Goal: Task Accomplishment & Management: Use online tool/utility

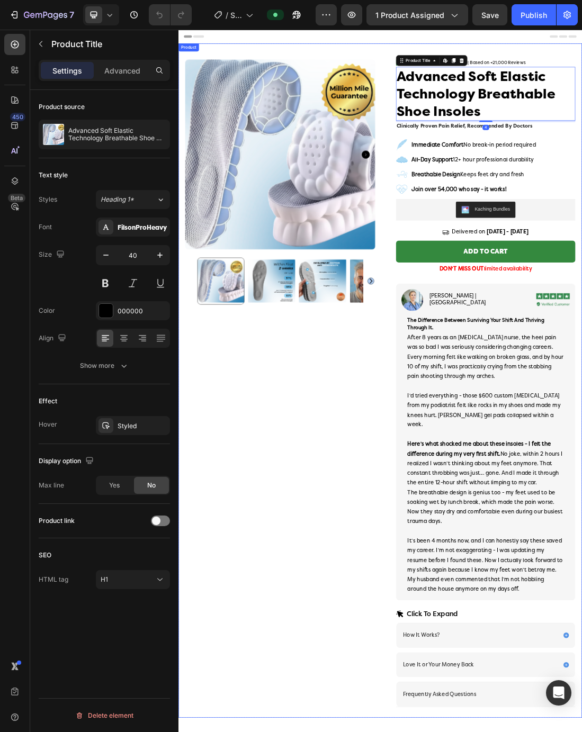
click at [449, 545] on div "Product Images Row" at bounding box center [338, 595] width 299 height 1036
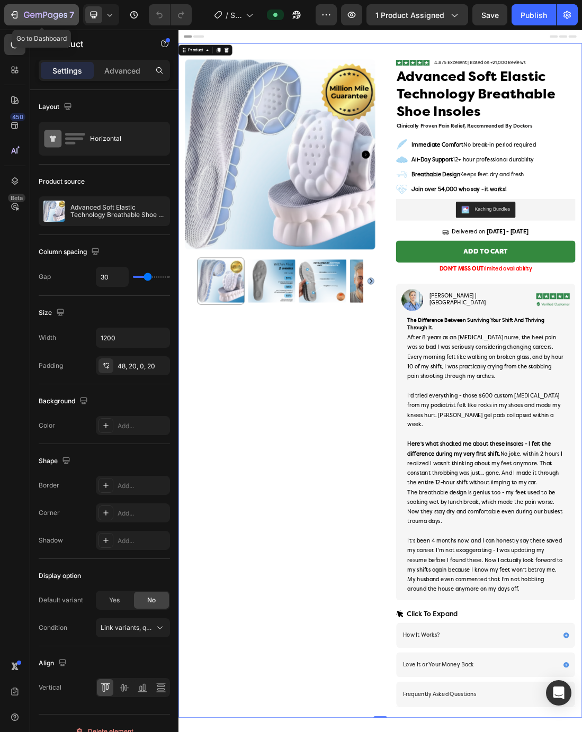
click at [19, 14] on icon "button" at bounding box center [14, 15] width 11 height 11
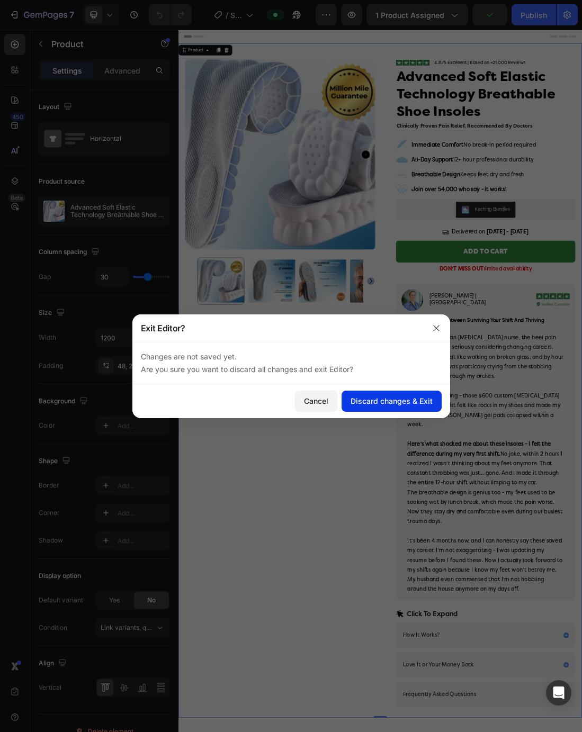
click at [377, 405] on div "Discard changes & Exit" at bounding box center [391, 400] width 82 height 11
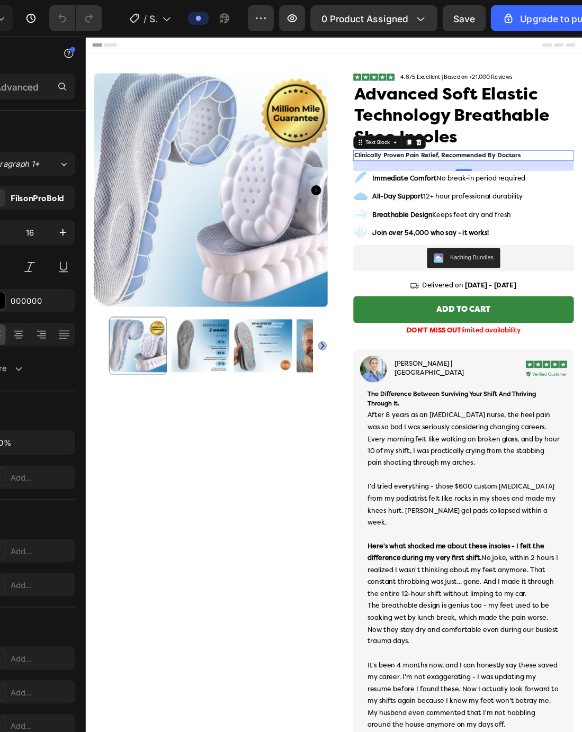
click at [468, 187] on span "clinically proven pain relief, recommended by doctors" at bounding box center [535, 188] width 213 height 9
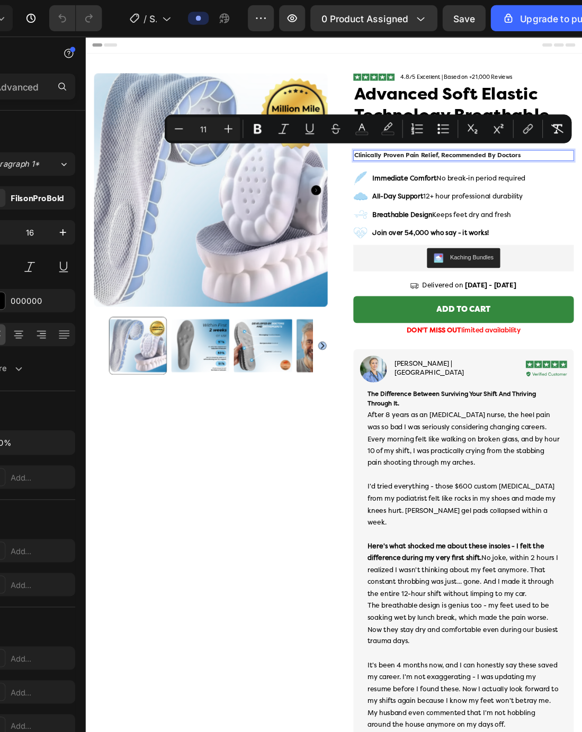
click at [468, 187] on span "clinically proven pain relief, recommended by doctors" at bounding box center [535, 188] width 213 height 9
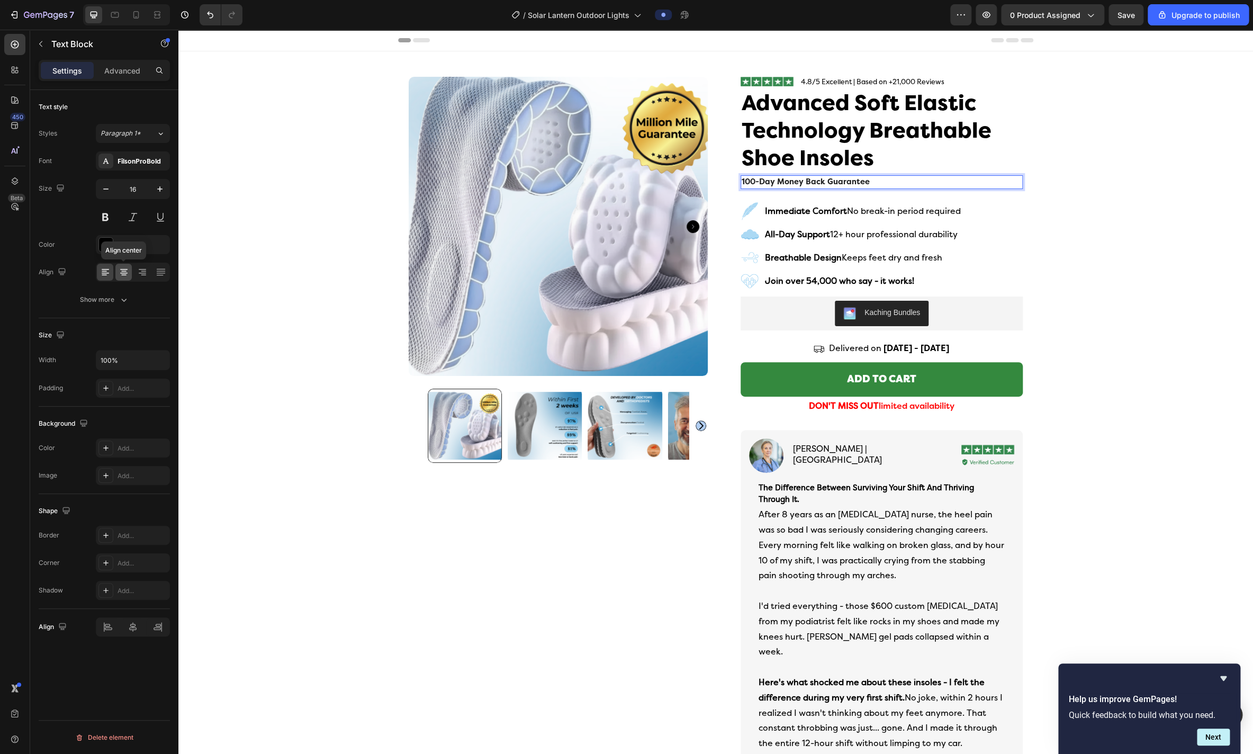
click at [123, 276] on icon at bounding box center [124, 272] width 11 height 11
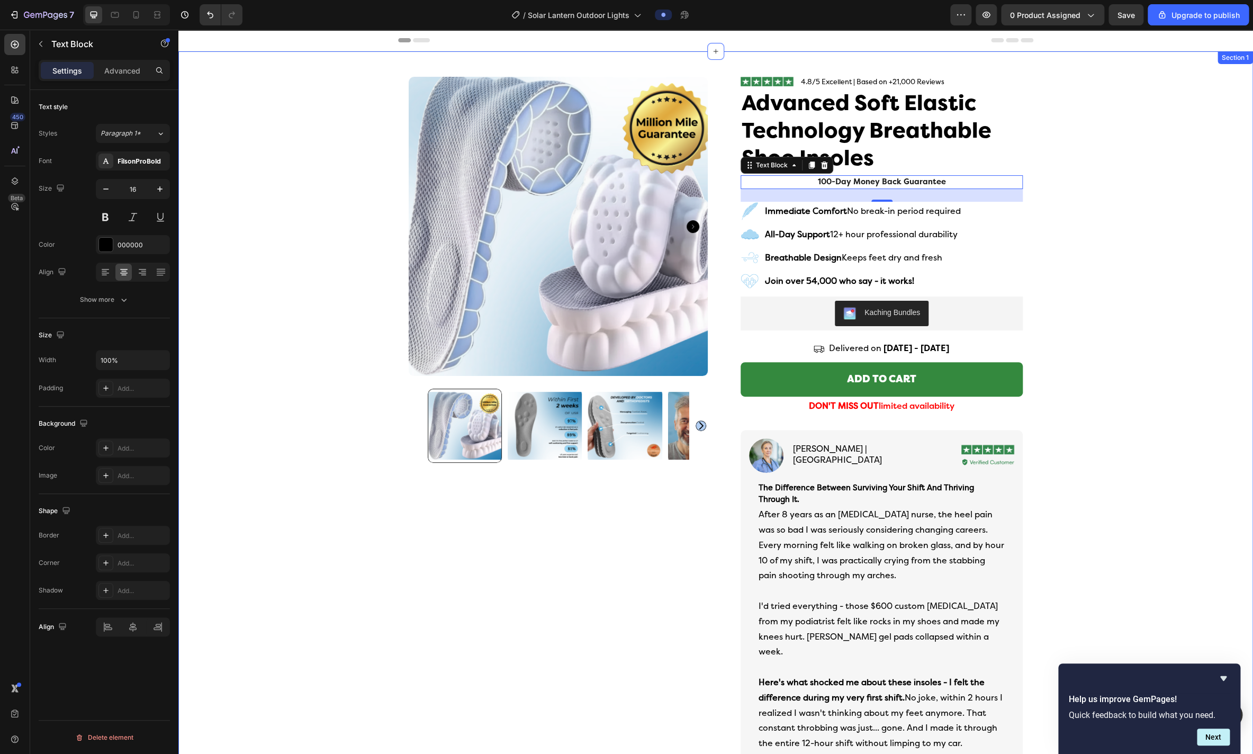
click at [285, 138] on div "Icon Free Shipping Today Only Text Block Row Icon 84,000+ Happy Customer Text B…" at bounding box center [715, 582] width 1075 height 1062
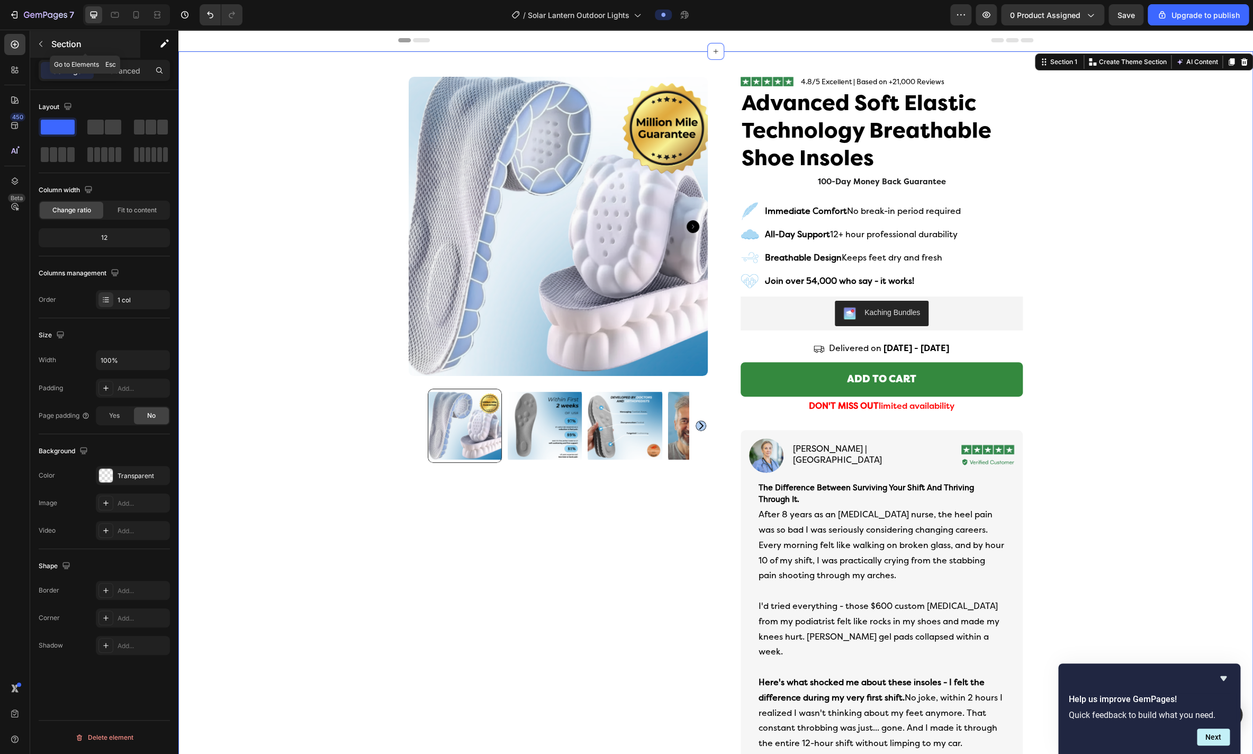
click at [39, 41] on icon "button" at bounding box center [41, 44] width 8 height 8
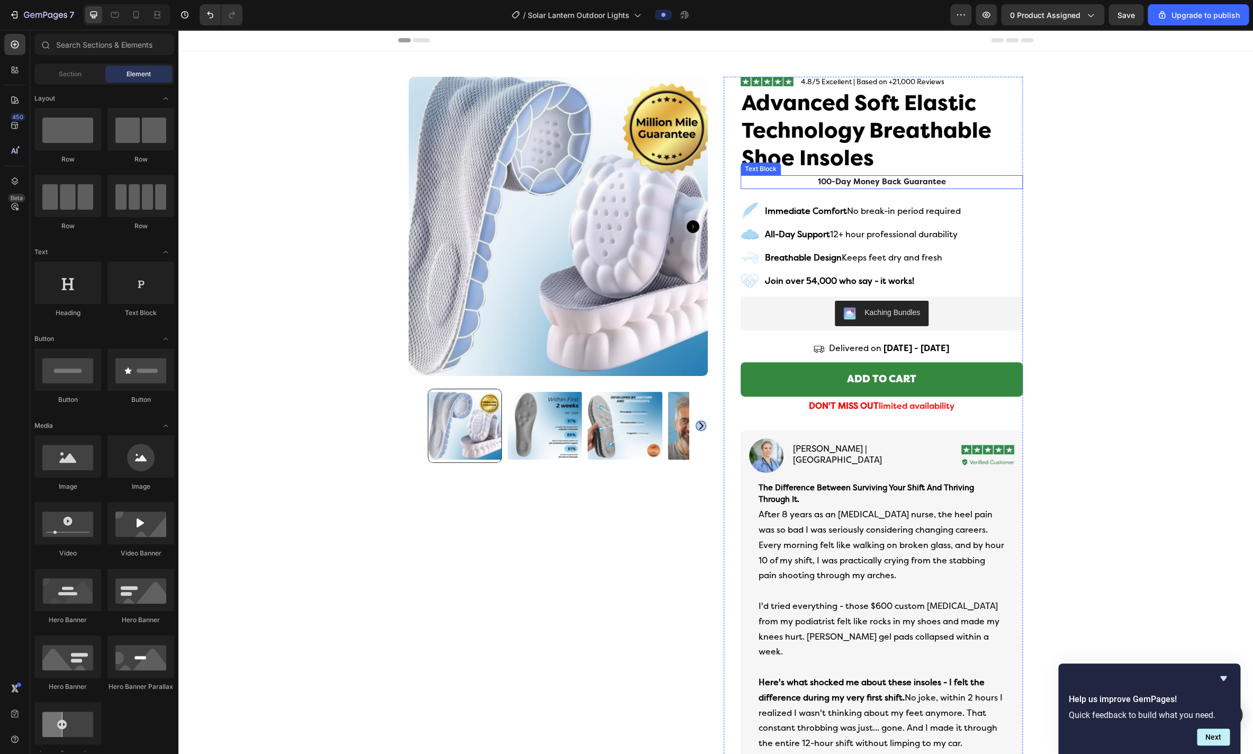
click at [581, 183] on p "100-Day Money Back Guarantee" at bounding box center [882, 182] width 280 height 12
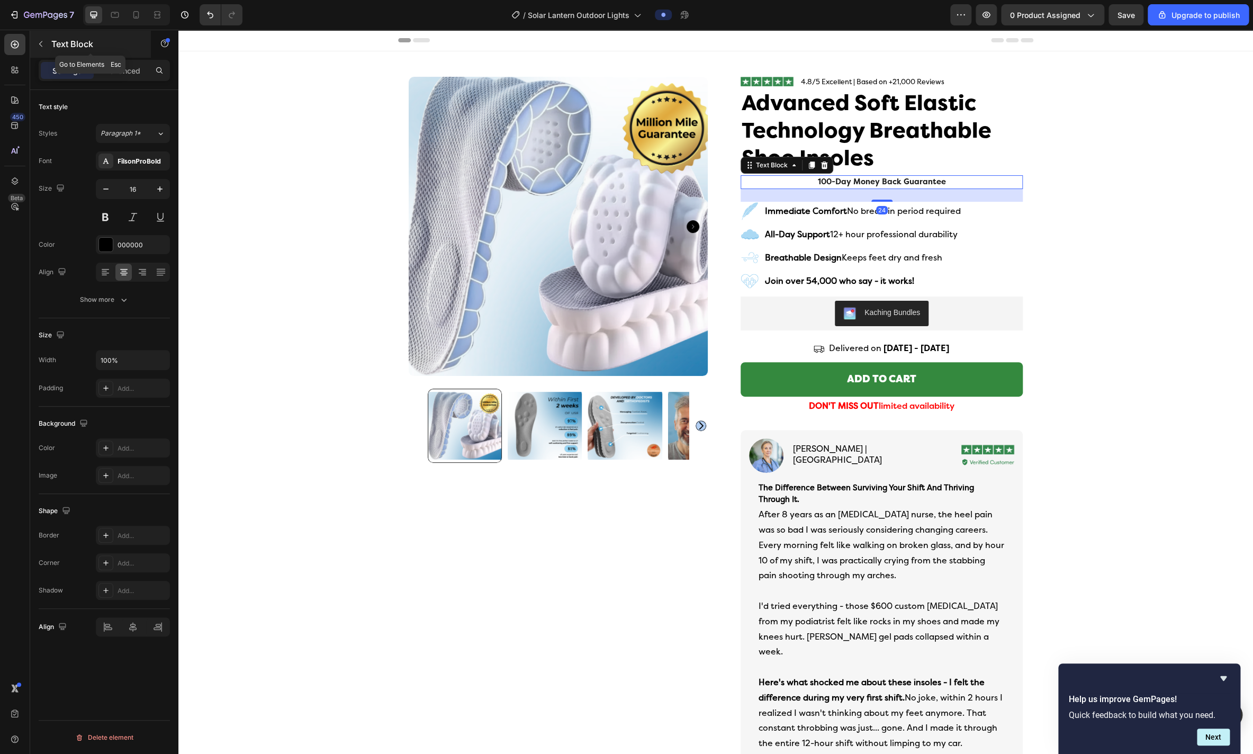
click at [42, 46] on icon "button" at bounding box center [41, 44] width 8 height 8
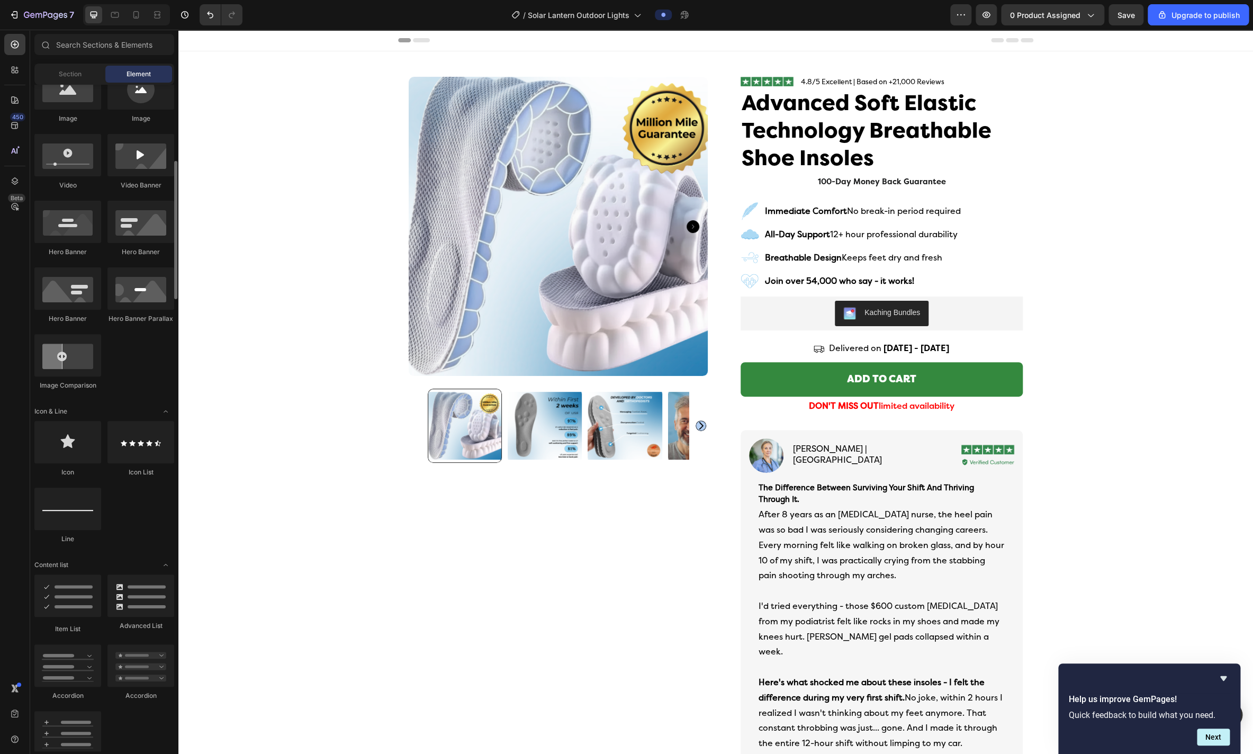
scroll to position [377, 0]
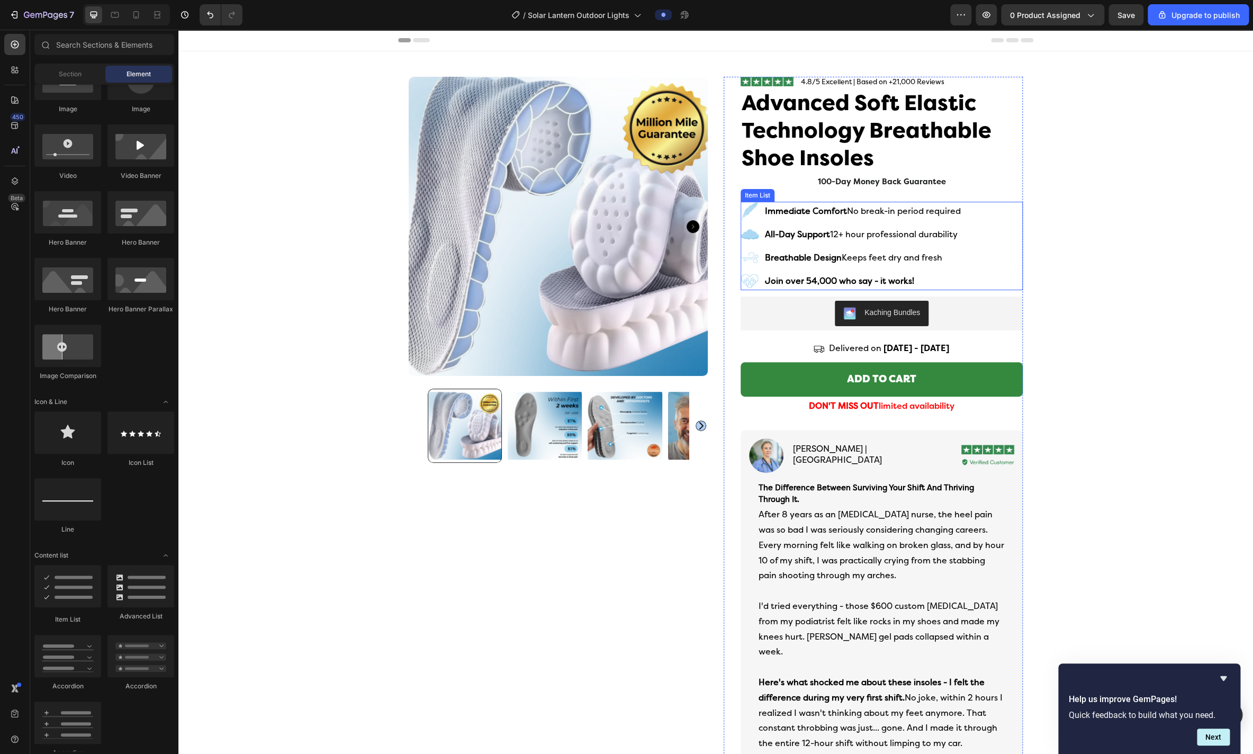
click at [581, 211] on icon at bounding box center [750, 211] width 16 height 17
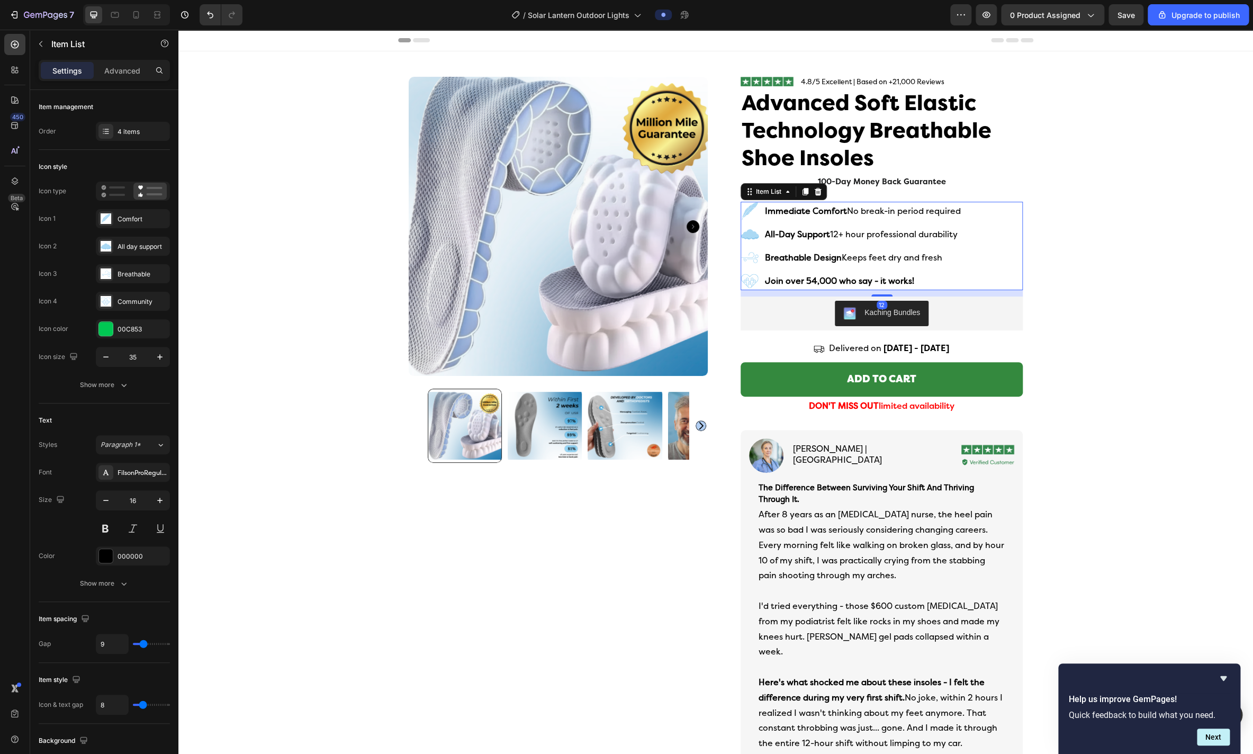
click at [581, 185] on div "Item List" at bounding box center [784, 191] width 86 height 17
click at [581, 181] on span "100-Day Money Back Guarantee" at bounding box center [882, 181] width 128 height 9
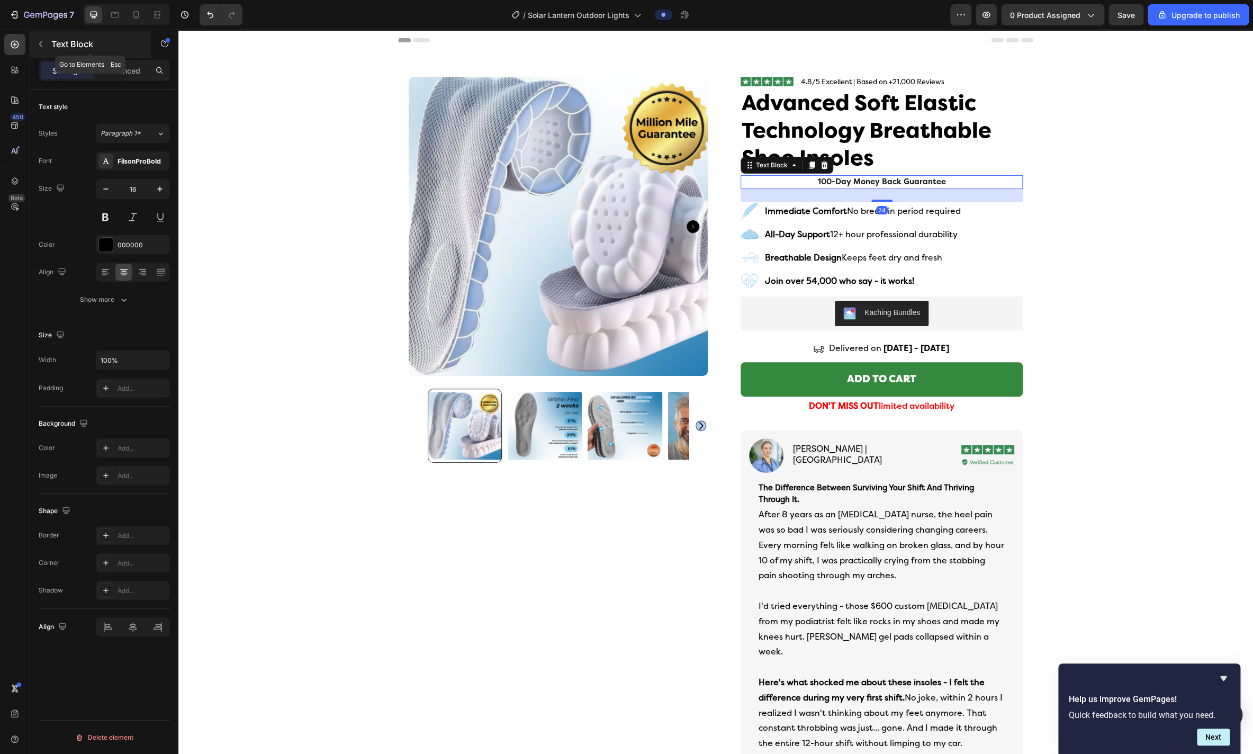
click at [37, 42] on button "button" at bounding box center [40, 43] width 17 height 17
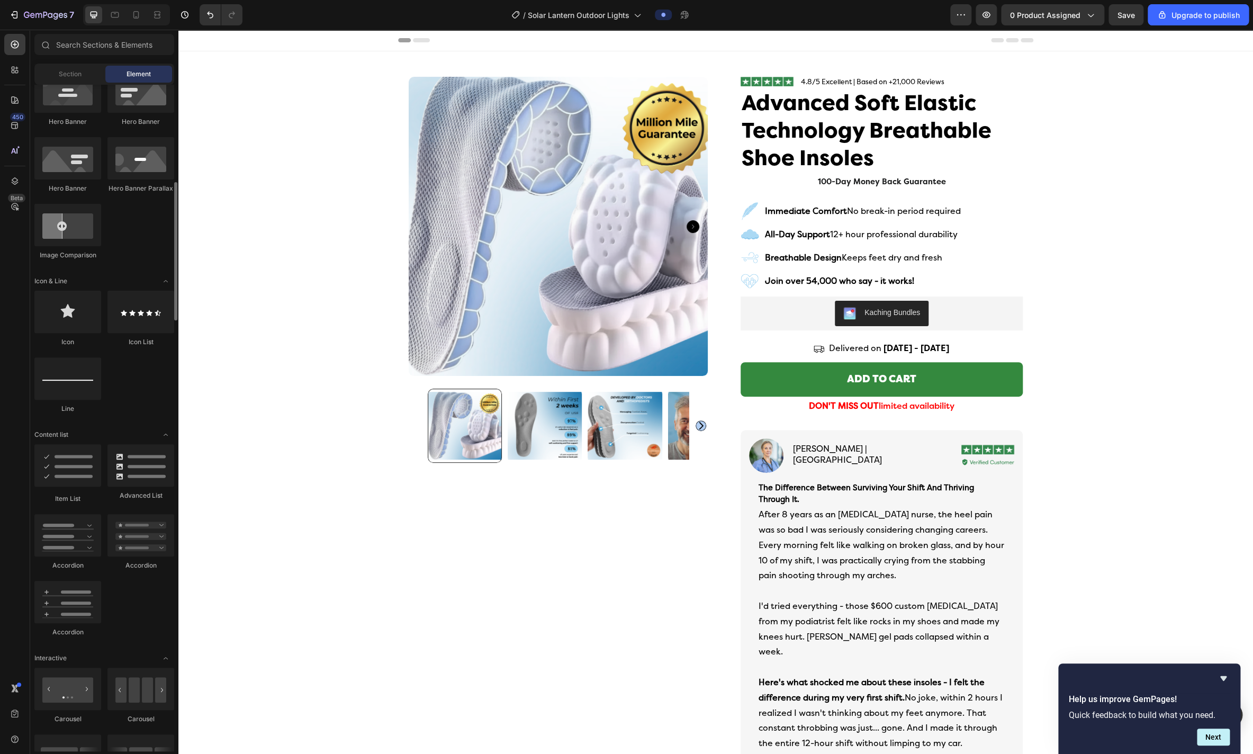
scroll to position [493, 0]
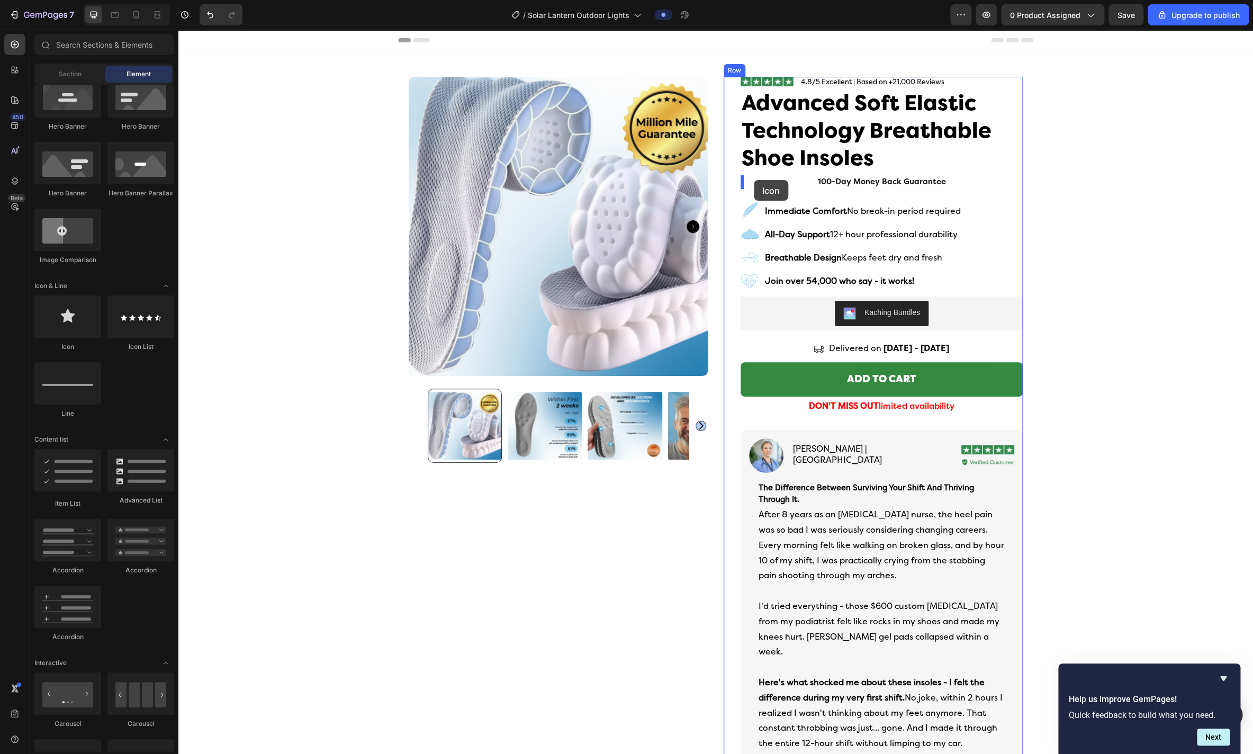
drag, startPoint x: 257, startPoint y: 358, endPoint x: 754, endPoint y: 181, distance: 527.7
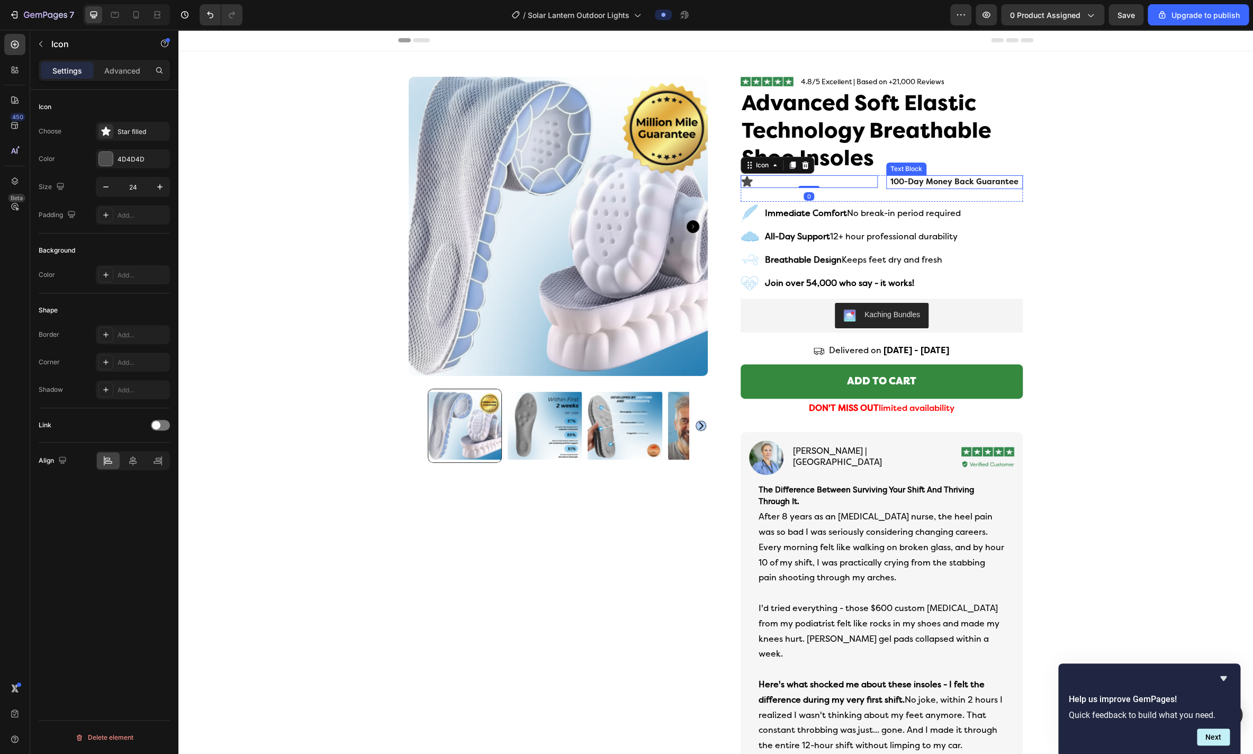
click at [581, 182] on span "100-day money back guarantee" at bounding box center [954, 181] width 128 height 9
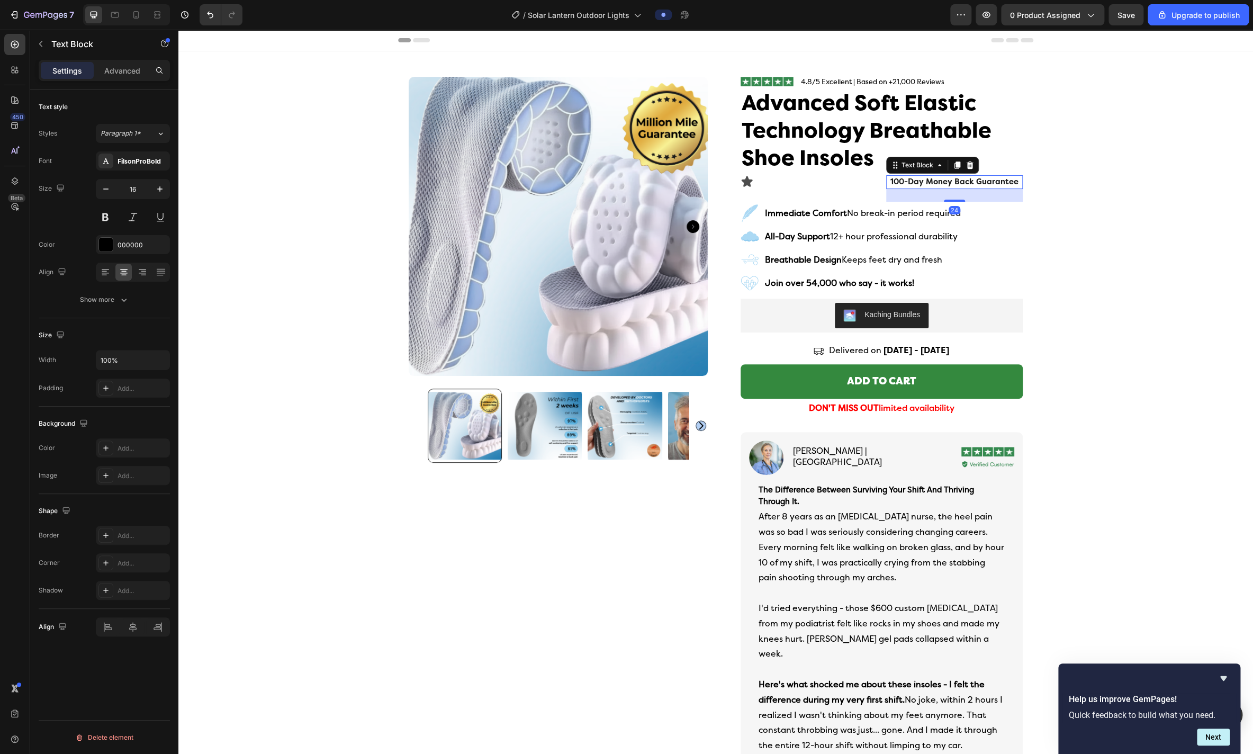
click at [581, 175] on div "Image 4.8/5 Excellent | Based on +21,000 Reviews Text Block Row Advanced Soft E…" at bounding box center [882, 596] width 282 height 1039
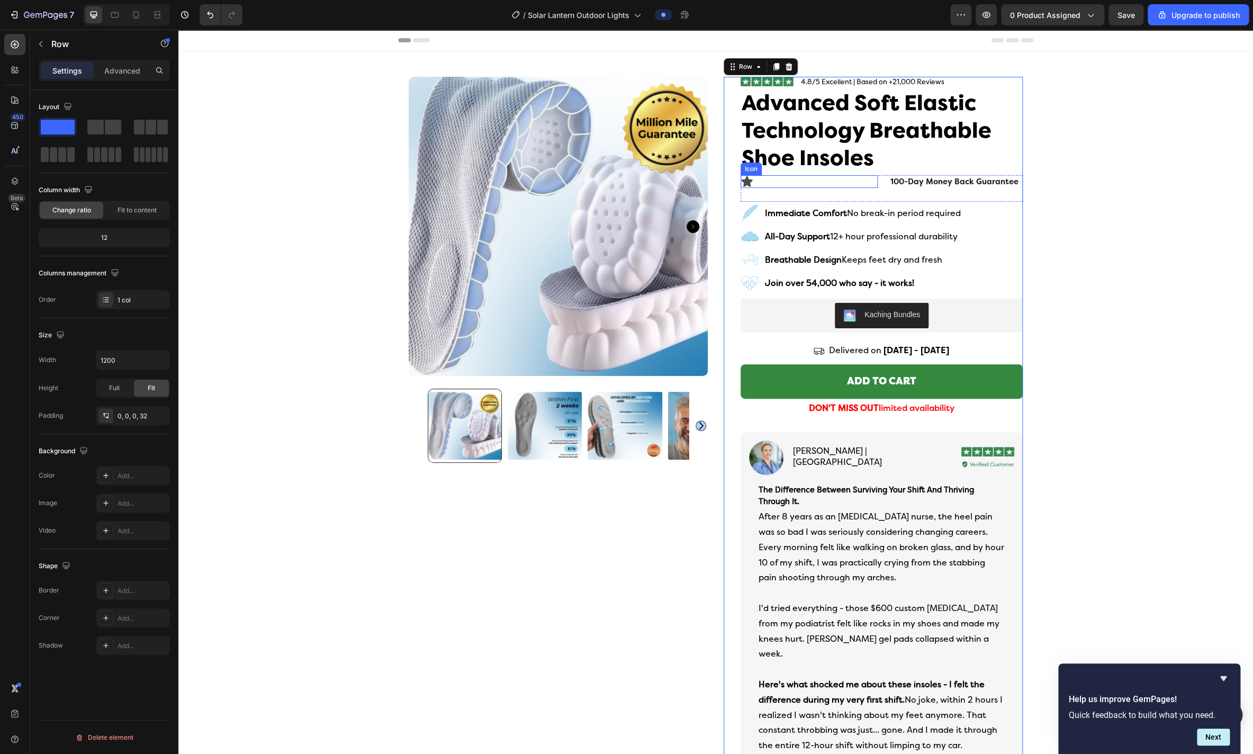
click at [581, 185] on div "Icon" at bounding box center [809, 181] width 137 height 13
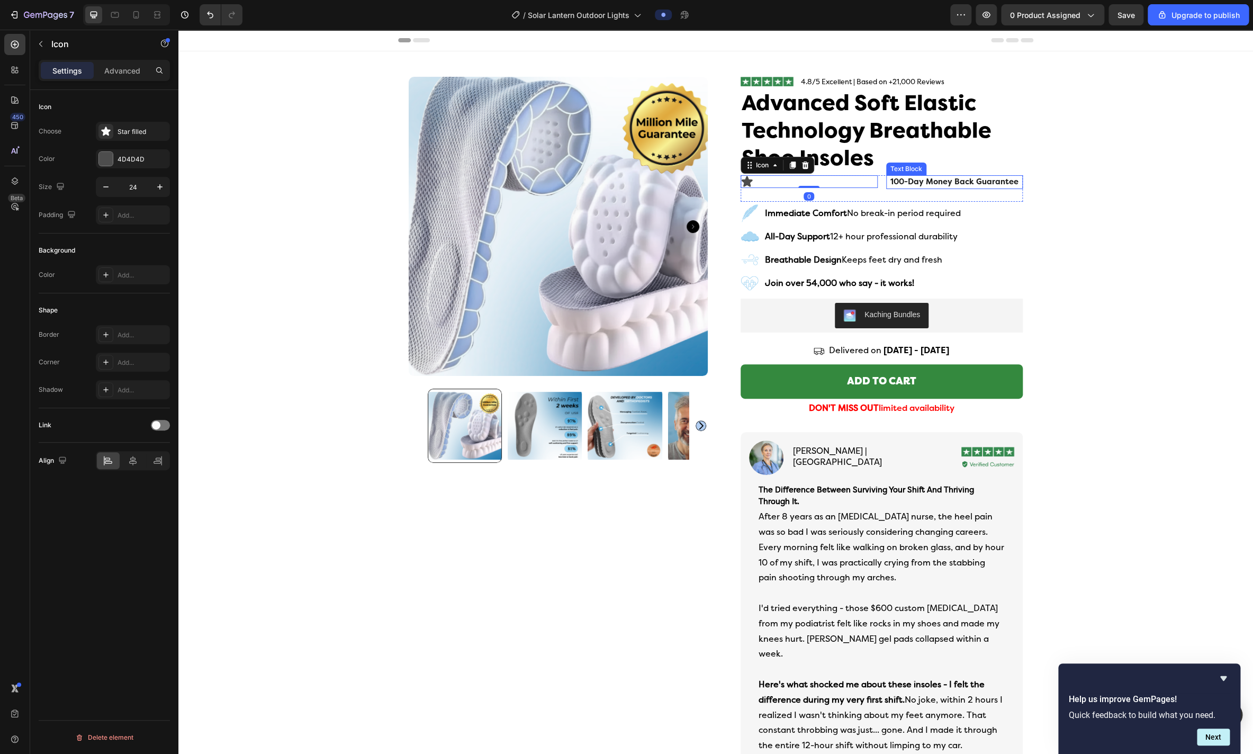
click at [581, 184] on span "100-day money back guarantee" at bounding box center [954, 181] width 128 height 9
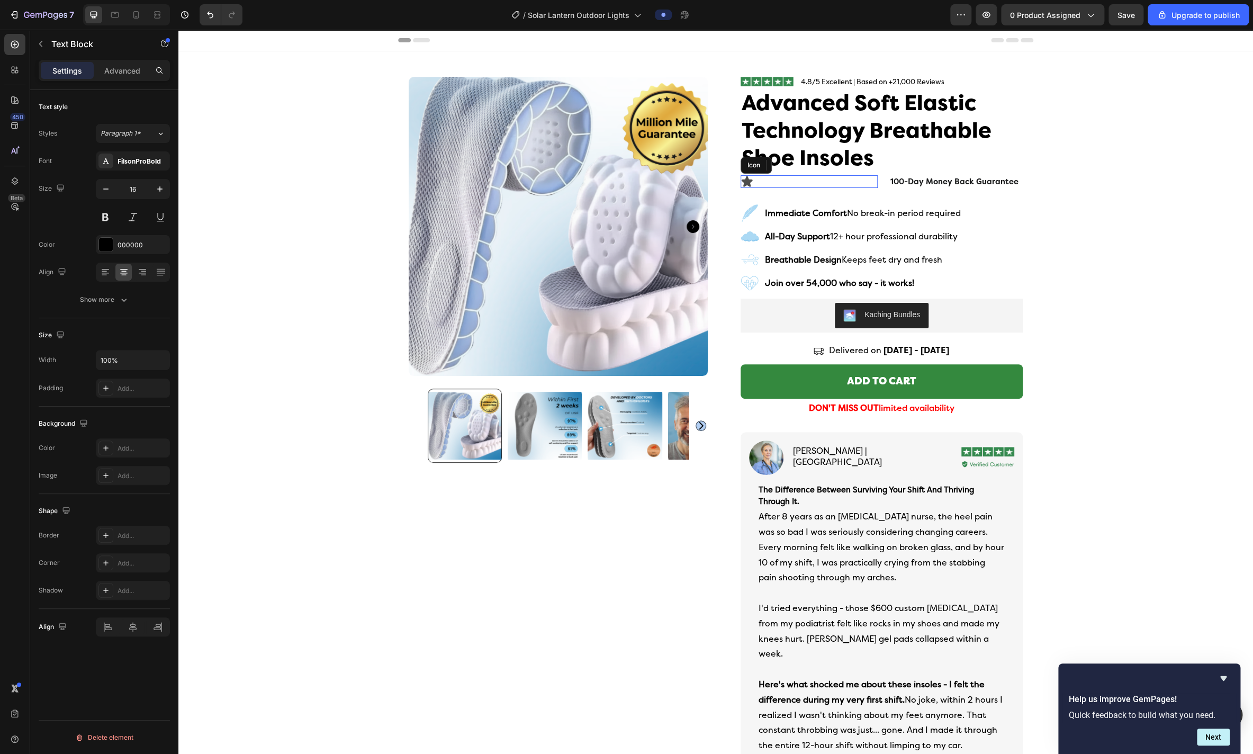
click at [581, 181] on div "Icon" at bounding box center [809, 181] width 137 height 13
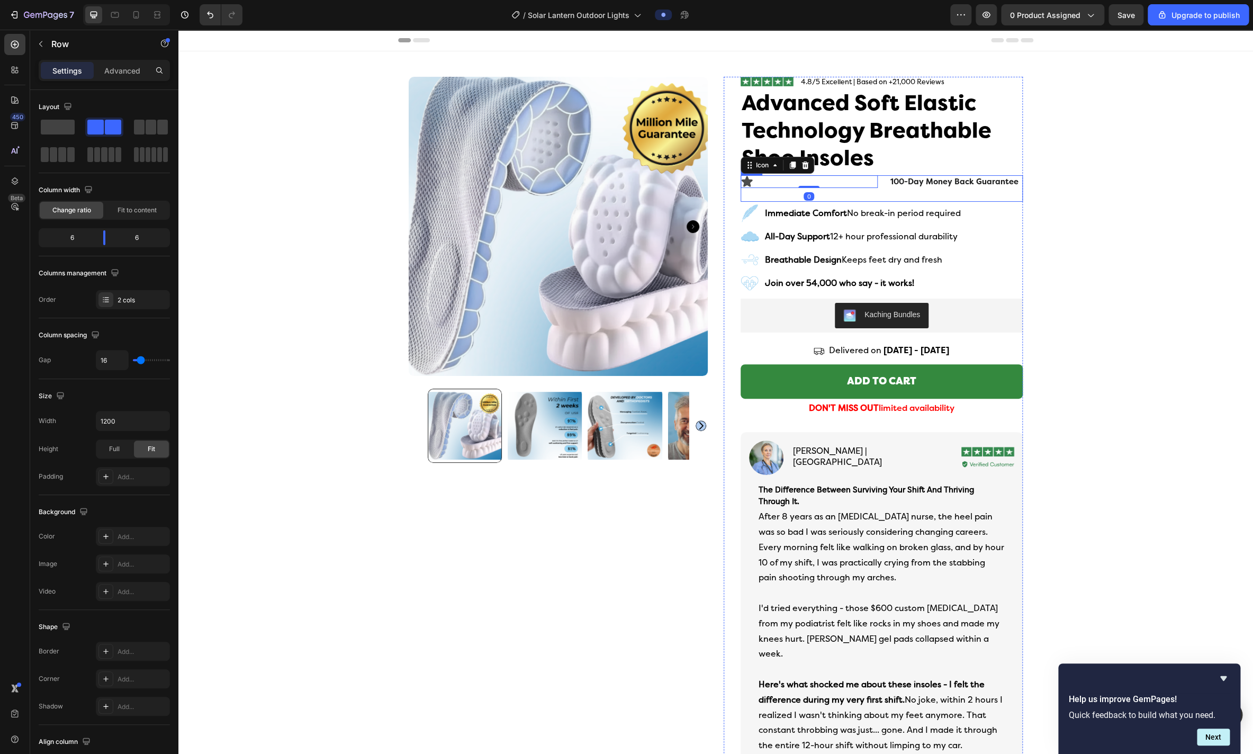
click at [581, 191] on div "Icon 0" at bounding box center [809, 188] width 137 height 26
click at [53, 154] on span at bounding box center [54, 154] width 8 height 15
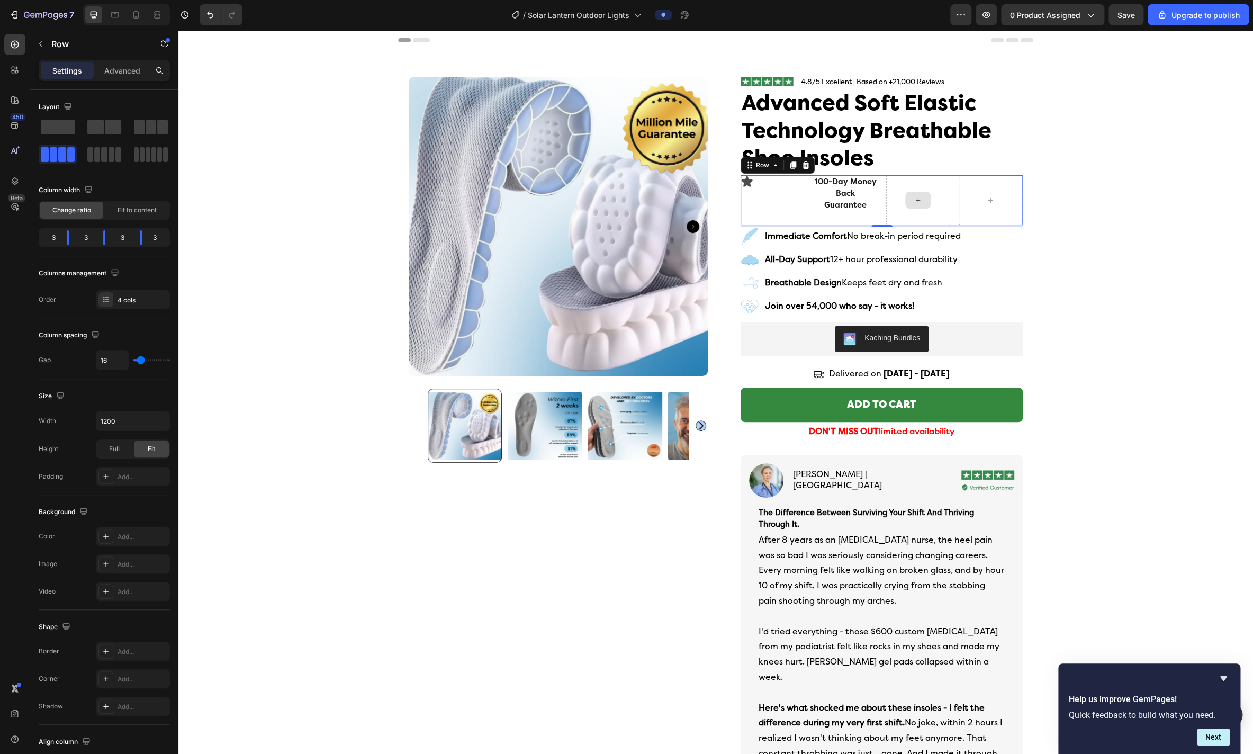
click at [581, 213] on div at bounding box center [918, 199] width 64 height 49
click at [106, 132] on span at bounding box center [113, 127] width 16 height 15
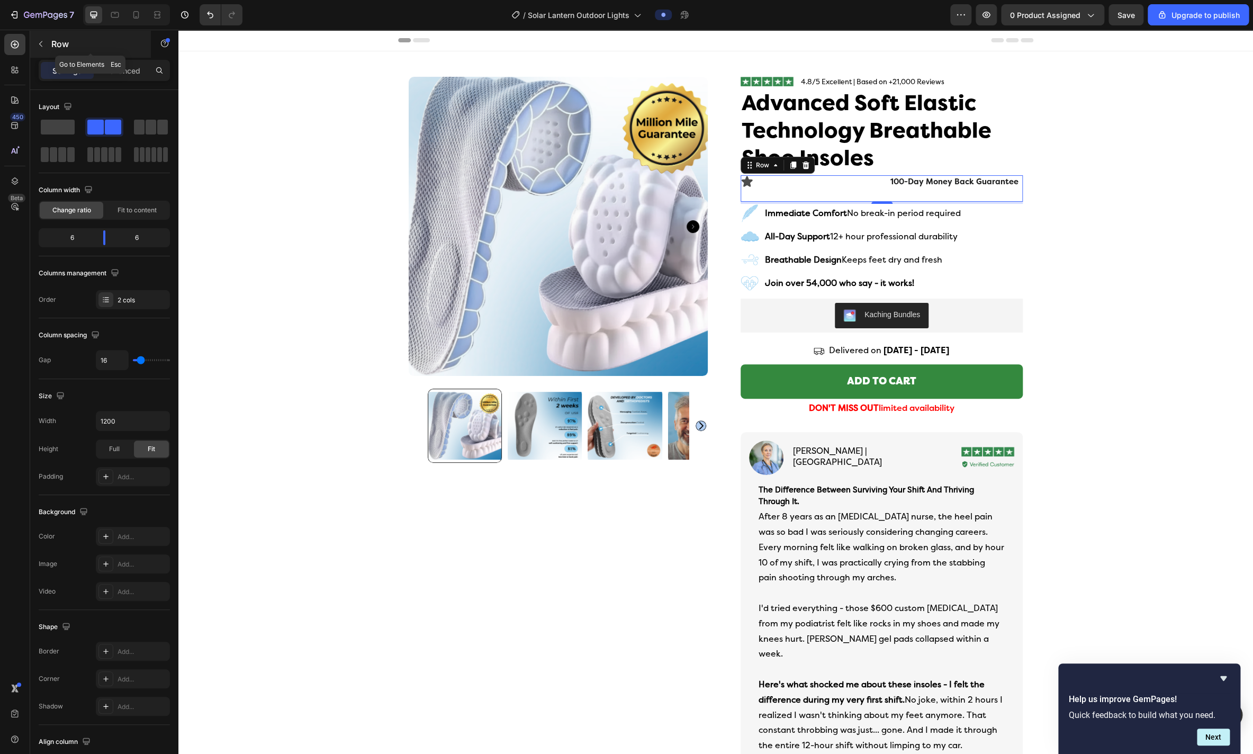
click at [38, 36] on button "button" at bounding box center [40, 43] width 17 height 17
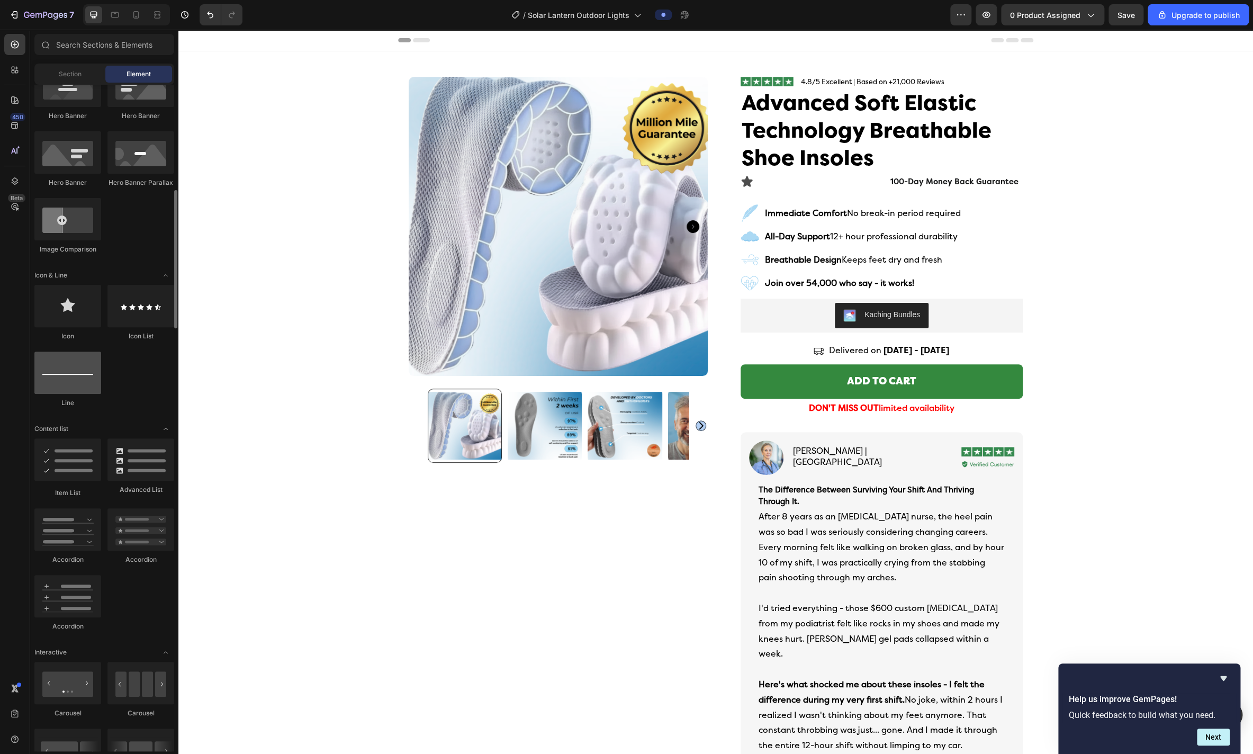
scroll to position [504, 0]
drag, startPoint x: 252, startPoint y: 410, endPoint x: 742, endPoint y: 184, distance: 539.3
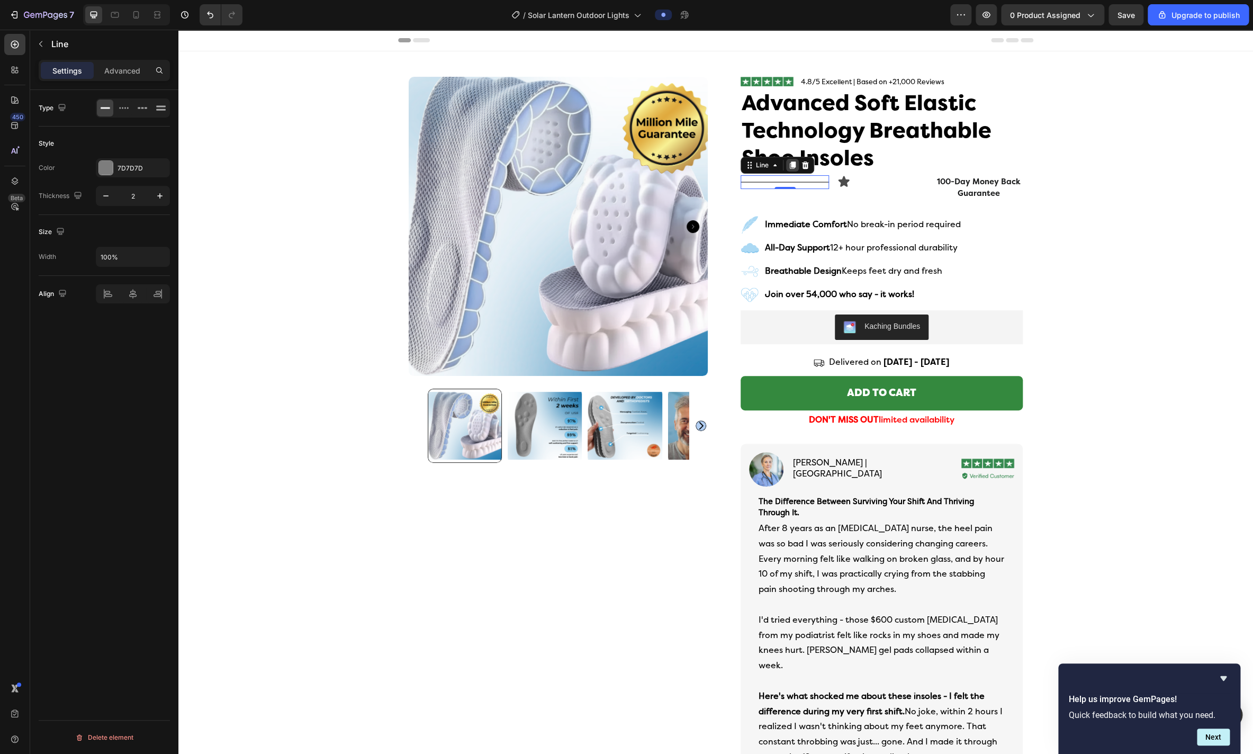
click at [581, 167] on icon at bounding box center [793, 165] width 6 height 7
drag, startPoint x: 748, startPoint y: 181, endPoint x: 1019, endPoint y: 186, distance: 271.1
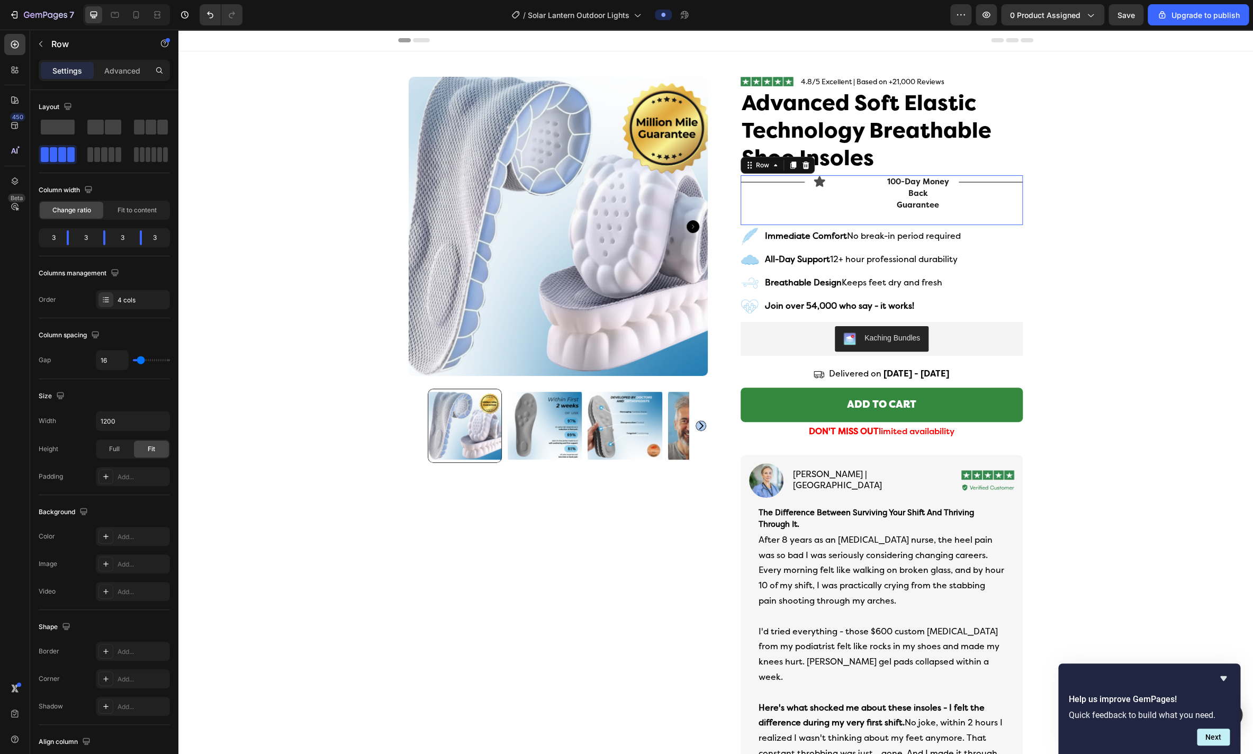
click at [581, 193] on div "Icon" at bounding box center [845, 199] width 64 height 49
click at [128, 211] on span "Fit to content" at bounding box center [137, 210] width 39 height 10
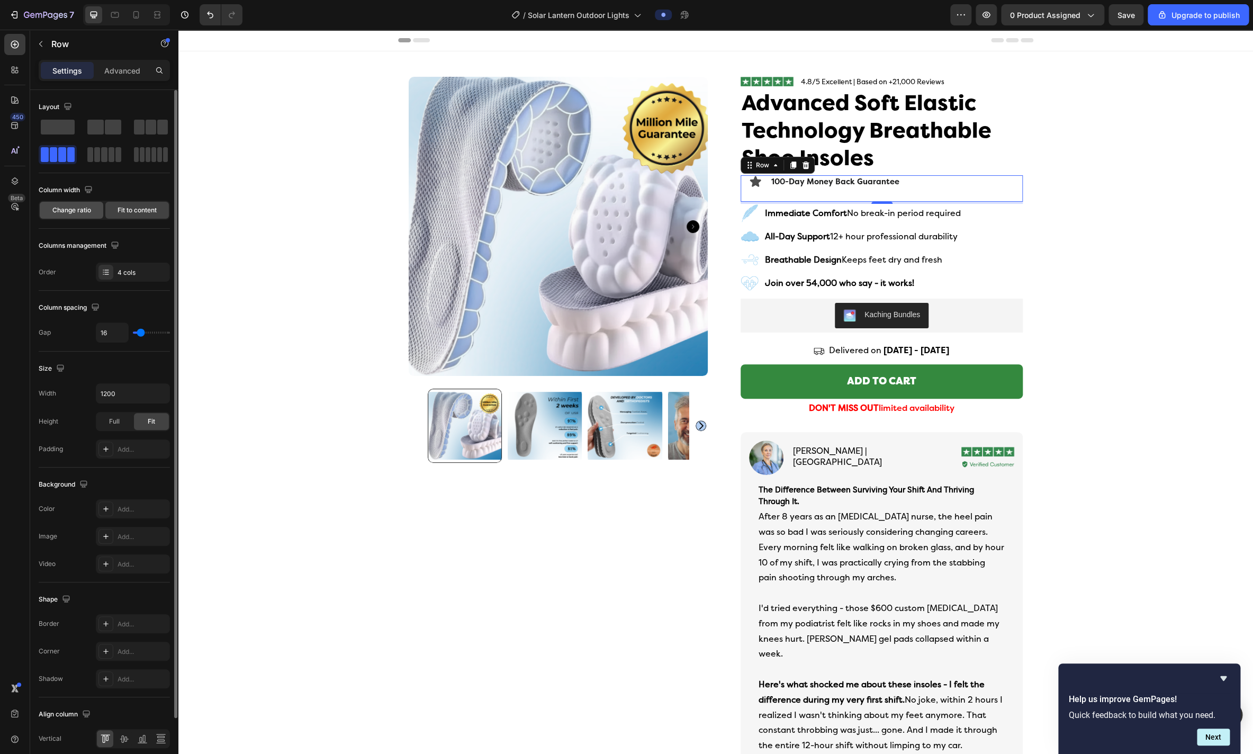
click at [73, 211] on span "Change ratio" at bounding box center [71, 210] width 39 height 10
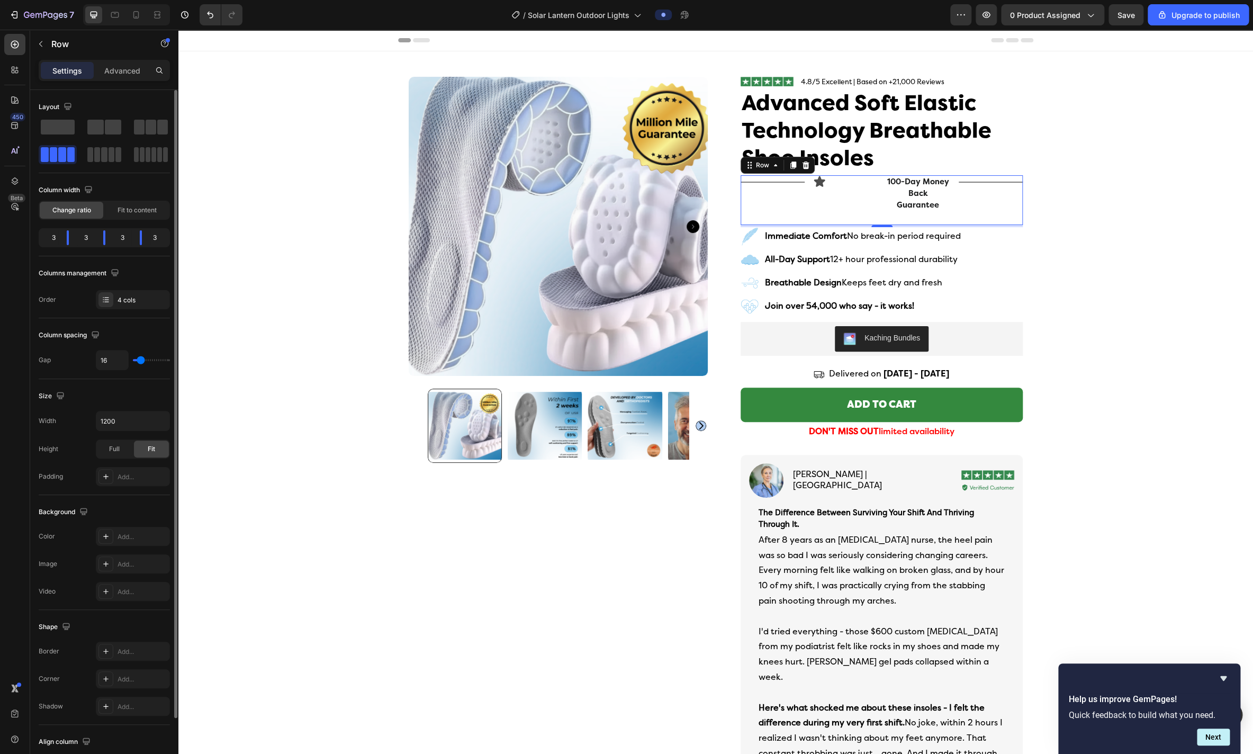
type input "15"
type input "14"
type input "13"
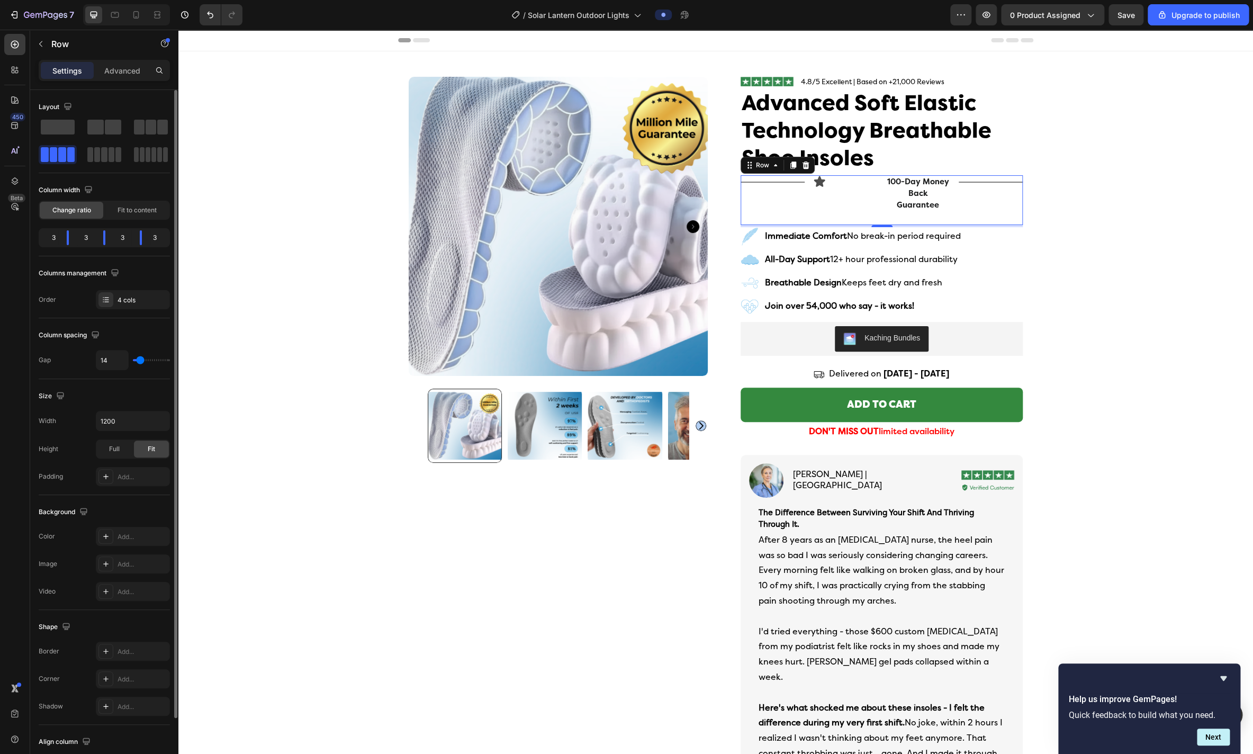
type input "13"
type input "12"
type input "10"
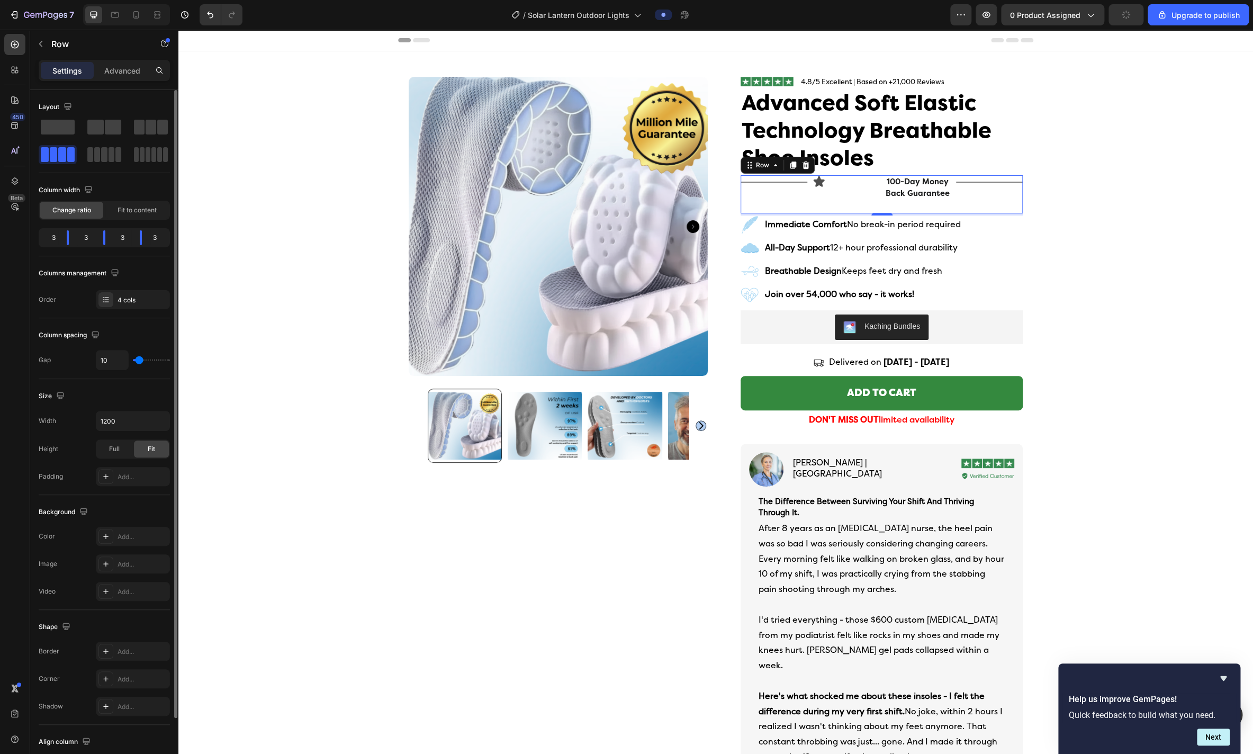
type input "9"
type input "8"
type input "7"
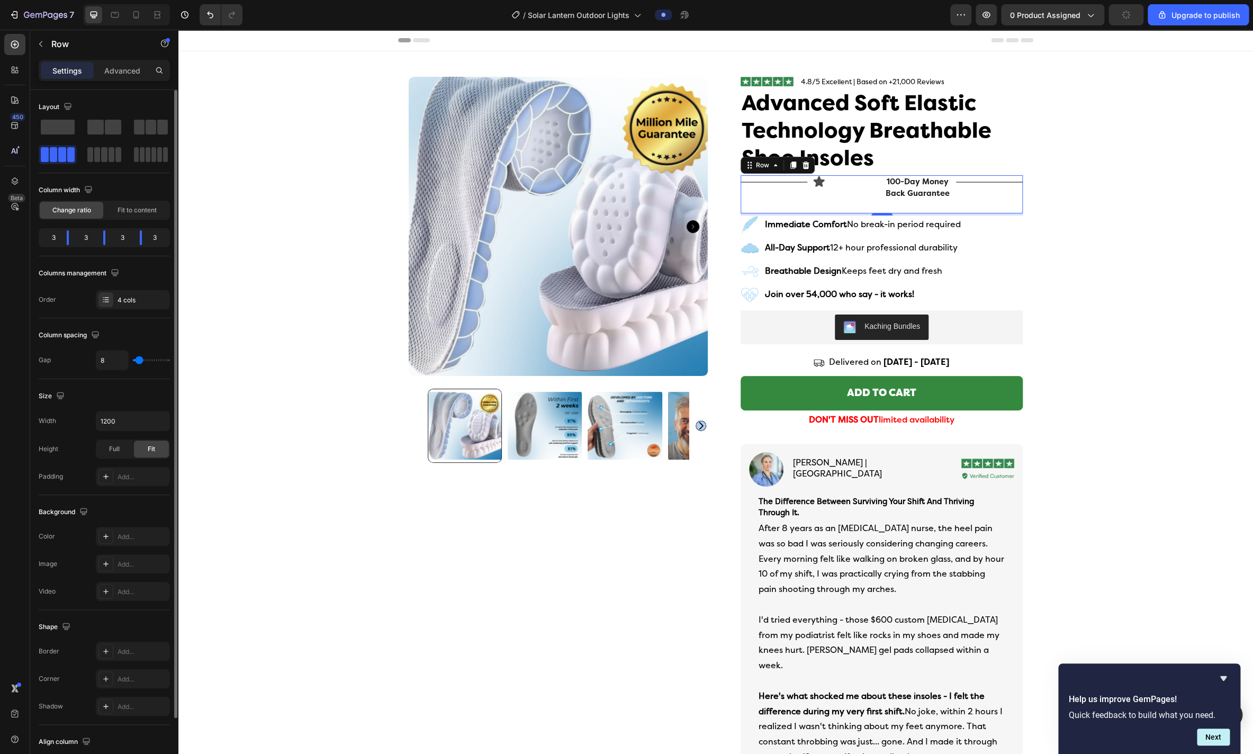
type input "7"
type input "6"
type input "5"
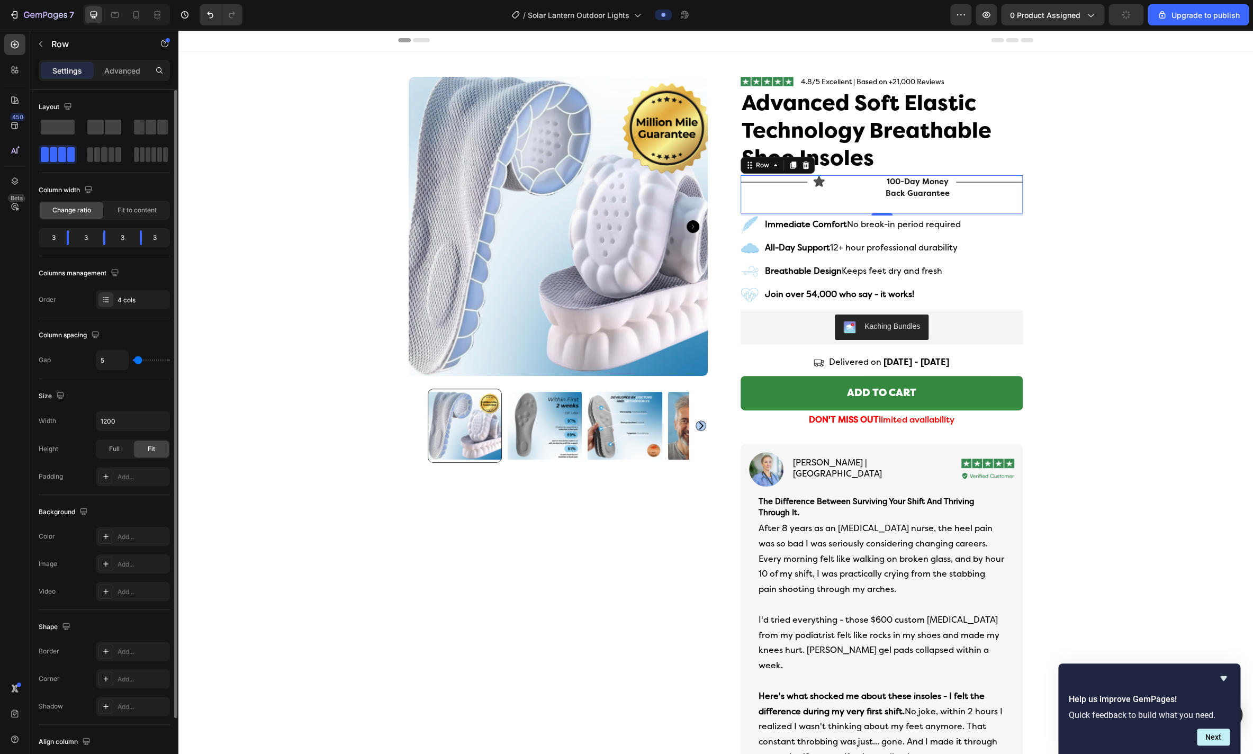
type input "3"
type input "2"
type input "1"
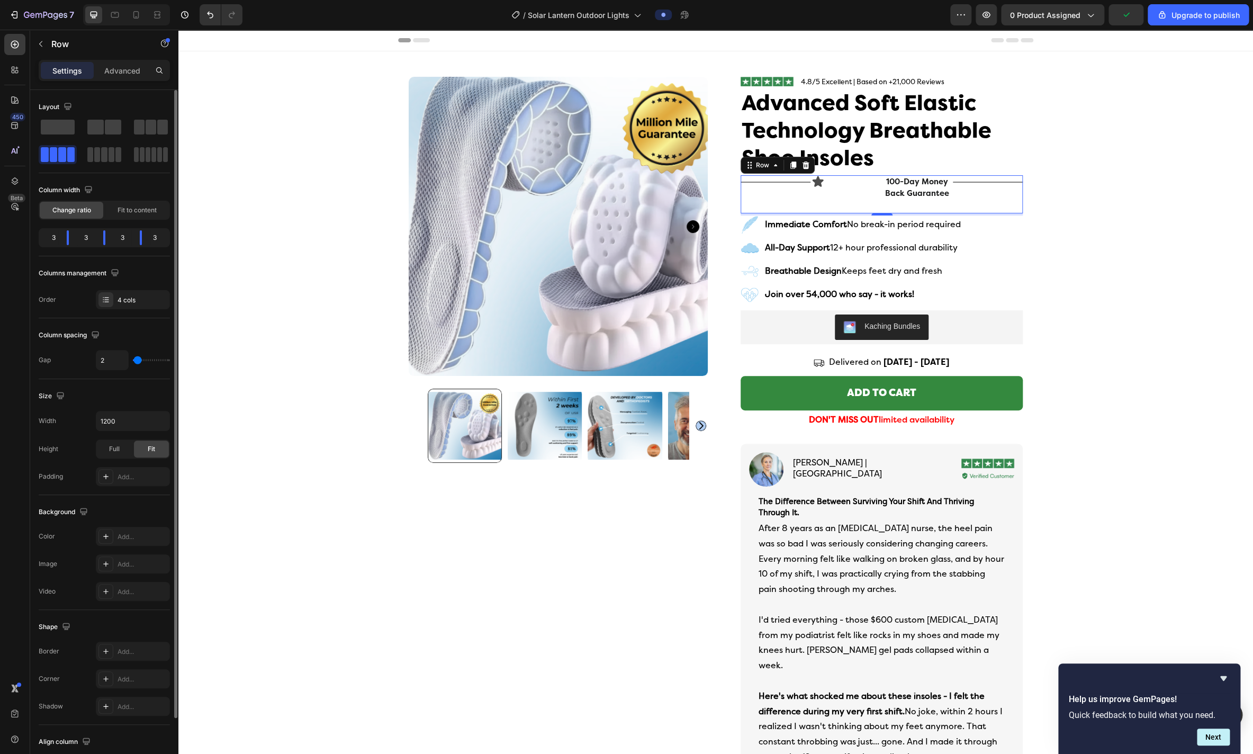
type input "1"
type input "0"
drag, startPoint x: 141, startPoint y: 361, endPoint x: 130, endPoint y: 361, distance: 11.1
type input "0"
click at [133, 361] on input "range" at bounding box center [151, 360] width 37 height 2
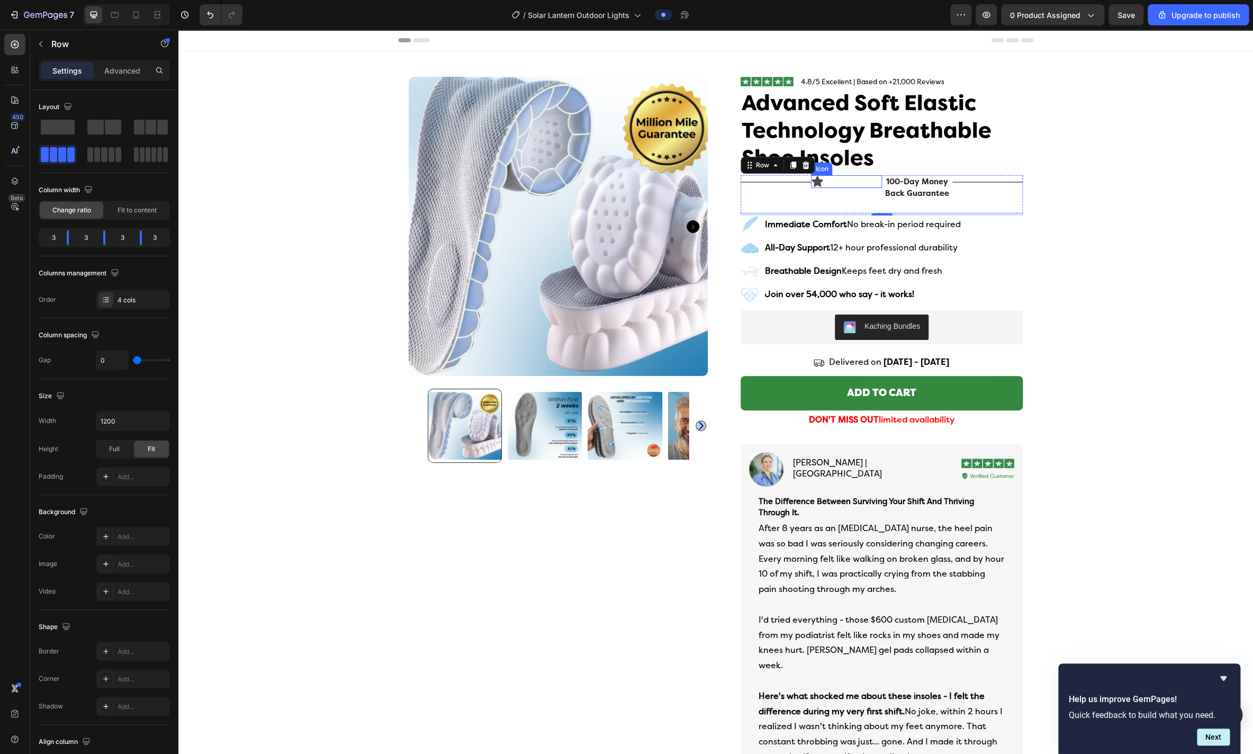
click at [581, 185] on icon at bounding box center [817, 181] width 11 height 11
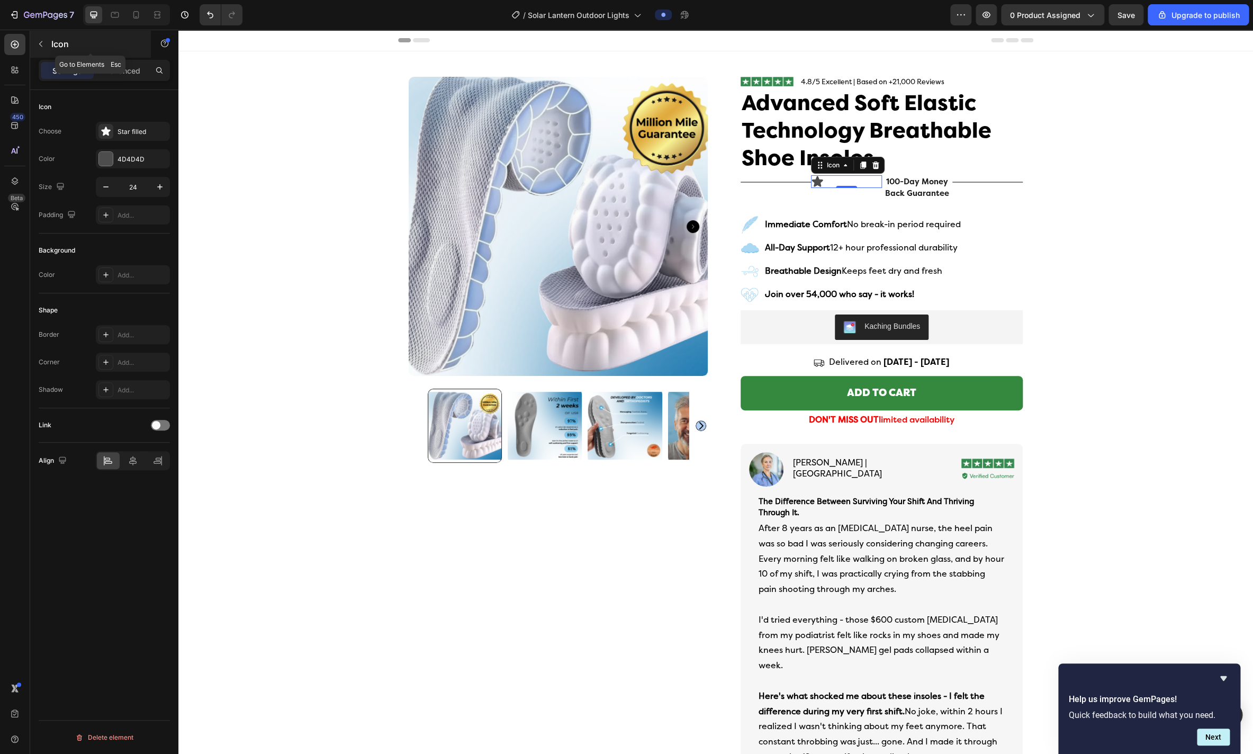
click at [39, 46] on icon "button" at bounding box center [41, 44] width 8 height 8
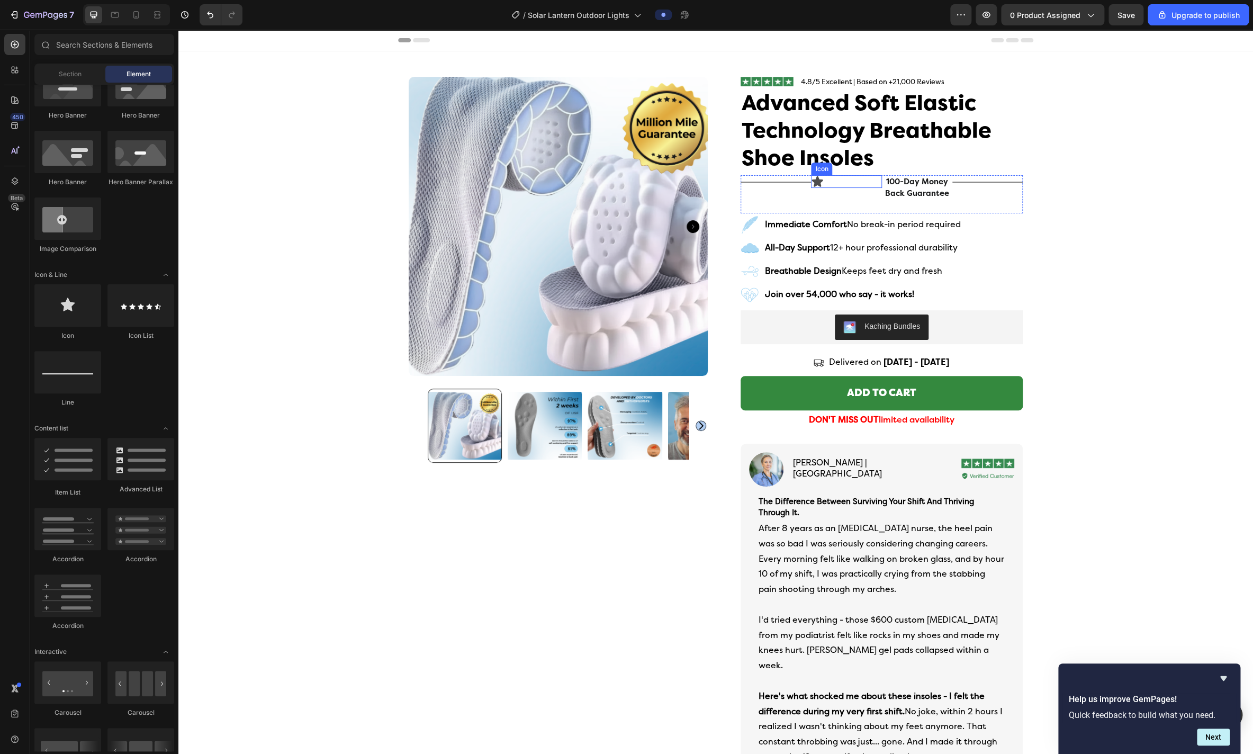
click at [581, 182] on icon at bounding box center [817, 181] width 11 height 11
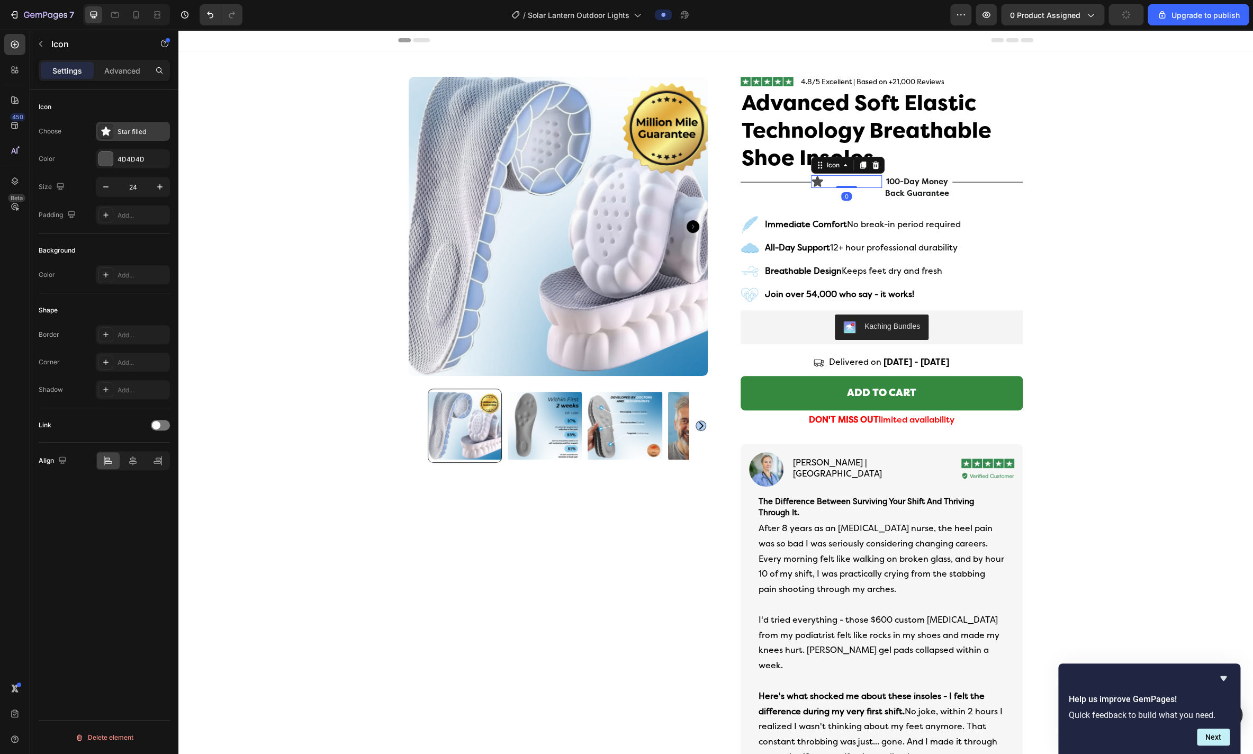
click at [123, 130] on div "Star filled" at bounding box center [143, 132] width 50 height 10
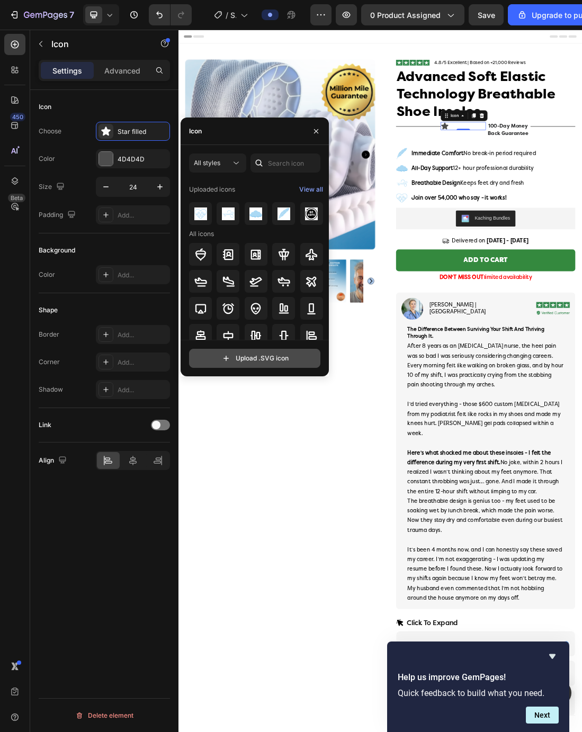
click at [237, 351] on input "file" at bounding box center [255, 358] width 130 height 18
type input "C:\fakepath\SVG.svg"
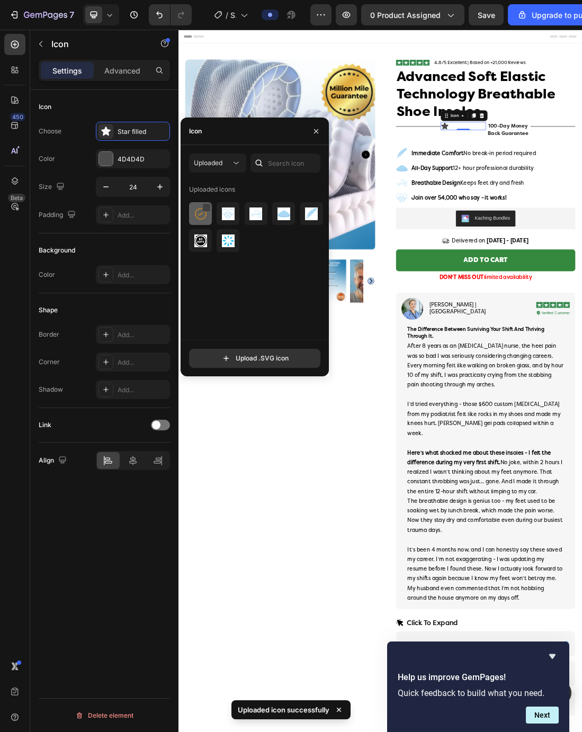
click at [206, 208] on div at bounding box center [206, 207] width 8 height 8
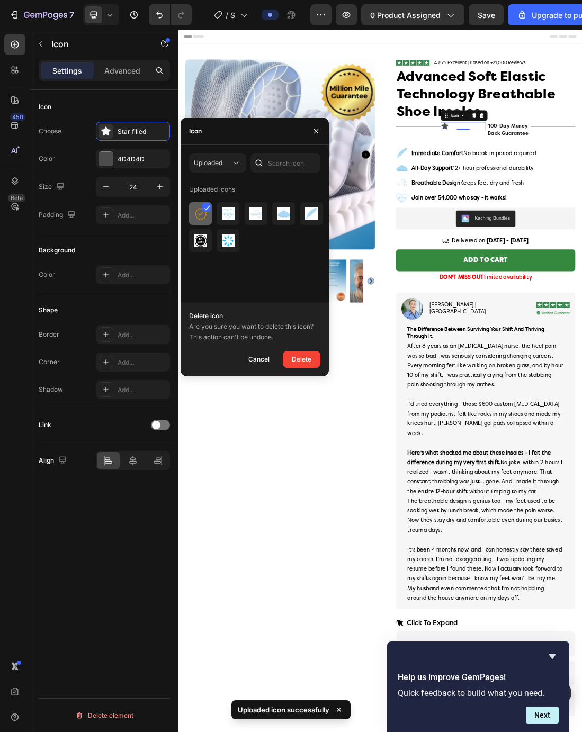
click at [205, 210] on icon at bounding box center [207, 207] width 6 height 5
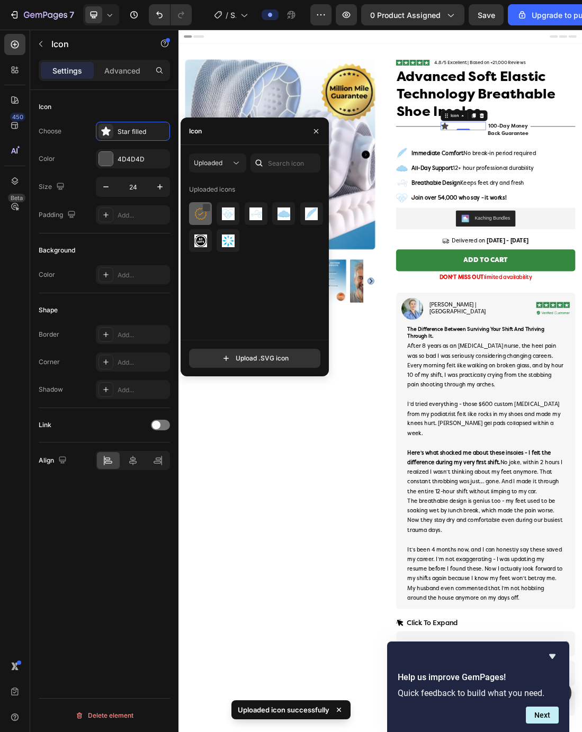
click at [199, 213] on img at bounding box center [200, 214] width 13 height 13
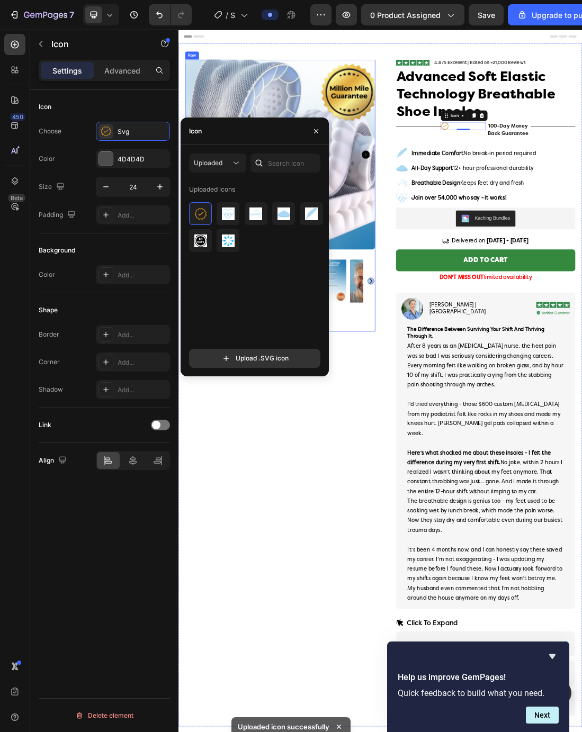
click at [483, 479] on div "Product Images" at bounding box center [338, 291] width 299 height 428
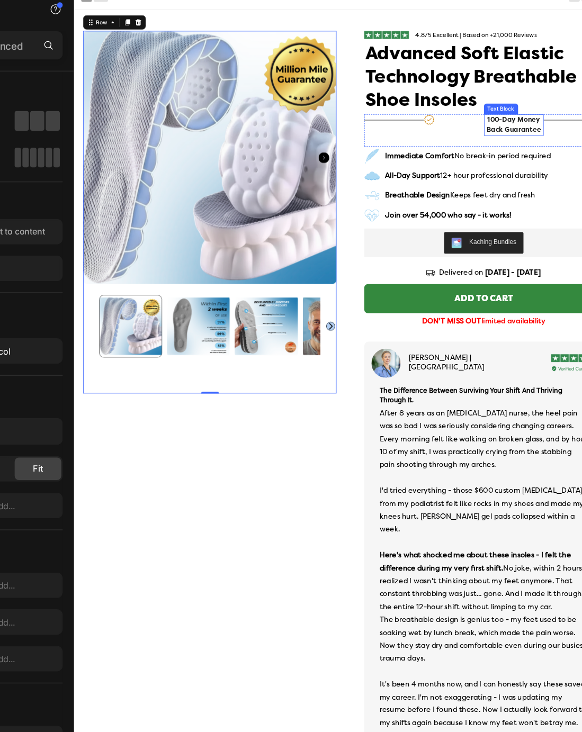
click at [570, 158] on span "100-day money back guarantee" at bounding box center [593, 149] width 64 height 21
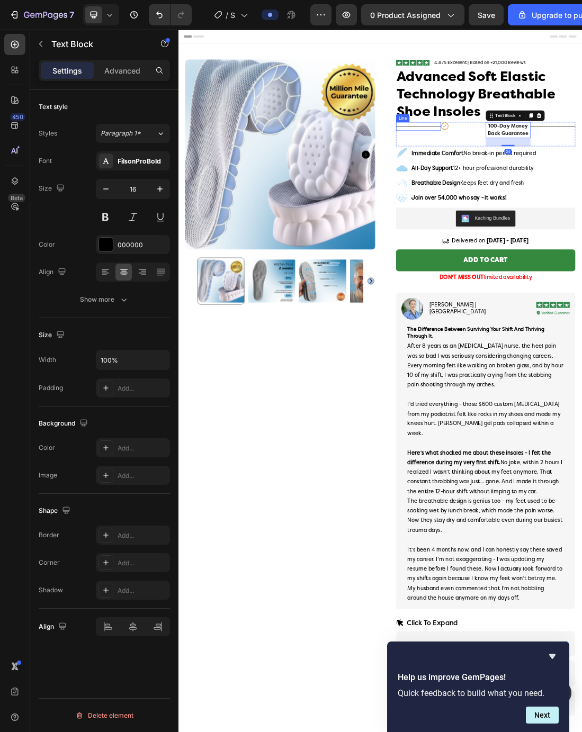
click at [549, 183] on div "Title Line" at bounding box center [556, 182] width 70 height 14
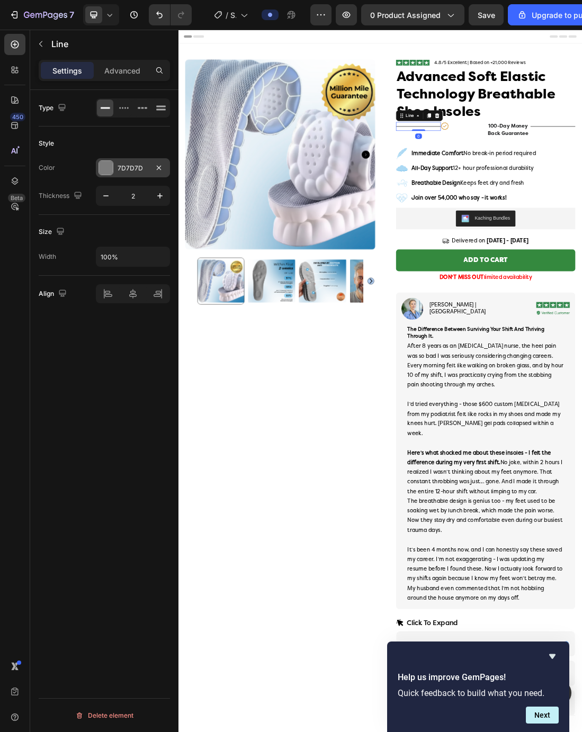
click at [111, 168] on div at bounding box center [106, 168] width 14 height 14
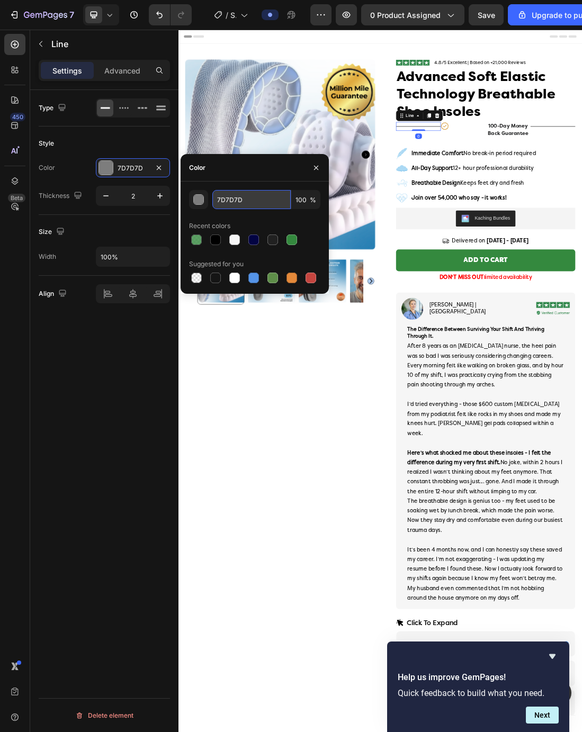
click at [242, 199] on input "7D7D7D" at bounding box center [251, 199] width 78 height 19
paste input "#D08C1"
type input "D08C1D"
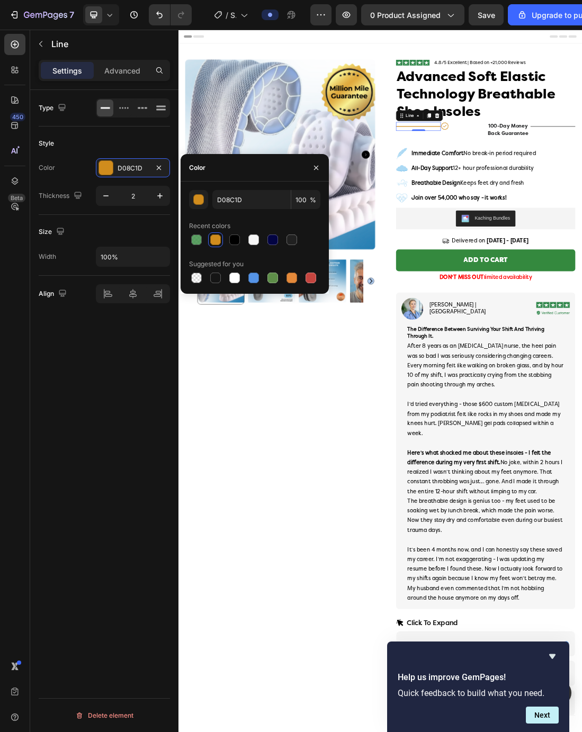
click at [303, 221] on div "Recent colors" at bounding box center [254, 226] width 131 height 17
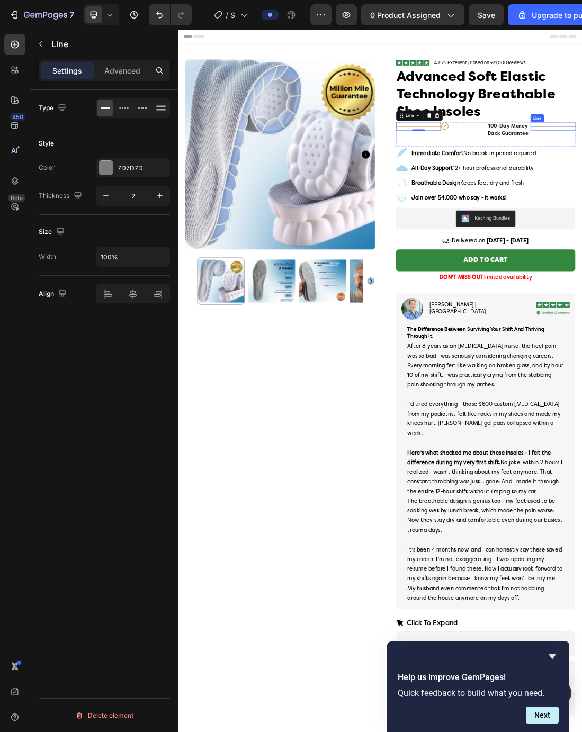
click at [107, 167] on div at bounding box center [106, 168] width 14 height 14
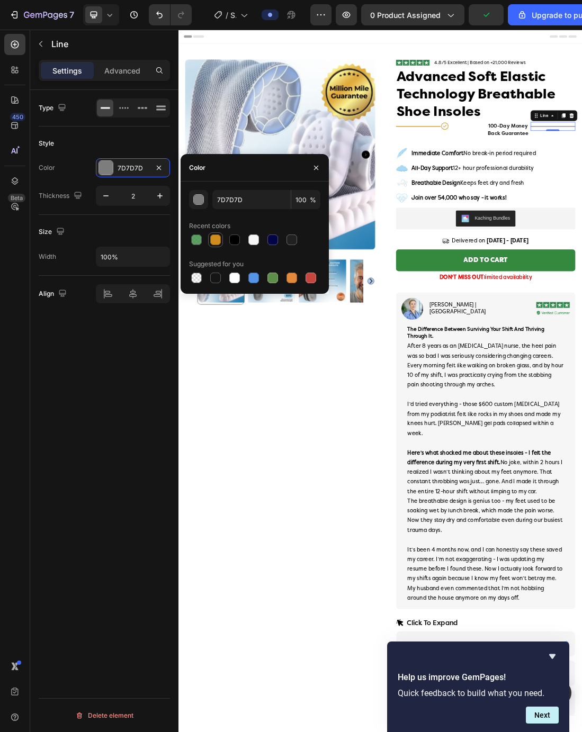
click at [218, 238] on div at bounding box center [215, 239] width 11 height 11
type input "D08C1D"
click at [467, 472] on div "Product Images" at bounding box center [338, 291] width 299 height 428
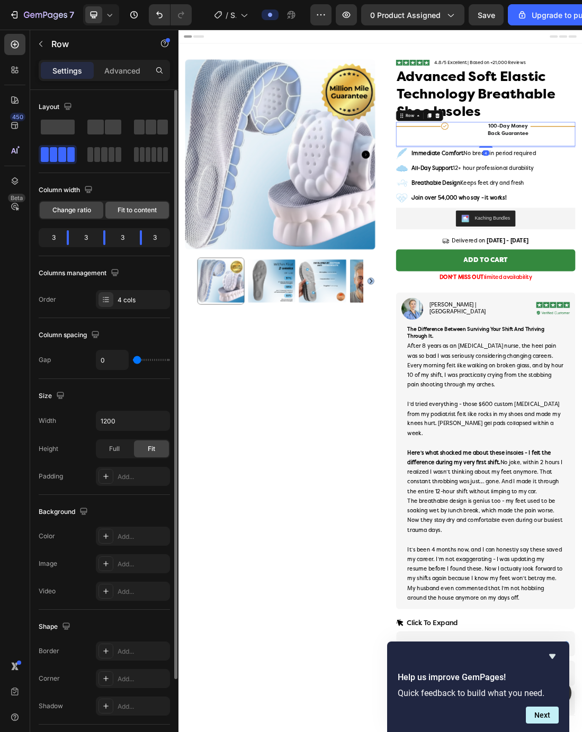
click at [129, 214] on span "Fit to content" at bounding box center [137, 210] width 39 height 10
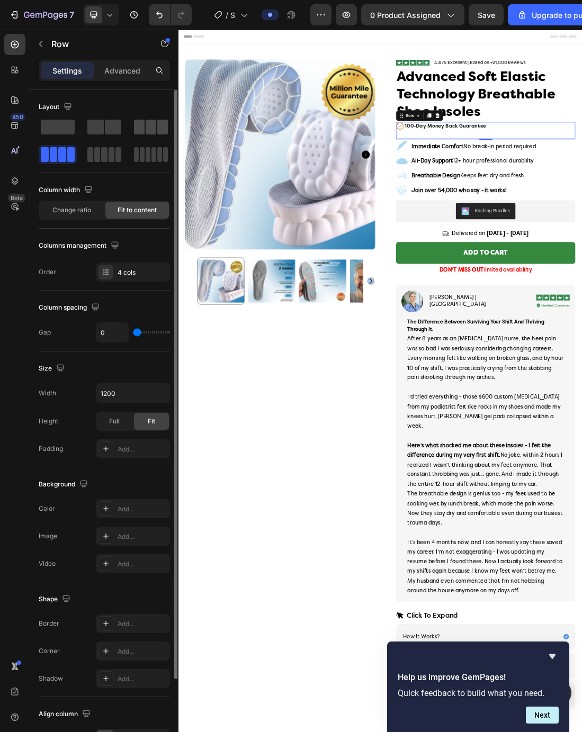
click at [145, 131] on div at bounding box center [151, 127] width 34 height 15
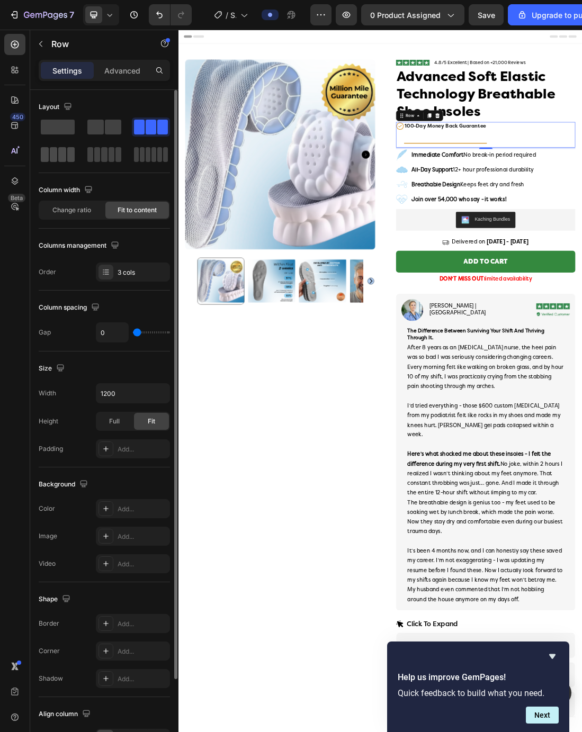
click at [65, 155] on span at bounding box center [62, 154] width 8 height 15
click at [98, 156] on span at bounding box center [97, 154] width 6 height 15
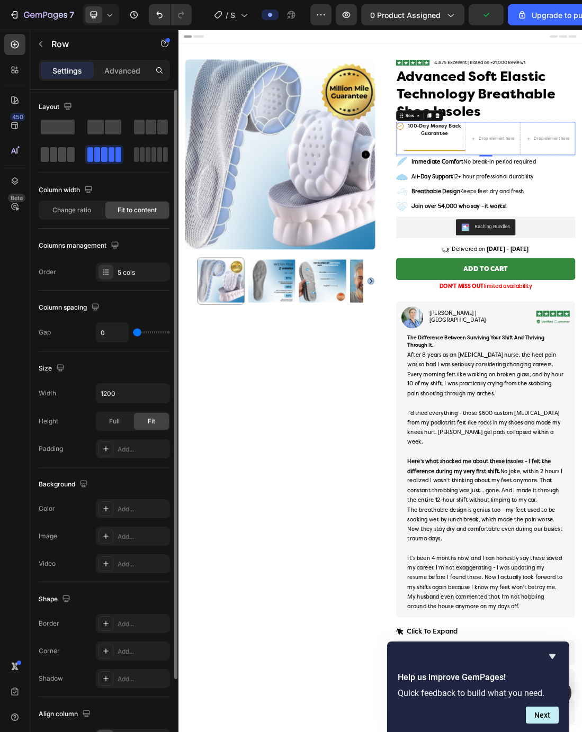
click at [61, 158] on span at bounding box center [62, 154] width 8 height 15
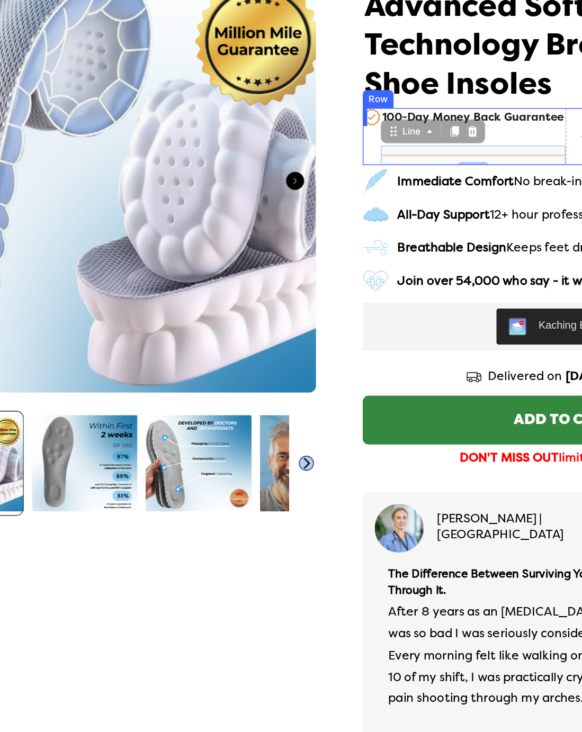
drag, startPoint x: 241, startPoint y: 65, endPoint x: 220, endPoint y: 54, distance: 23.4
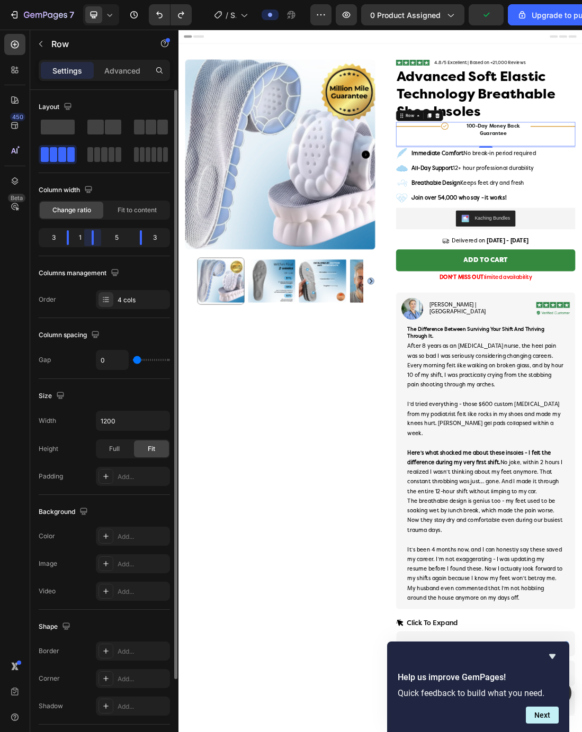
drag, startPoint x: 104, startPoint y: 241, endPoint x: 79, endPoint y: 239, distance: 25.5
click at [79, 239] on div "Layout Column width Change ratio Fit to content 3 1 5 3 Columns management Orde…" at bounding box center [104, 426] width 148 height 672
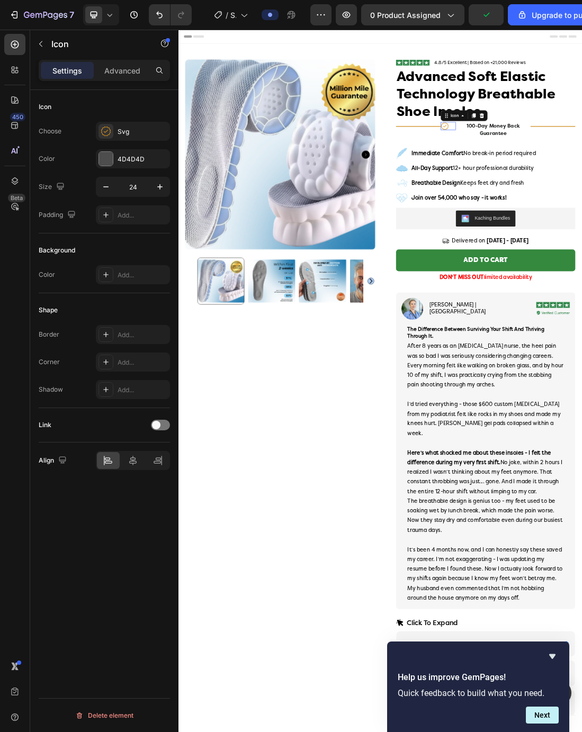
click at [128, 457] on icon at bounding box center [133, 460] width 11 height 11
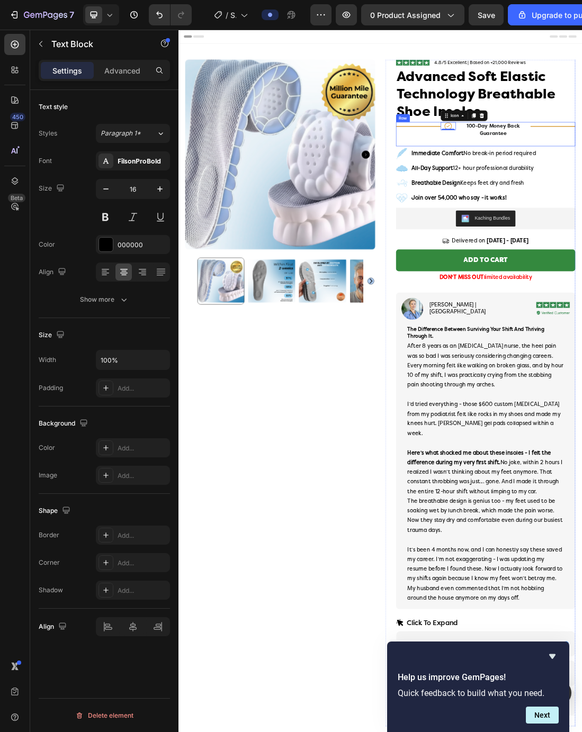
click at [556, 183] on div "Title Line 0" at bounding box center [556, 182] width 70 height 14
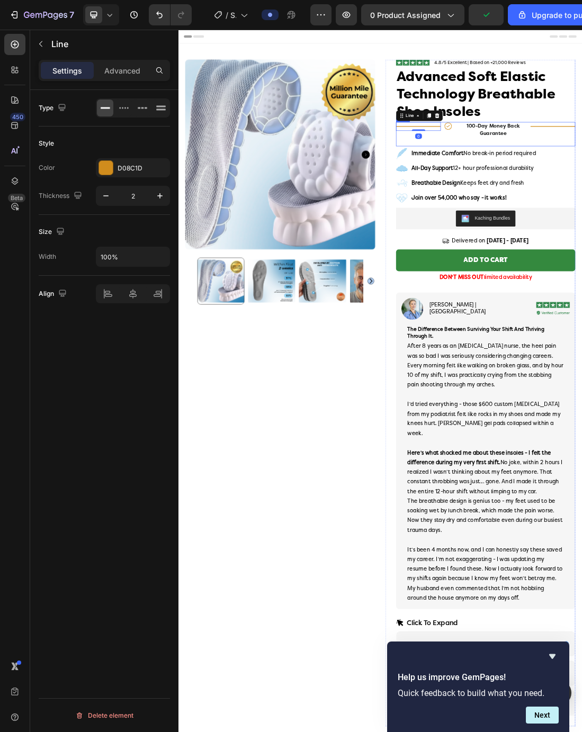
click at [576, 199] on div "Title Line 0" at bounding box center [556, 194] width 70 height 38
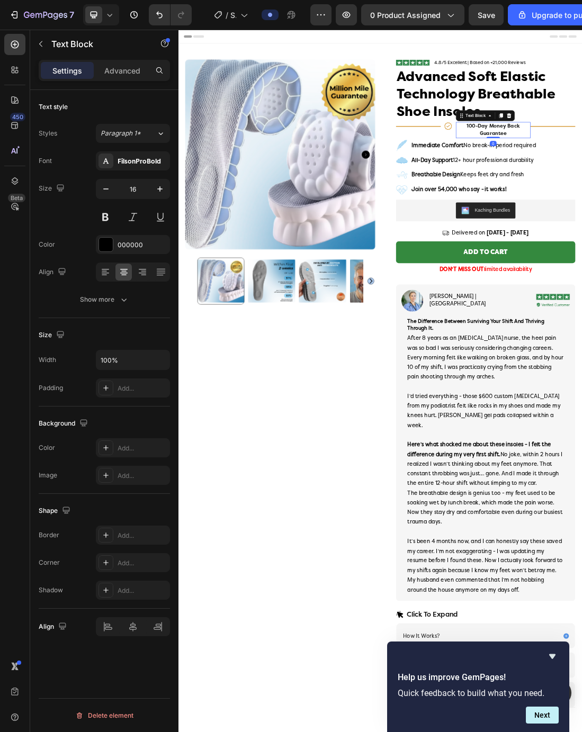
drag, startPoint x: 673, startPoint y: 210, endPoint x: 673, endPoint y: 179, distance: 31.2
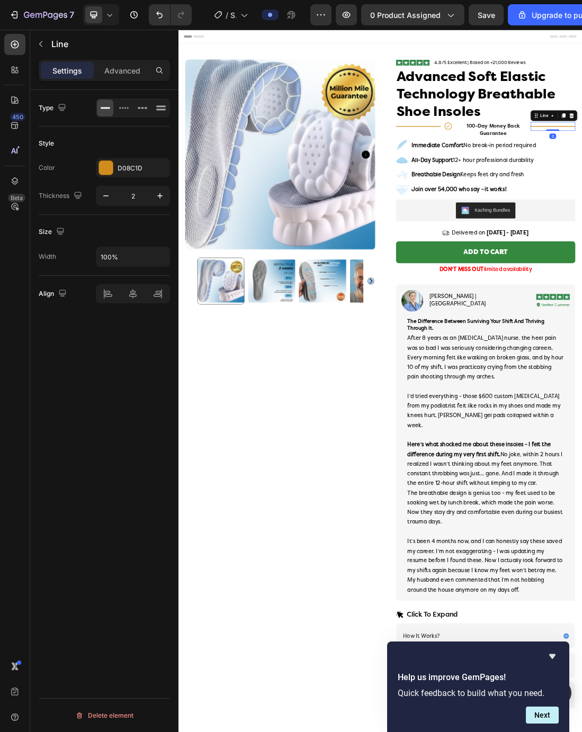
drag, startPoint x: 772, startPoint y: 188, endPoint x: 772, endPoint y: 176, distance: 11.6
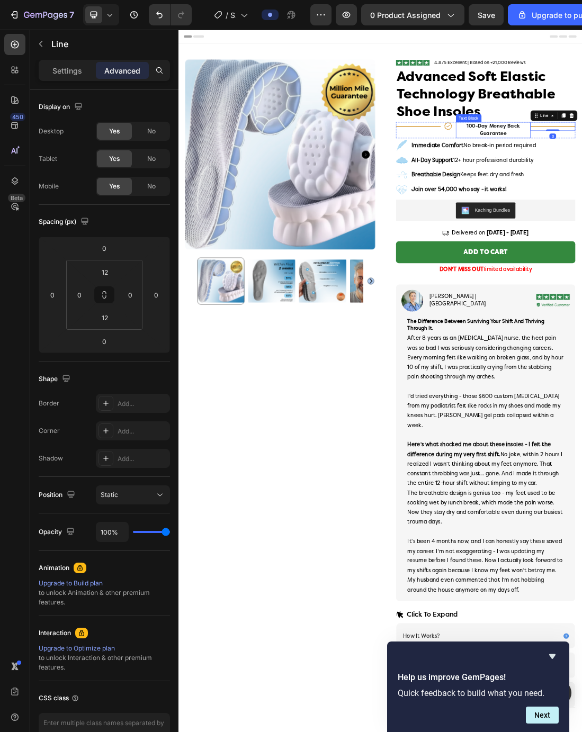
click at [545, 194] on div "Title Line" at bounding box center [556, 187] width 70 height 25
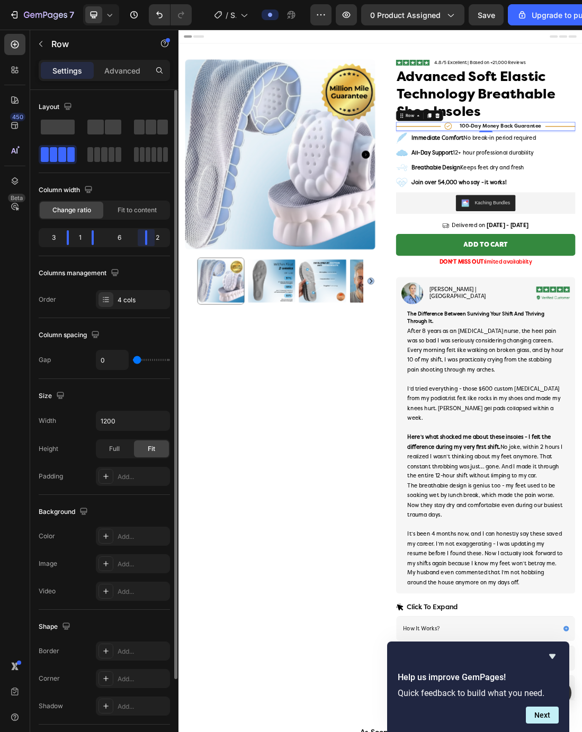
drag, startPoint x: 141, startPoint y: 239, endPoint x: 149, endPoint y: 239, distance: 8.5
click at [149, 239] on div "Layout Column width Change ratio Fit to content 3 1 6 2 Columns management Orde…" at bounding box center [104, 426] width 148 height 672
click at [57, 237] on div "Layout Column width Change ratio Fit to content 2 2 6 2 Columns management Orde…" at bounding box center [104, 426] width 148 height 672
click at [88, 240] on div "Layout Column width Change ratio Fit to content 2 2 6 2 Columns management Orde…" at bounding box center [104, 426] width 148 height 672
drag, startPoint x: 68, startPoint y: 241, endPoint x: 75, endPoint y: 241, distance: 6.9
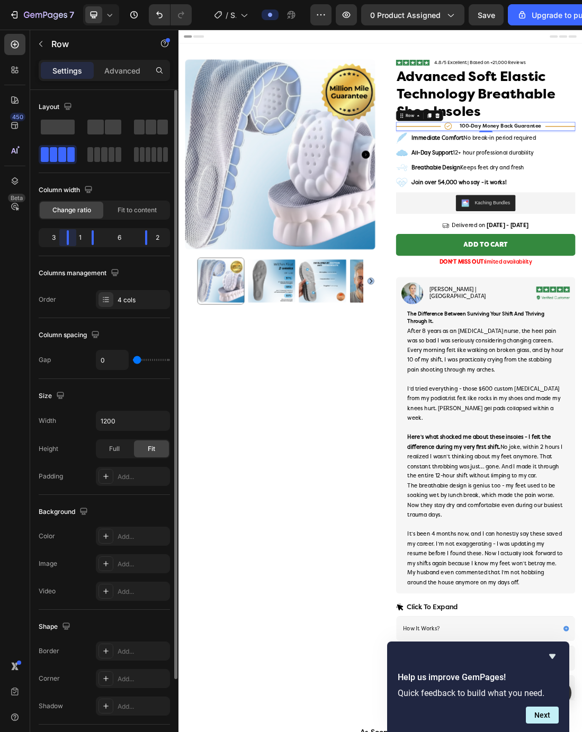
click at [75, 241] on div "Layout Column width Change ratio Fit to content 3 1 6 2 Columns management Orde…" at bounding box center [104, 426] width 148 height 672
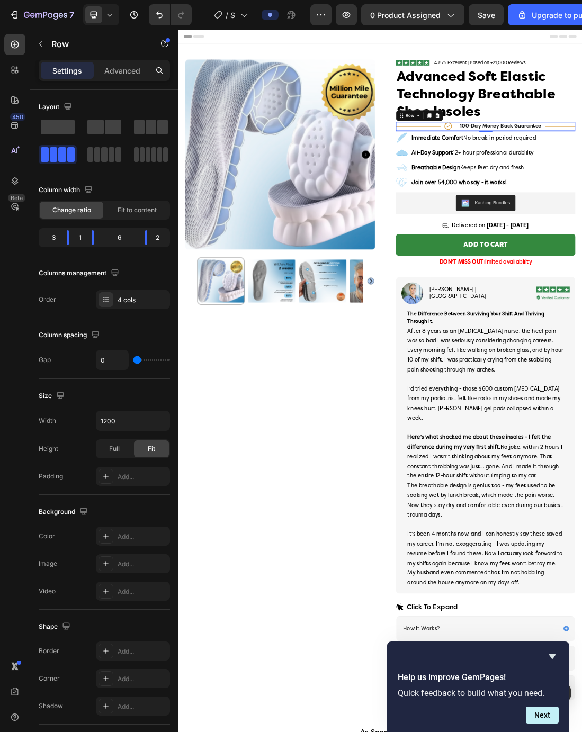
click at [17, 249] on div "450 Beta" at bounding box center [14, 345] width 21 height 622
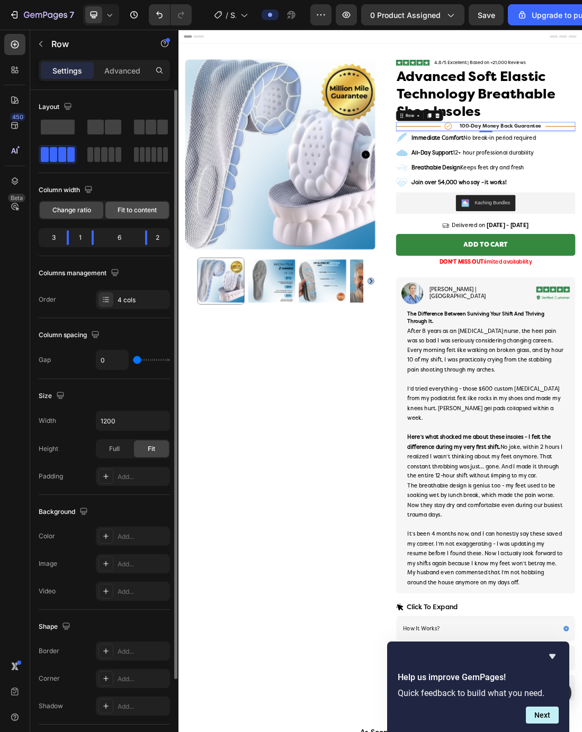
click at [135, 214] on span "Fit to content" at bounding box center [137, 210] width 39 height 10
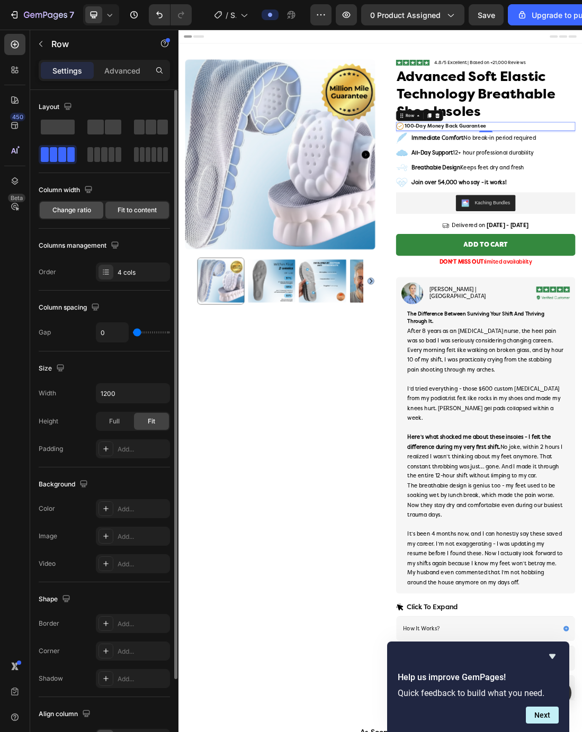
click at [89, 207] on span "Change ratio" at bounding box center [71, 210] width 39 height 10
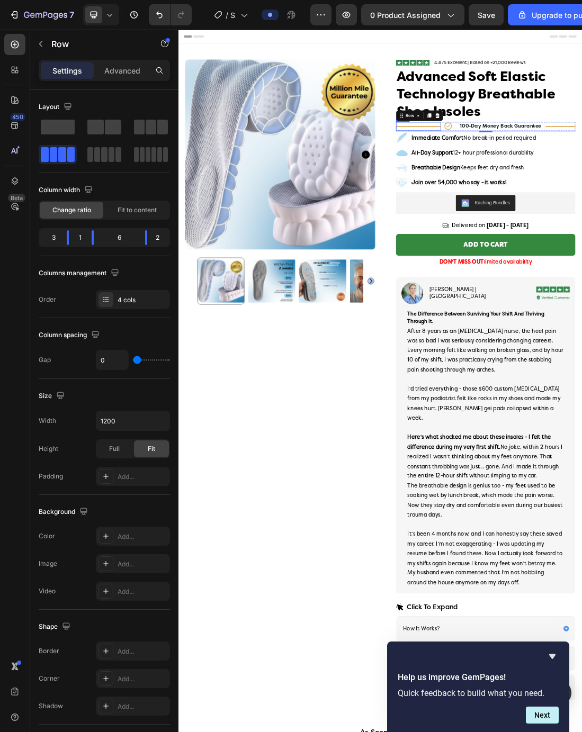
click at [559, 180] on div "Title Line" at bounding box center [556, 182] width 70 height 14
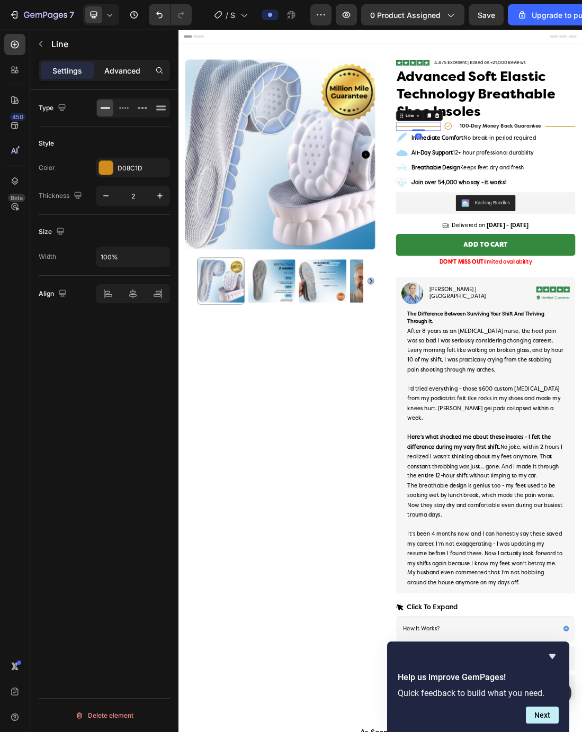
click at [118, 69] on p "Advanced" at bounding box center [122, 70] width 36 height 11
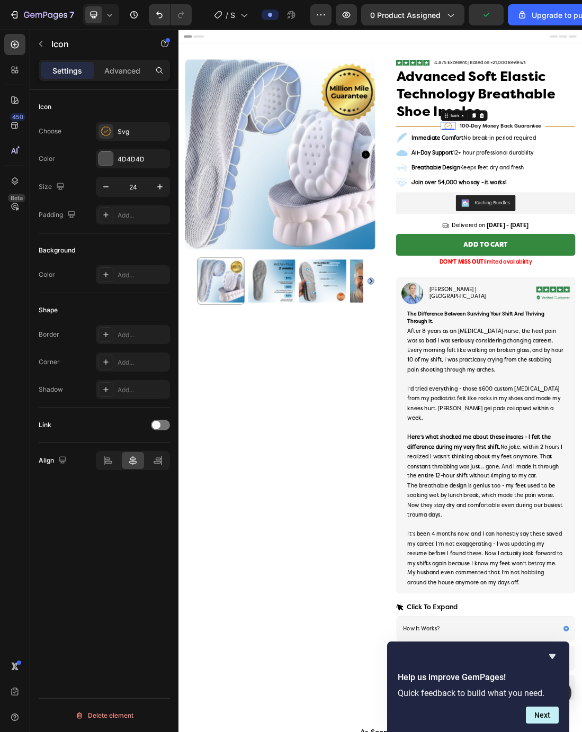
click at [119, 61] on div "Settings Advanced" at bounding box center [104, 70] width 131 height 21
click at [119, 69] on p "Advanced" at bounding box center [122, 70] width 36 height 11
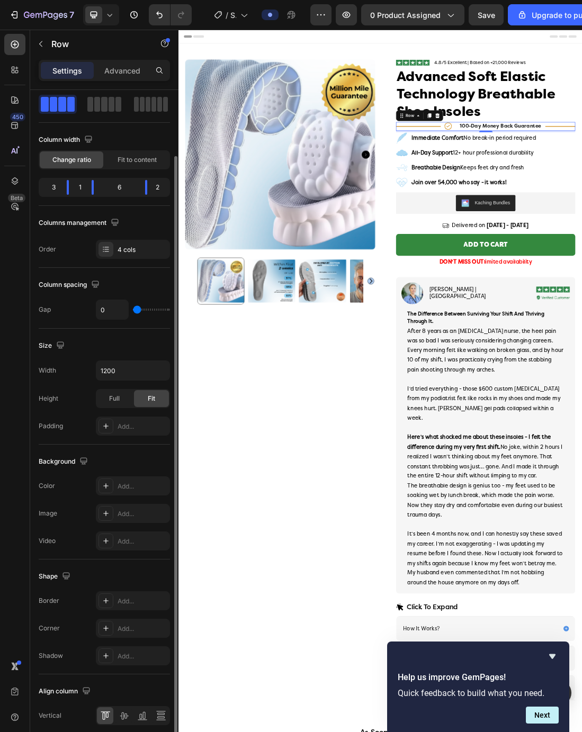
scroll to position [94, 0]
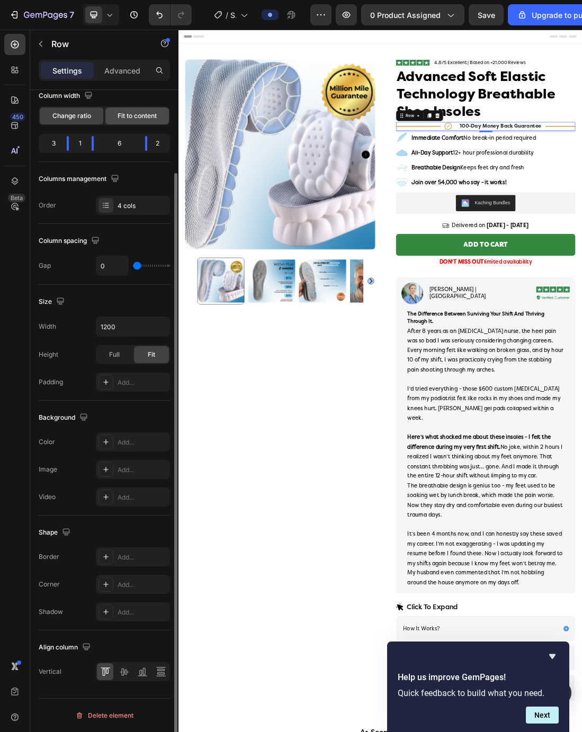
click at [127, 120] on span "Fit to content" at bounding box center [137, 116] width 39 height 10
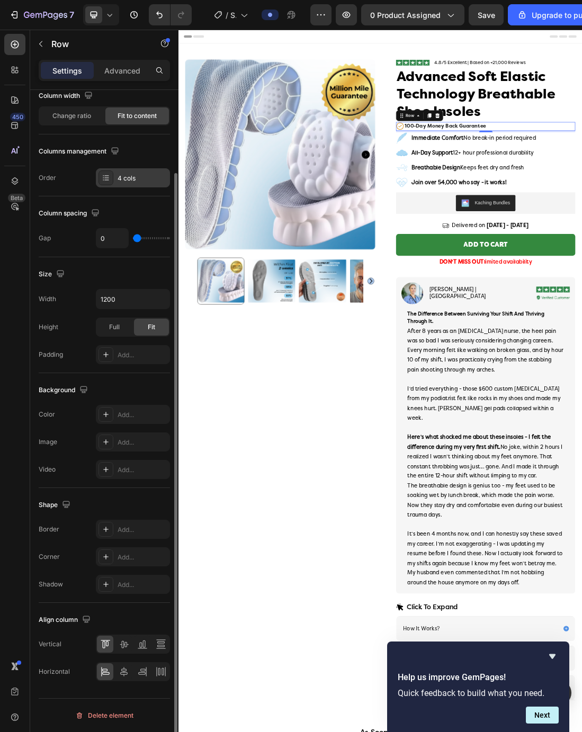
click at [113, 179] on div at bounding box center [105, 177] width 15 height 15
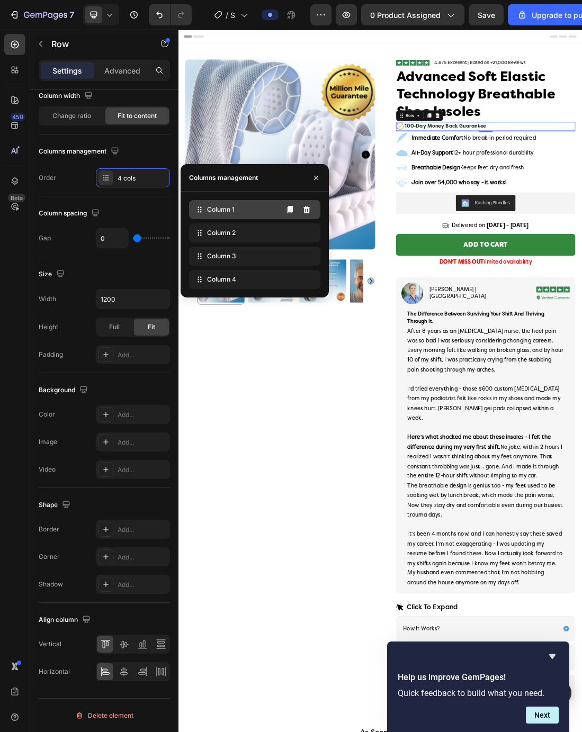
click at [236, 216] on div "Column 1" at bounding box center [254, 209] width 131 height 19
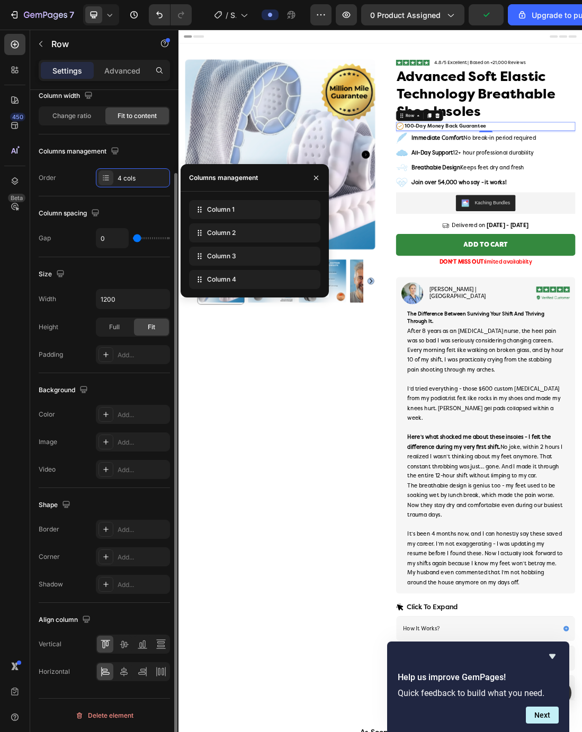
click at [131, 210] on div "Column spacing" at bounding box center [104, 213] width 131 height 17
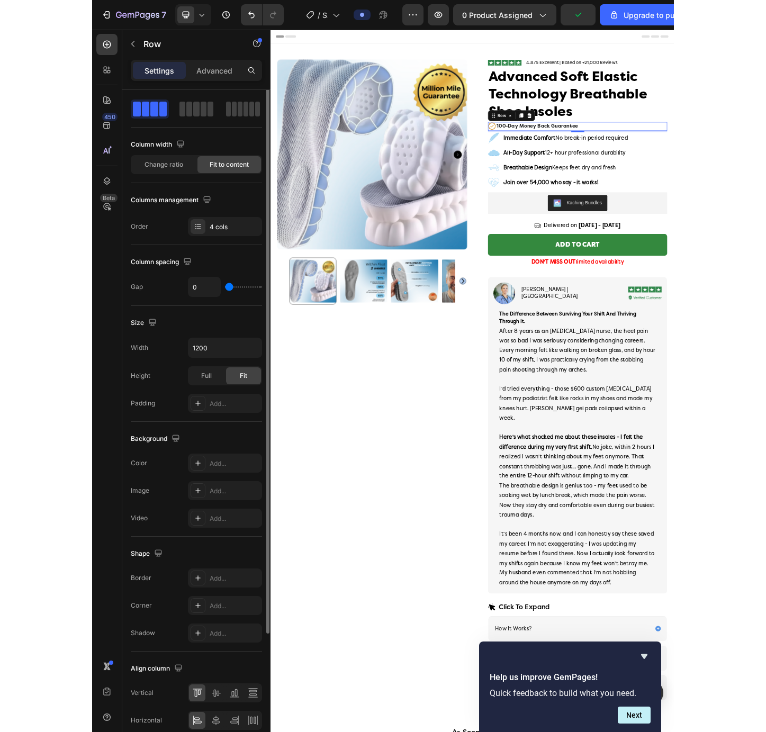
scroll to position [0, 0]
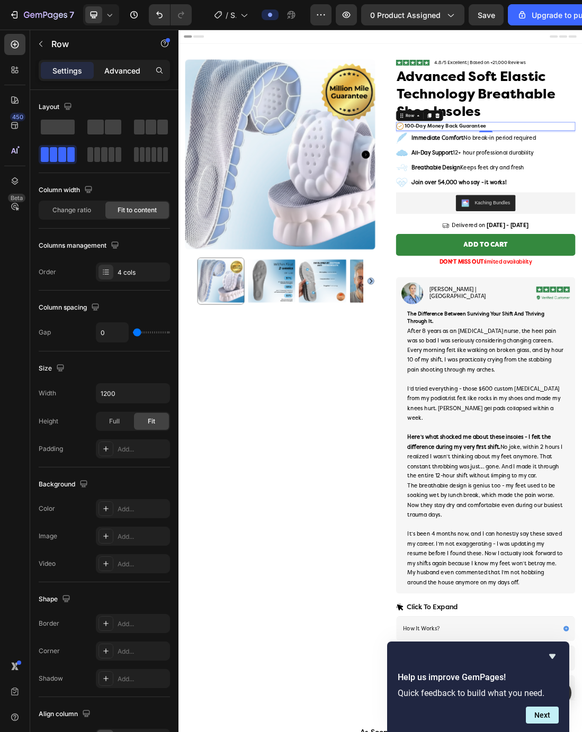
click at [105, 71] on p "Advanced" at bounding box center [122, 70] width 36 height 11
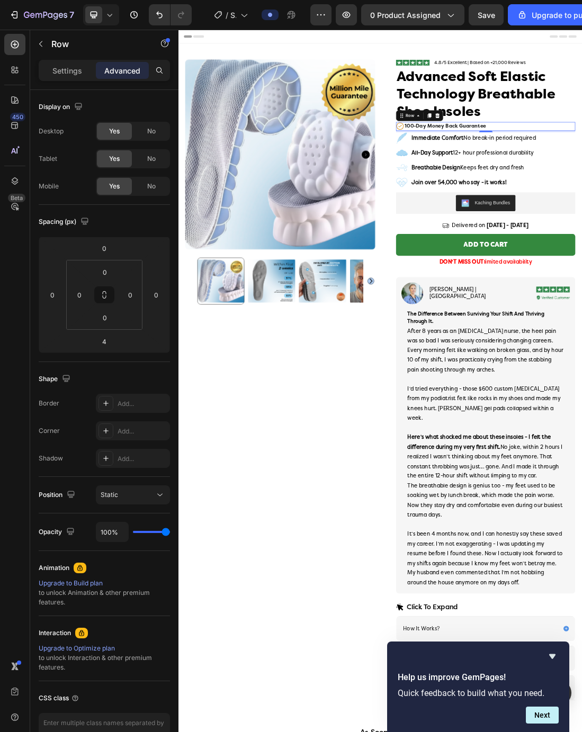
click at [70, 79] on div "Settings Advanced" at bounding box center [104, 70] width 131 height 21
click at [70, 74] on p "Settings" at bounding box center [67, 70] width 30 height 11
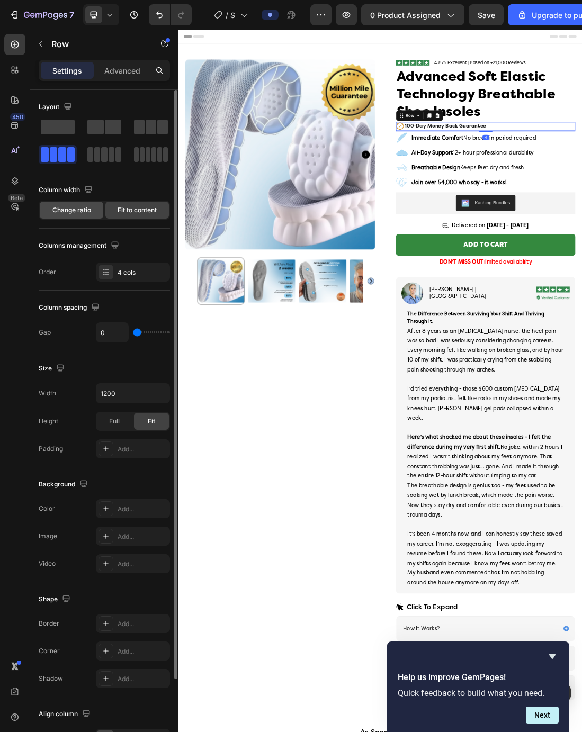
click at [90, 212] on span "Change ratio" at bounding box center [71, 210] width 39 height 10
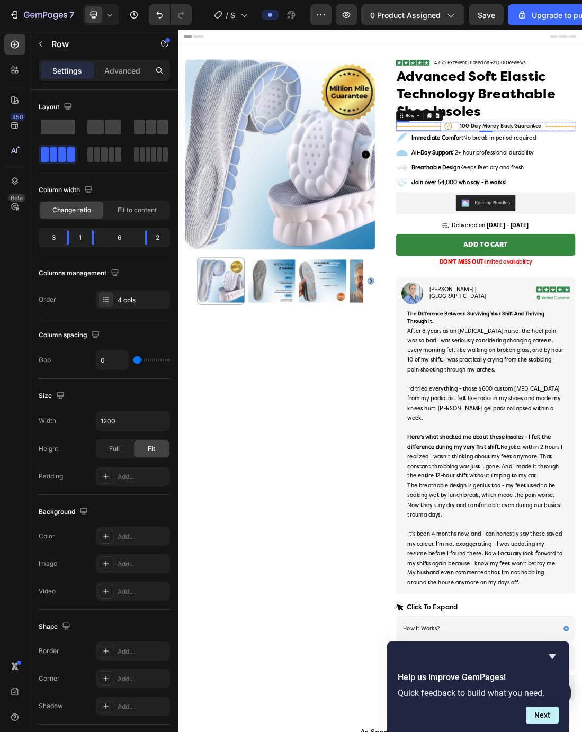
click at [581, 184] on div "Title Line" at bounding box center [556, 182] width 70 height 14
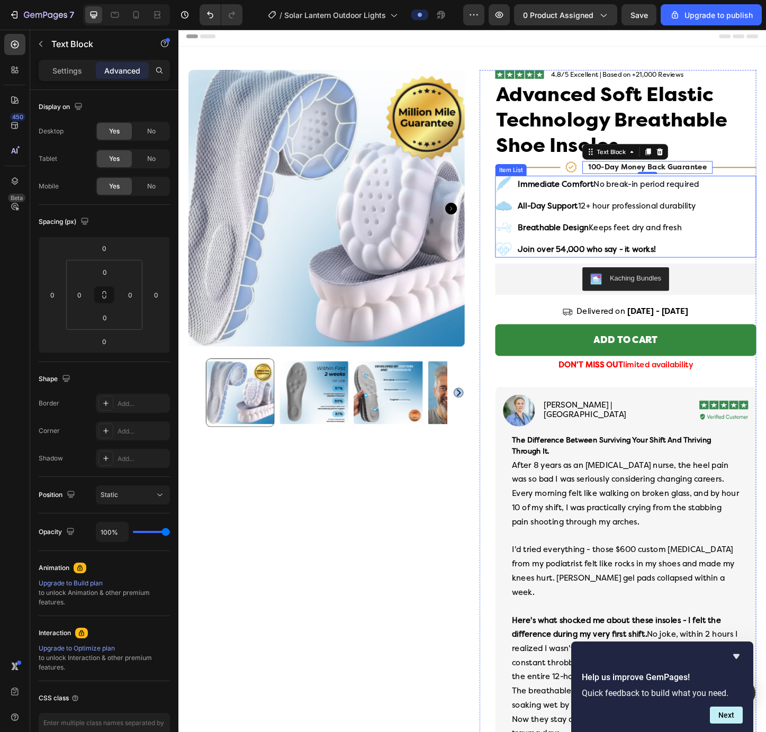
scroll to position [3, 0]
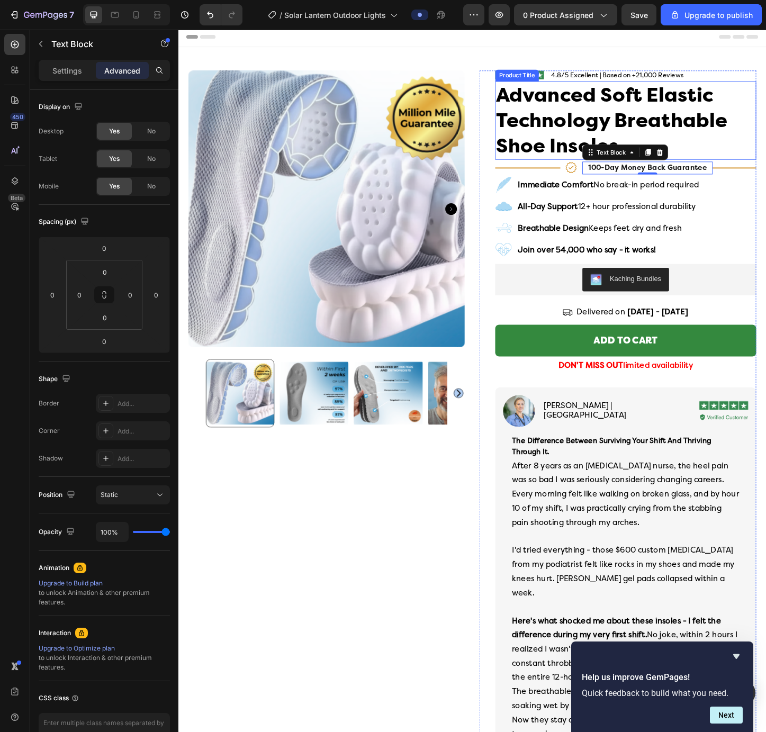
click at [581, 154] on h1 "Advanced Soft Elastic Technology Breathable Shoe Insoles" at bounding box center [662, 128] width 282 height 85
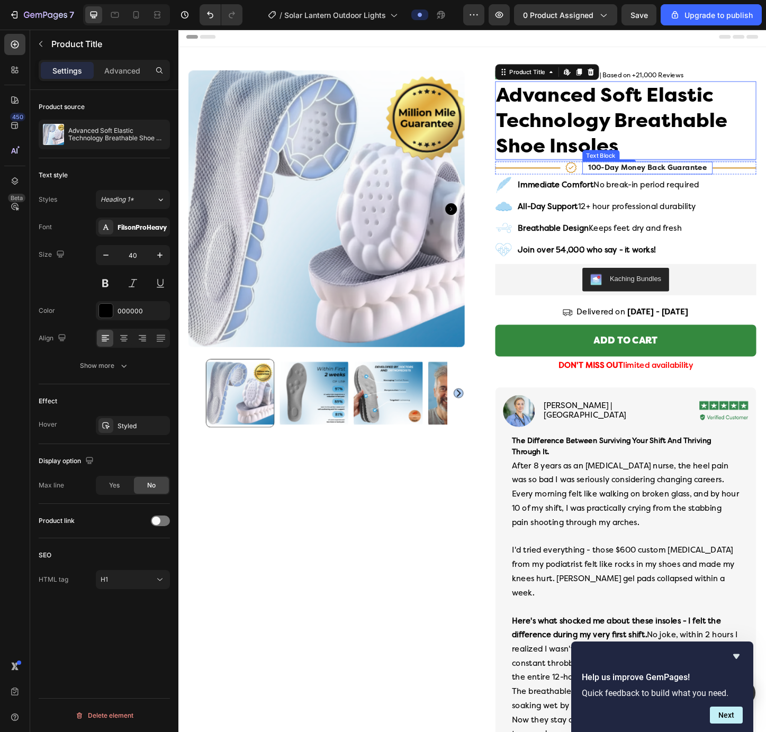
click at [581, 184] on p "100-day money back guarantee" at bounding box center [685, 180] width 139 height 12
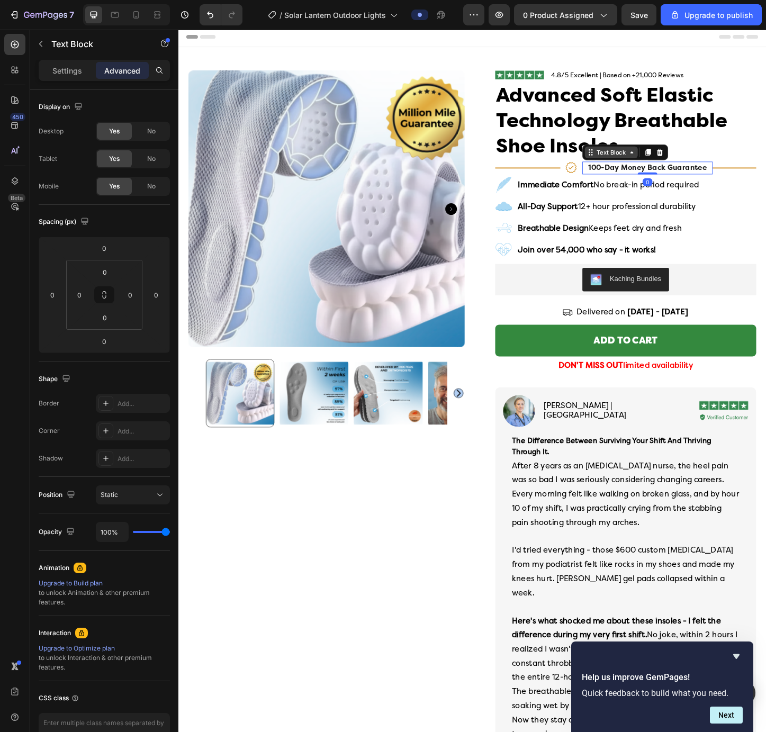
click at [581, 160] on div "Text Block" at bounding box center [646, 163] width 36 height 10
click at [581, 143] on div "Row 4 cols" at bounding box center [638, 144] width 37 height 6
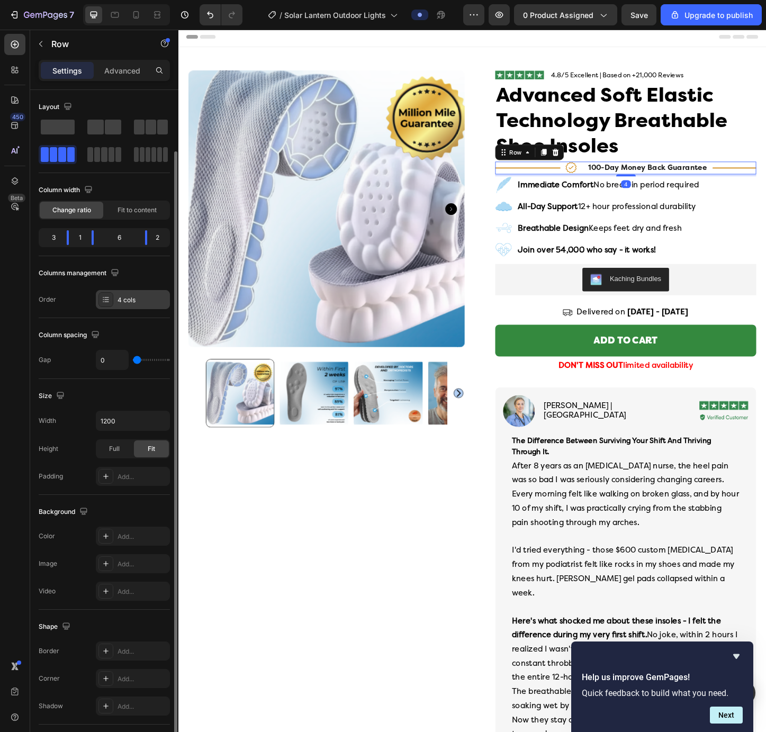
scroll to position [94, 0]
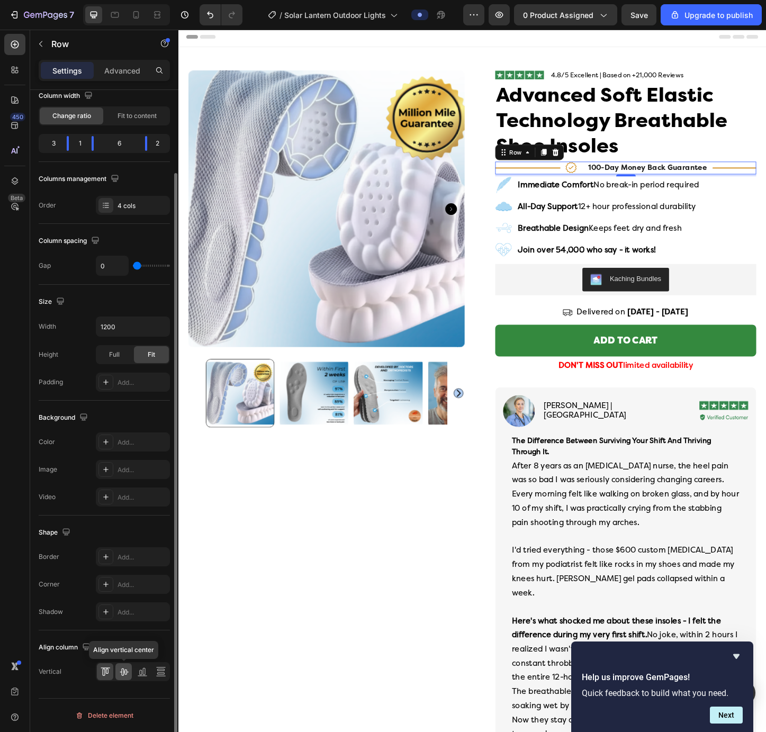
click at [121, 674] on icon at bounding box center [124, 671] width 11 height 11
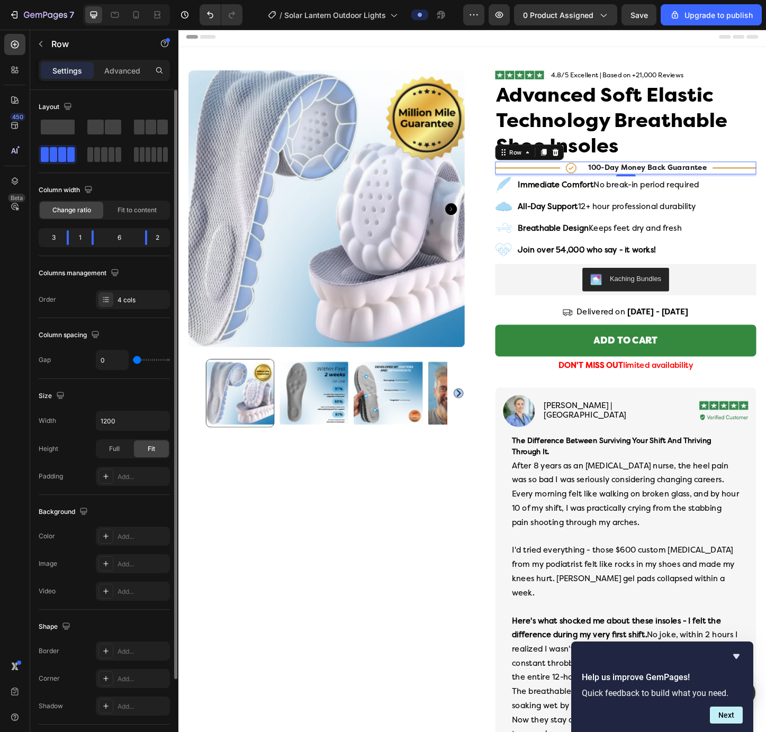
type input "7"
type input "9"
type input "16"
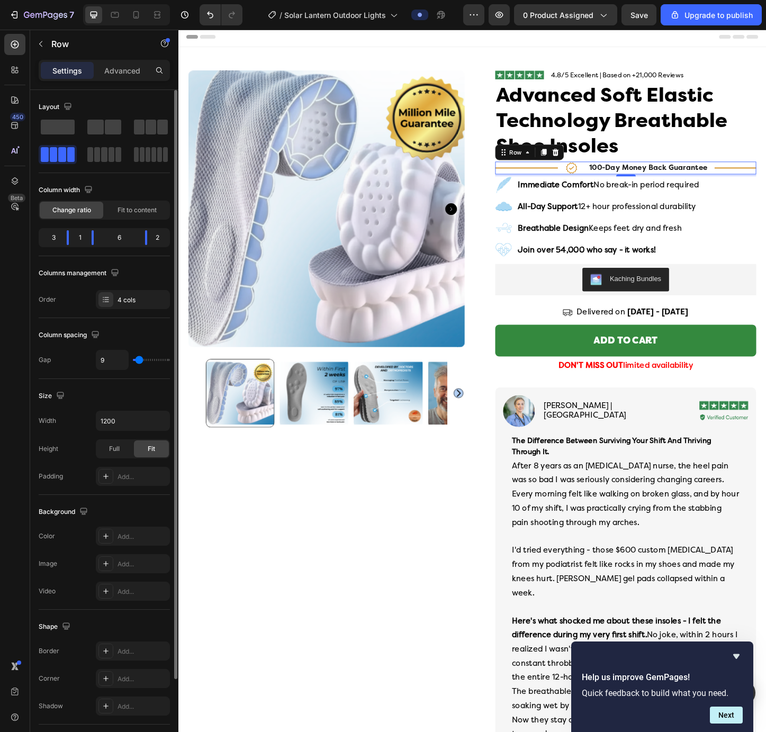
type input "16"
type input "24"
type input "32"
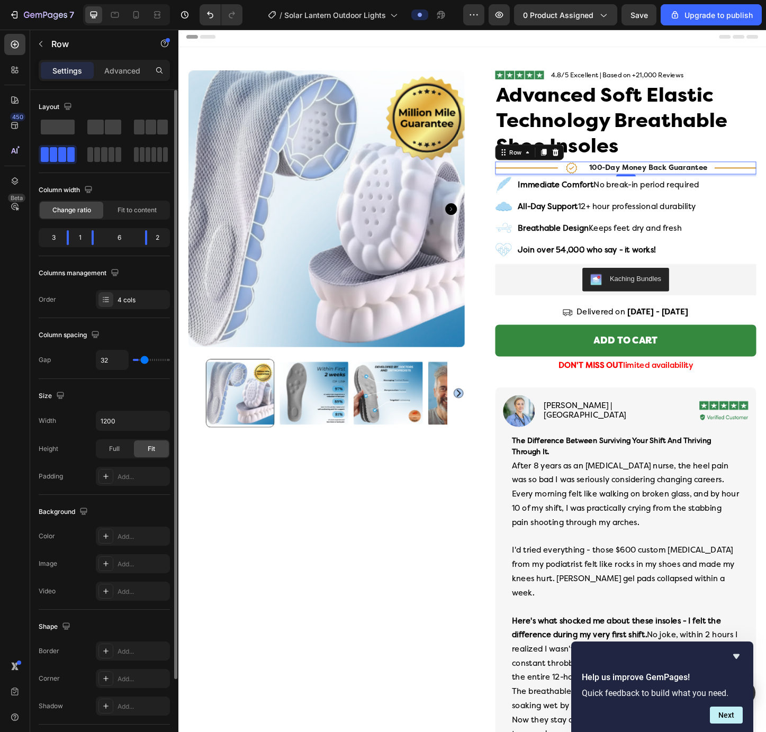
type input "40"
type input "47"
type input "52"
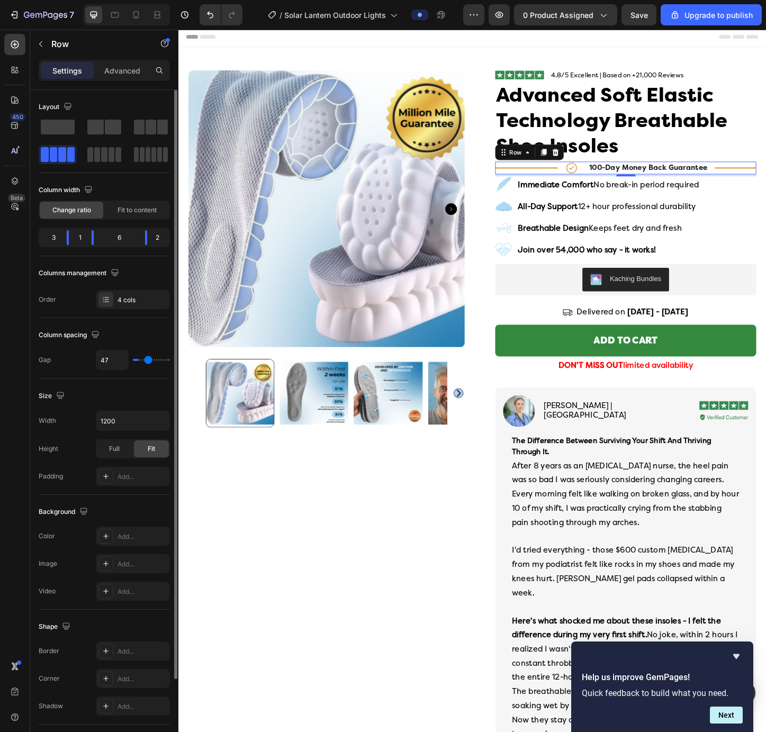
type input "52"
type input "54"
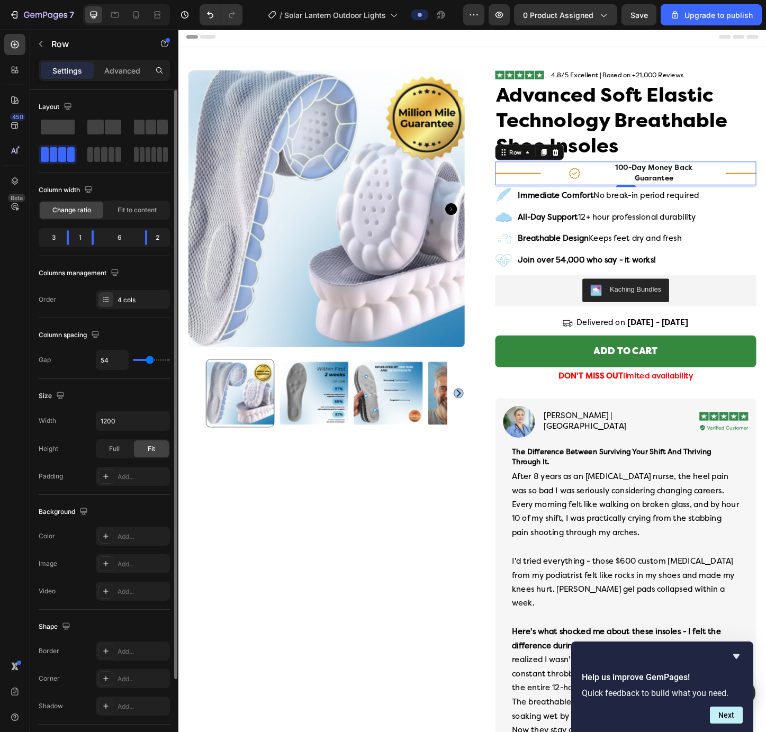
type input "55"
type input "57"
drag, startPoint x: 139, startPoint y: 360, endPoint x: 151, endPoint y: 360, distance: 11.6
type input "57"
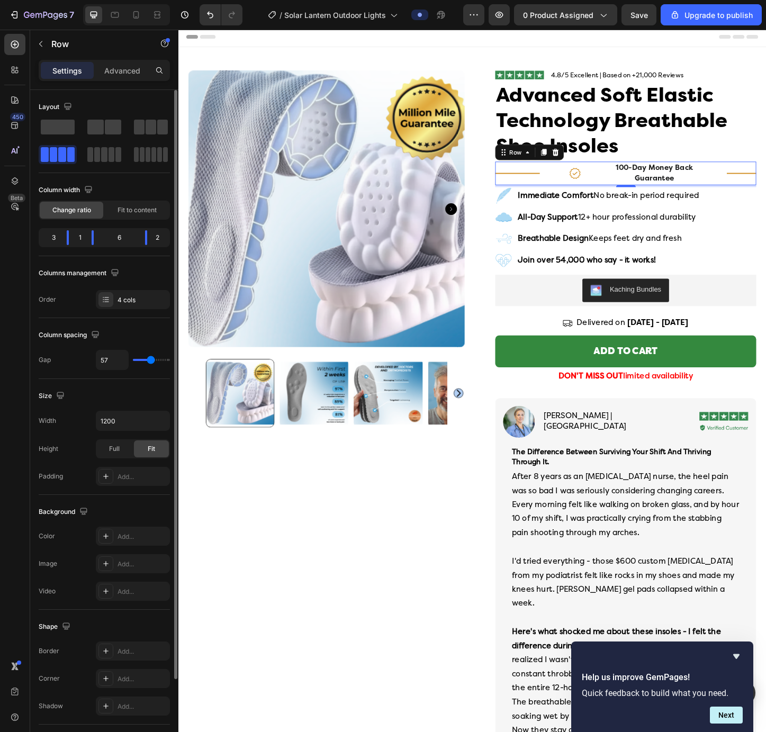
click at [151, 360] on input "range" at bounding box center [151, 360] width 37 height 2
click at [124, 214] on span "Fit to content" at bounding box center [137, 210] width 39 height 10
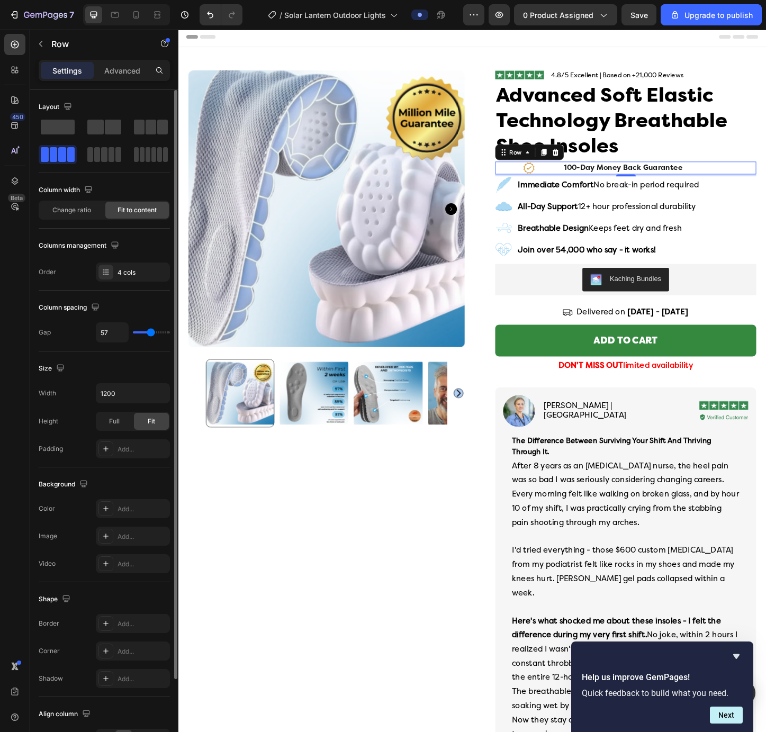
type input "63"
type input "61"
type input "58"
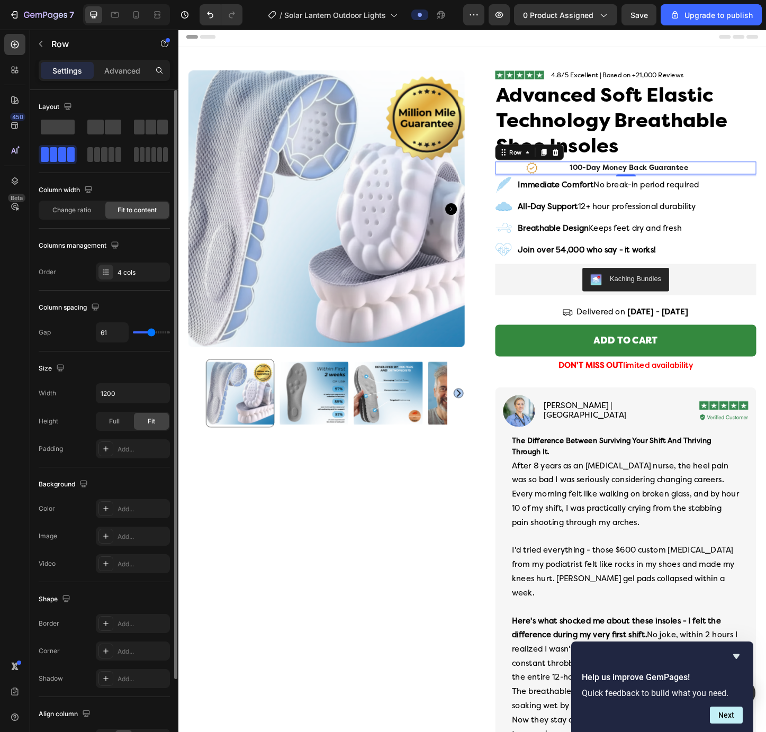
type input "58"
type input "54"
type input "50"
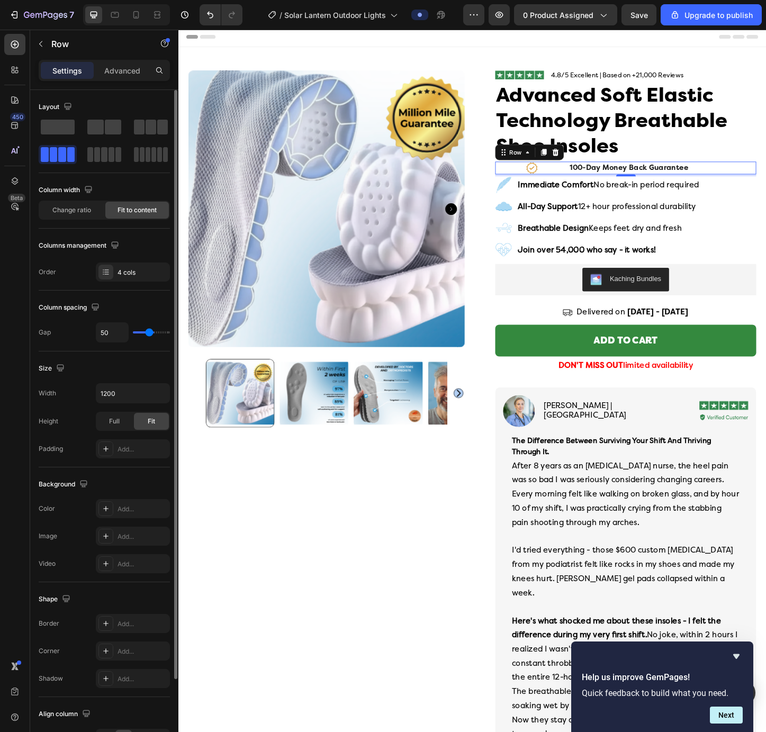
type input "45"
type input "40"
type input "37"
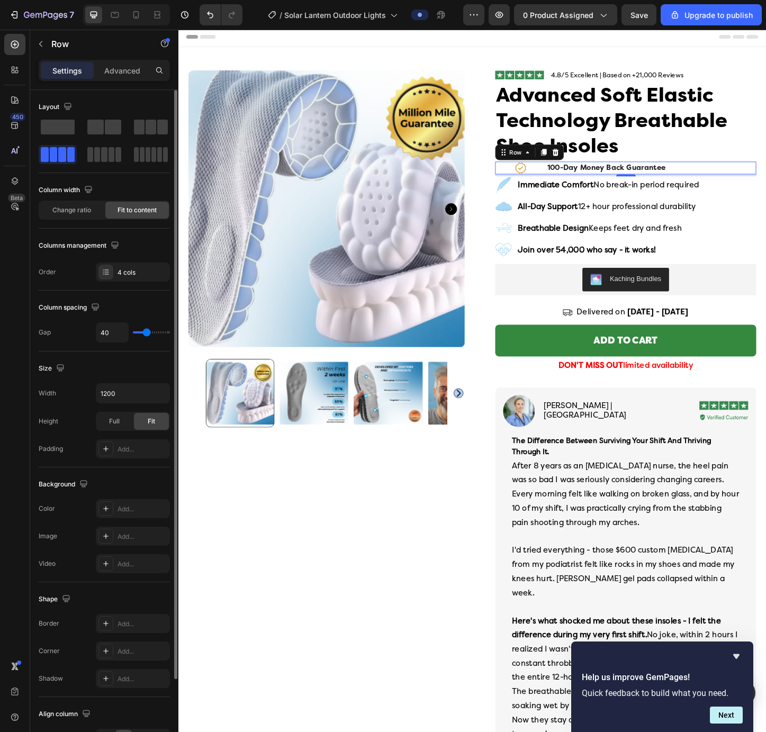
type input "37"
type input "33"
type input "31"
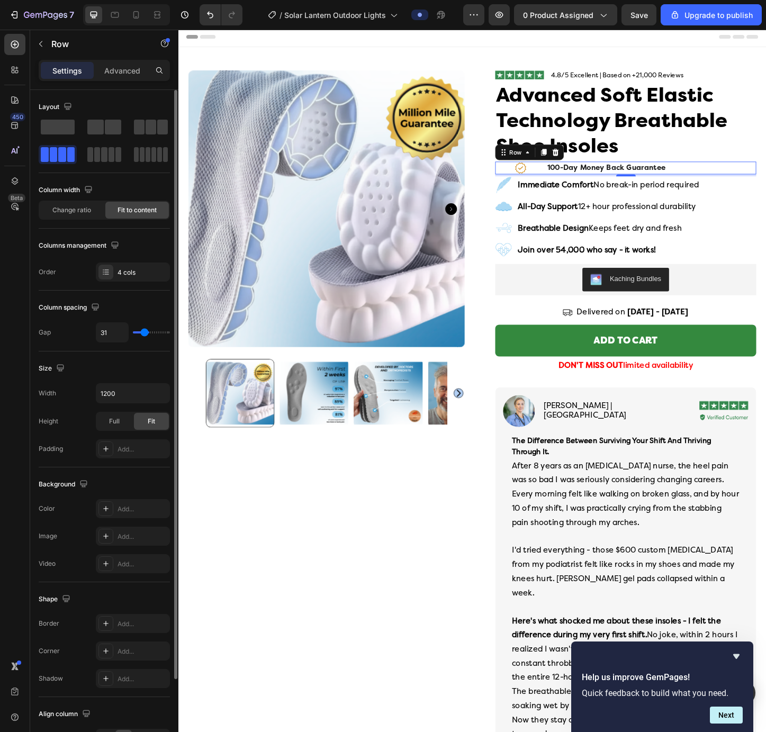
type input "30"
type input "29"
type input "28"
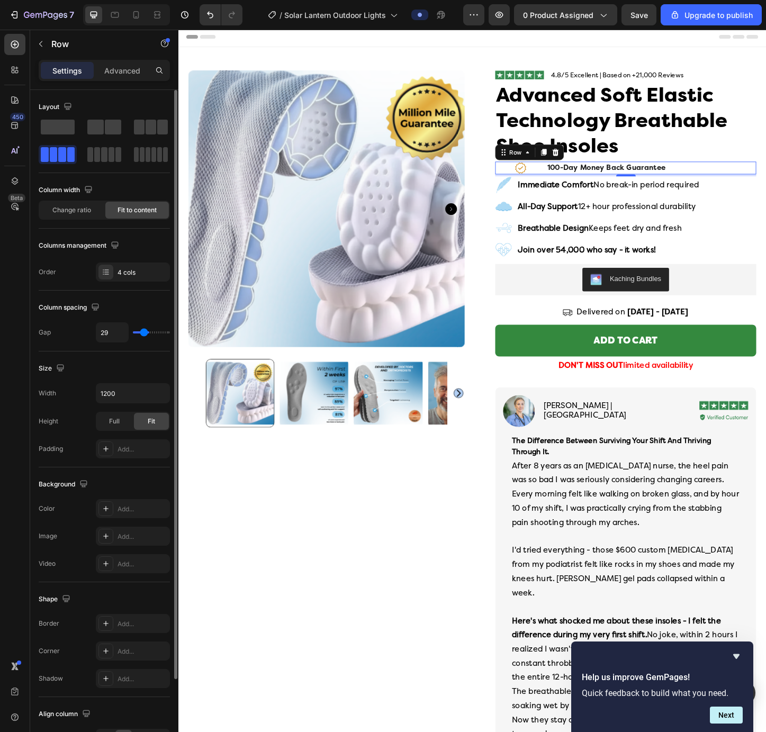
type input "28"
type input "27"
type input "25"
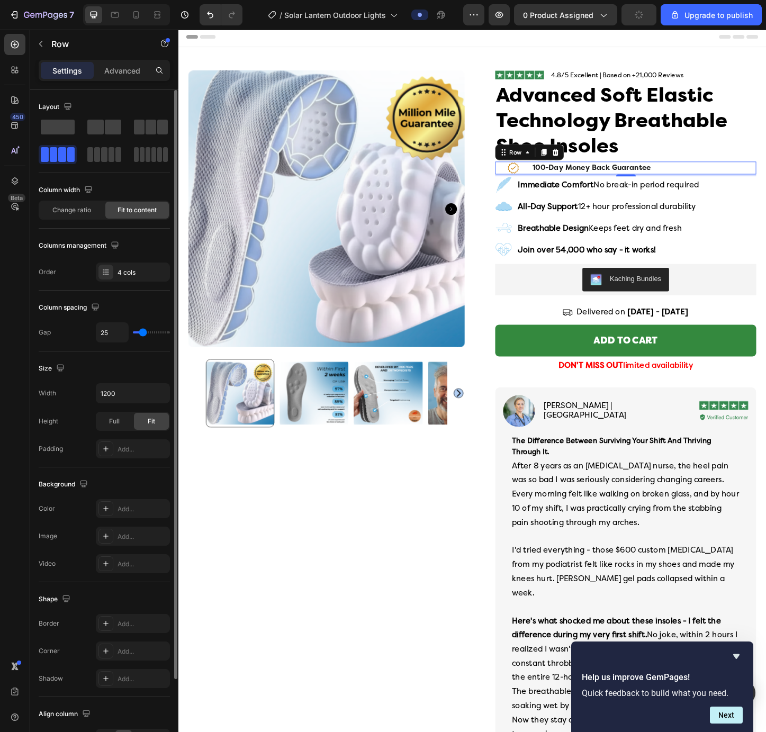
type input "24"
type input "23"
type input "22"
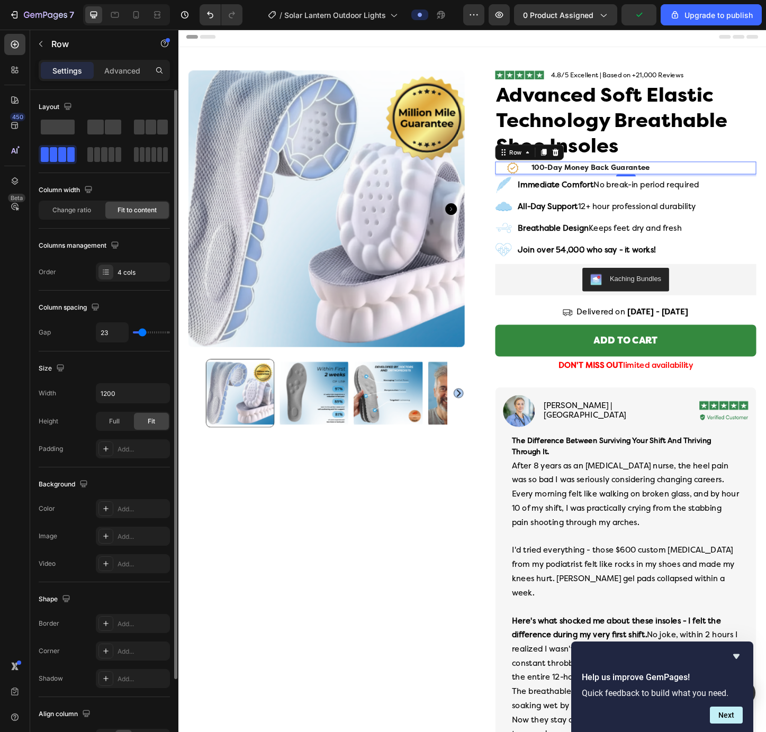
type input "22"
type input "21"
type input "20"
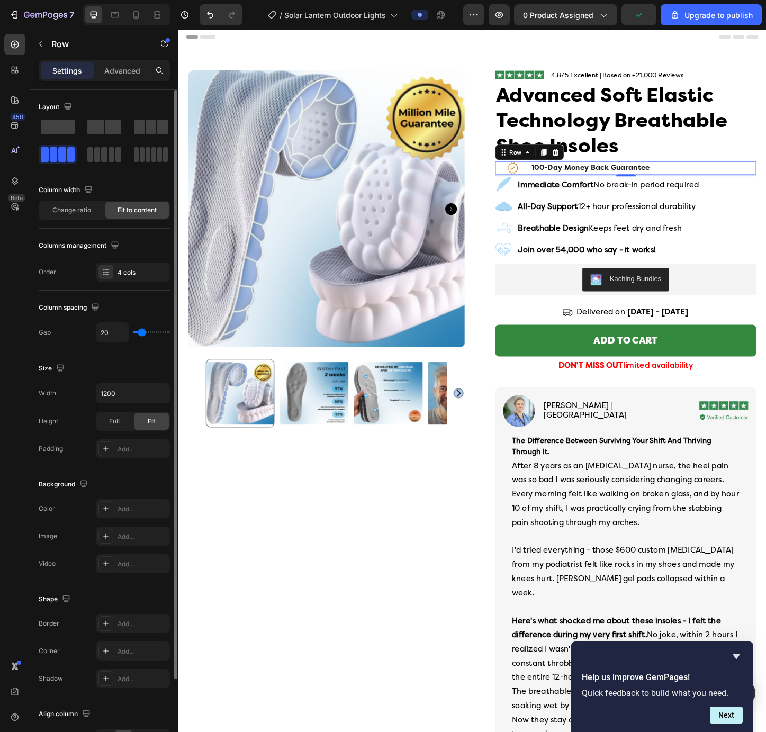
type input "18"
type input "17"
type input "16"
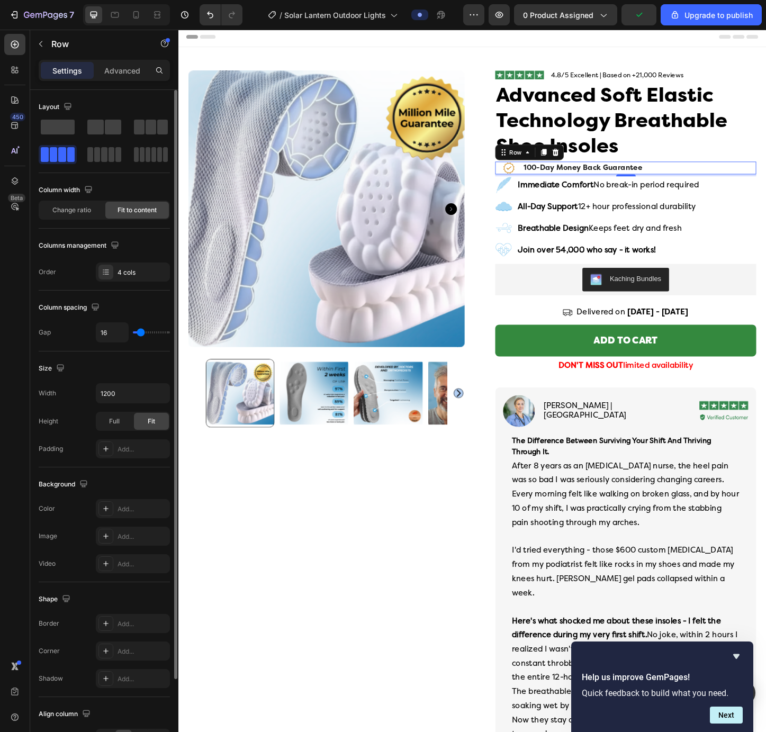
drag, startPoint x: 152, startPoint y: 333, endPoint x: 141, endPoint y: 333, distance: 11.1
type input "16"
click at [141, 333] on input "range" at bounding box center [151, 332] width 37 height 2
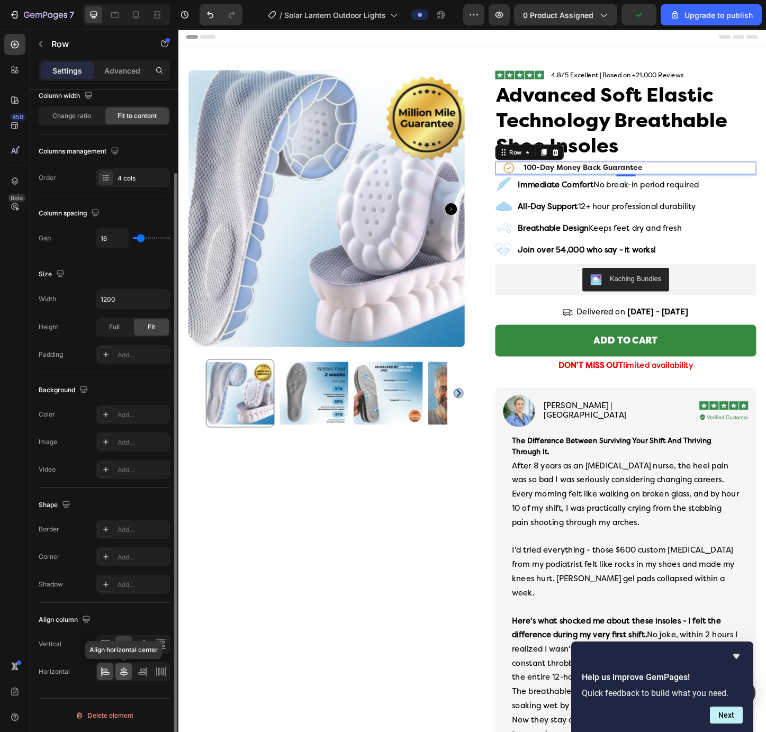
click at [122, 671] on icon at bounding box center [123, 672] width 7 height 10
click at [65, 122] on div "Change ratio" at bounding box center [72, 115] width 64 height 17
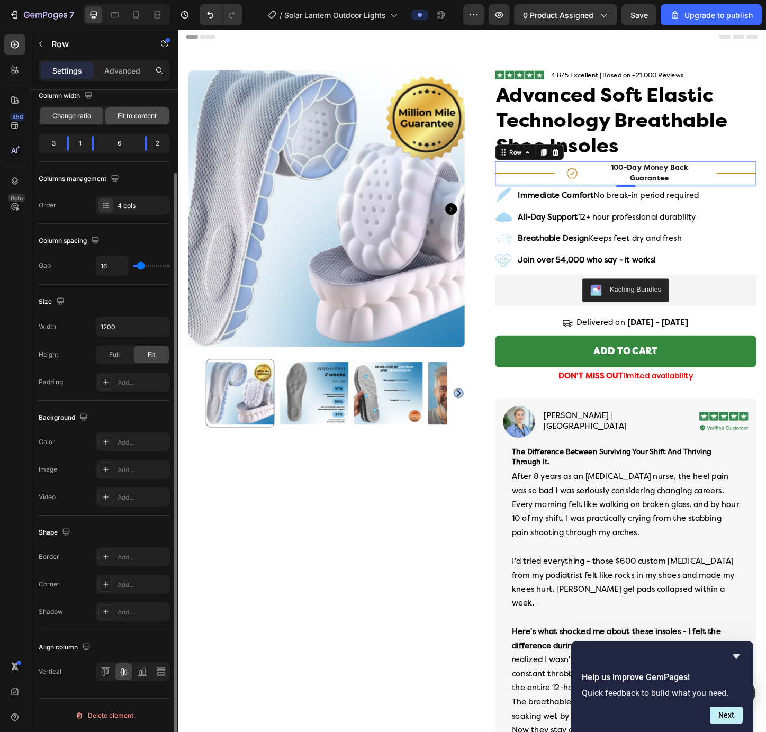
click at [126, 119] on span "Fit to content" at bounding box center [137, 116] width 39 height 10
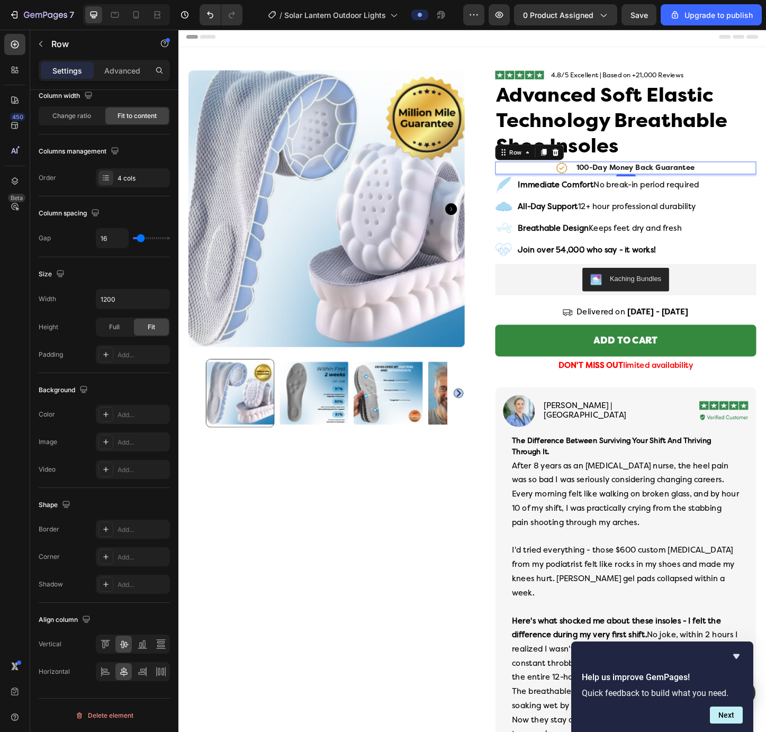
click at [558, 178] on div "Title Line Icon 100-day money back guarantee Text Block Title Line Row 4" at bounding box center [662, 180] width 282 height 14
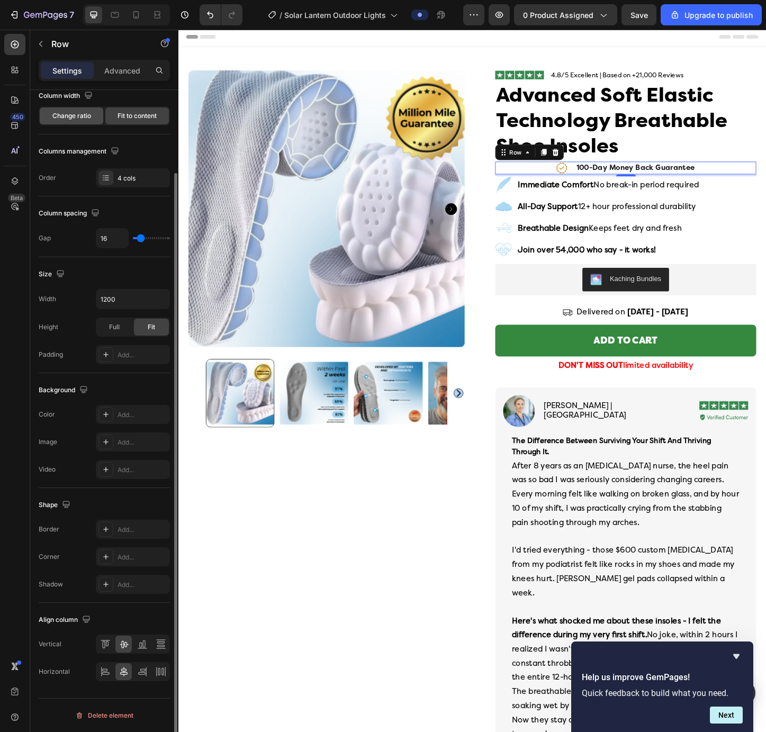
click at [85, 114] on span "Change ratio" at bounding box center [71, 116] width 39 height 10
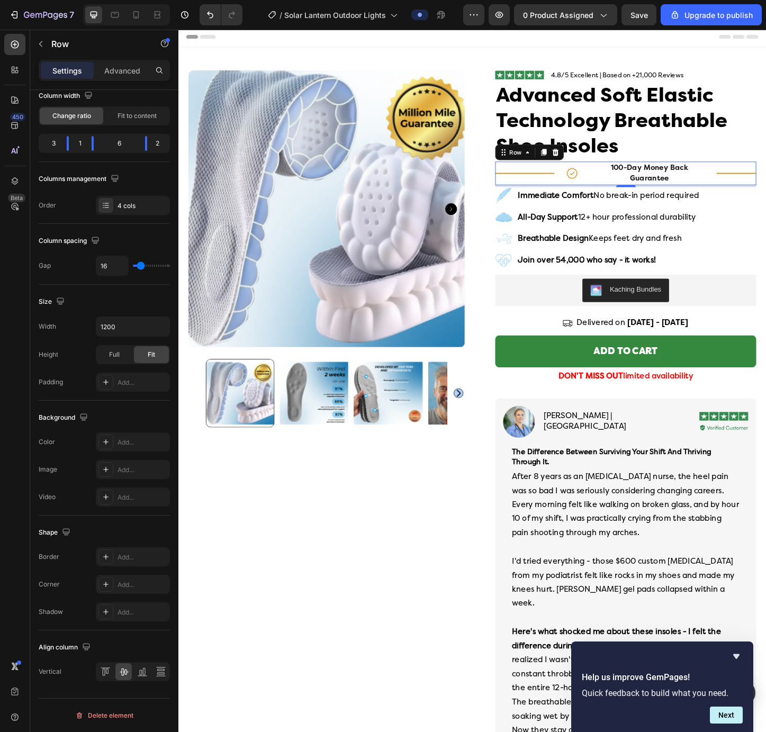
click at [569, 185] on div at bounding box center [553, 185] width 64 height 1
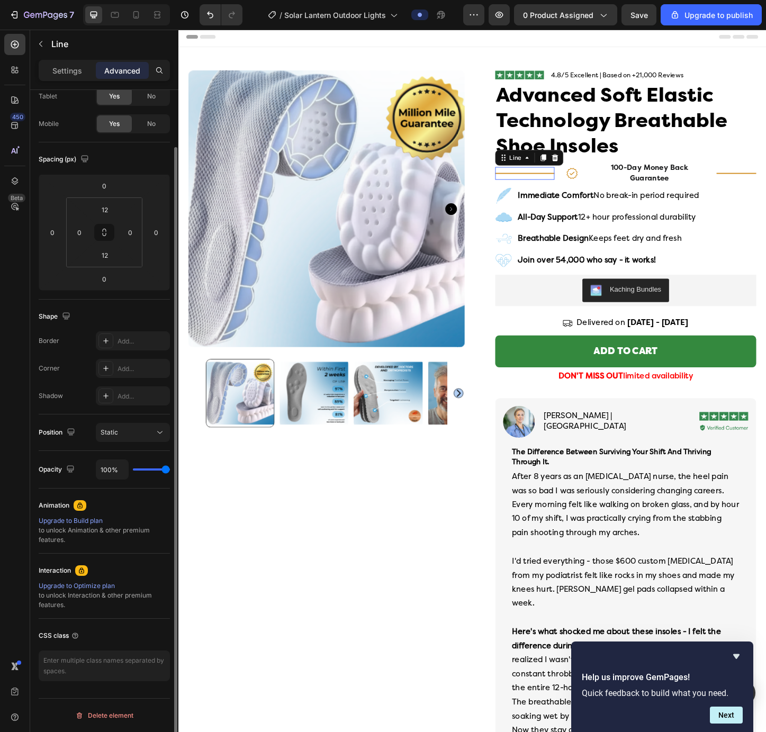
scroll to position [0, 0]
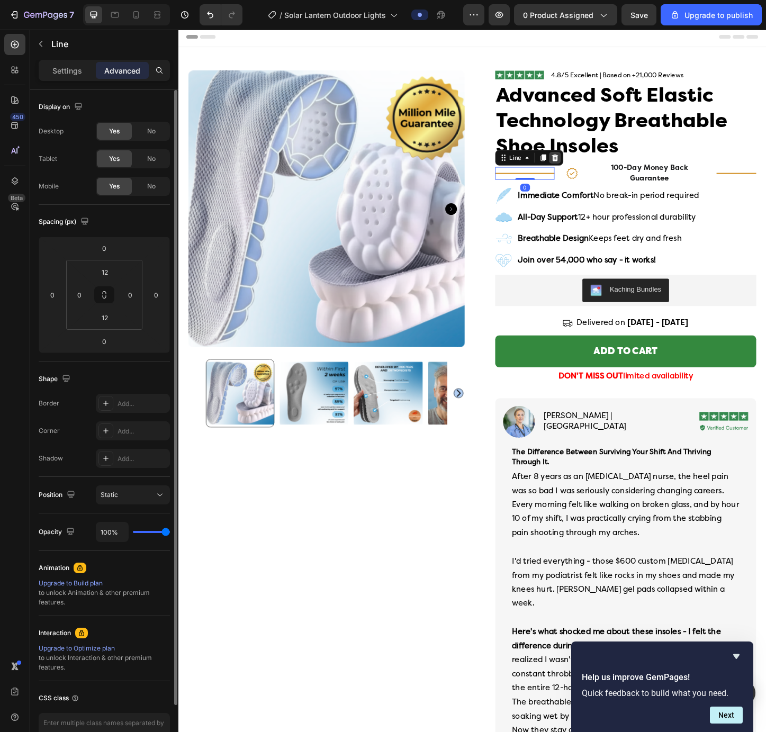
click at [581, 165] on icon at bounding box center [585, 168] width 7 height 7
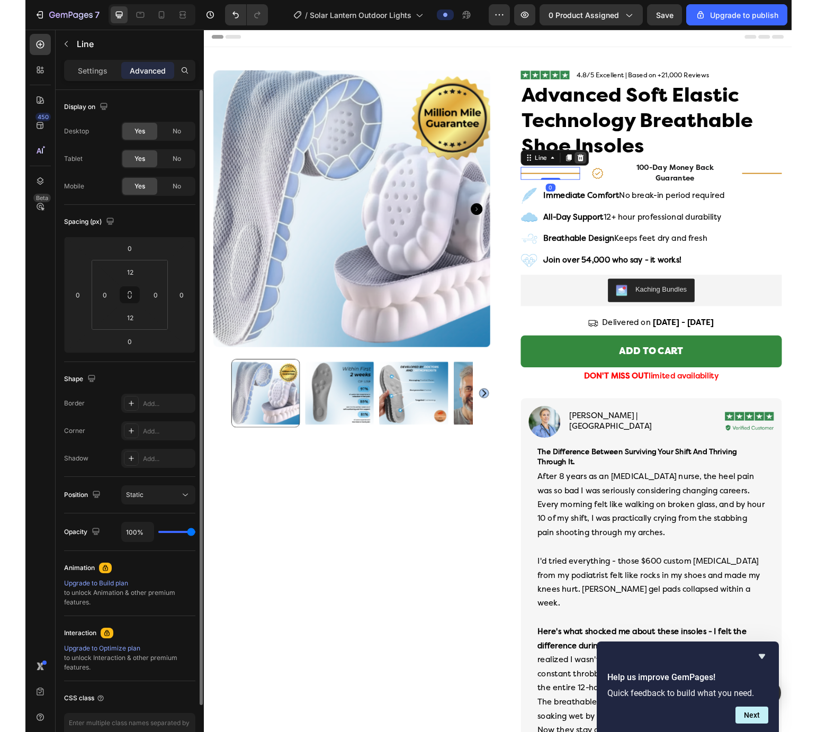
scroll to position [504, 0]
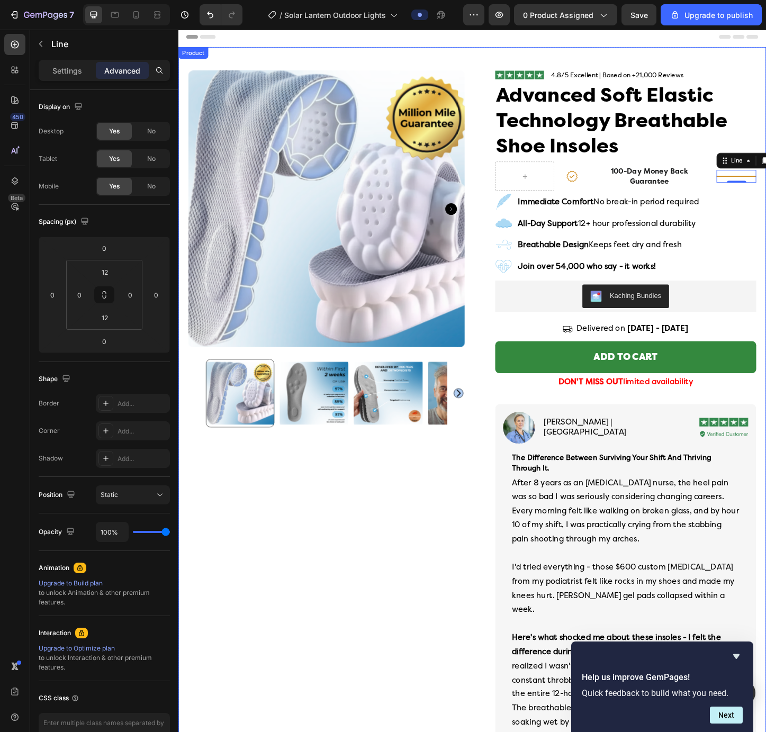
click at [581, 258] on div "Product Images Row Image 4.8/5 Excellent | Based on +21,000 Reviews Text Block …" at bounding box center [495, 583] width 635 height 1069
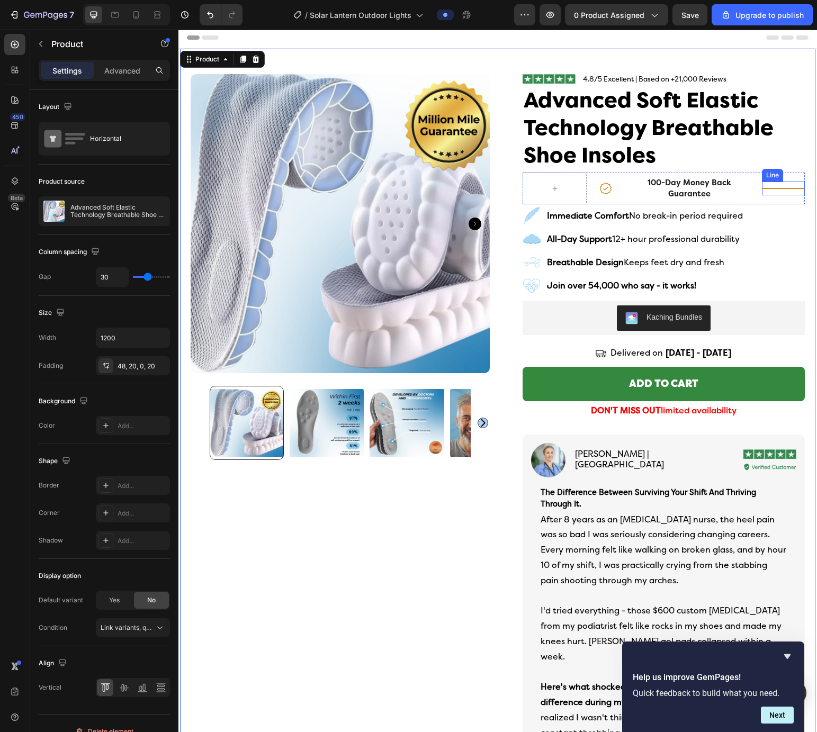
click at [581, 192] on div "Title Line" at bounding box center [783, 189] width 43 height 14
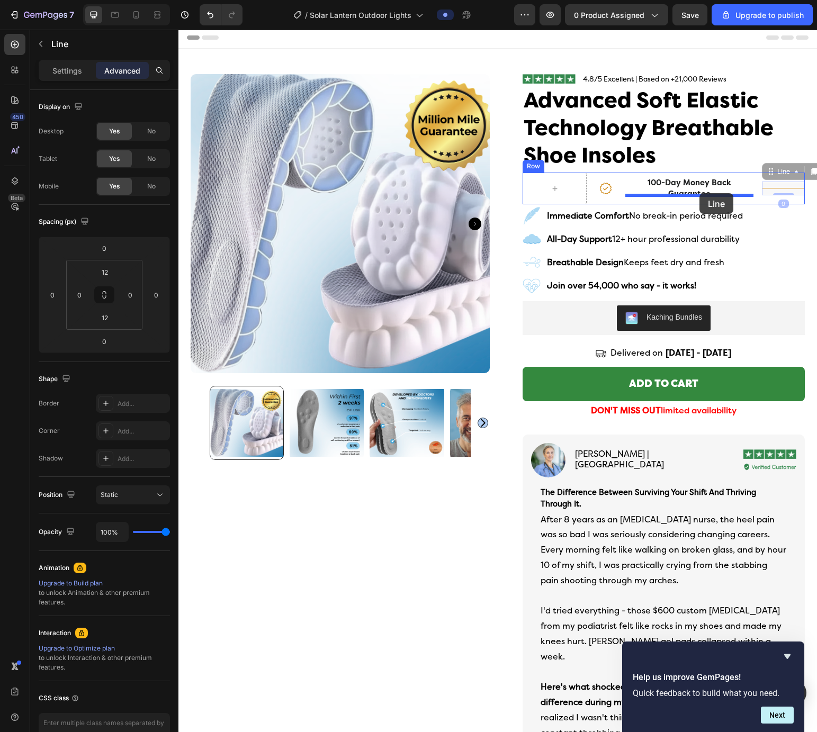
drag, startPoint x: 771, startPoint y: 173, endPoint x: 699, endPoint y: 193, distance: 74.4
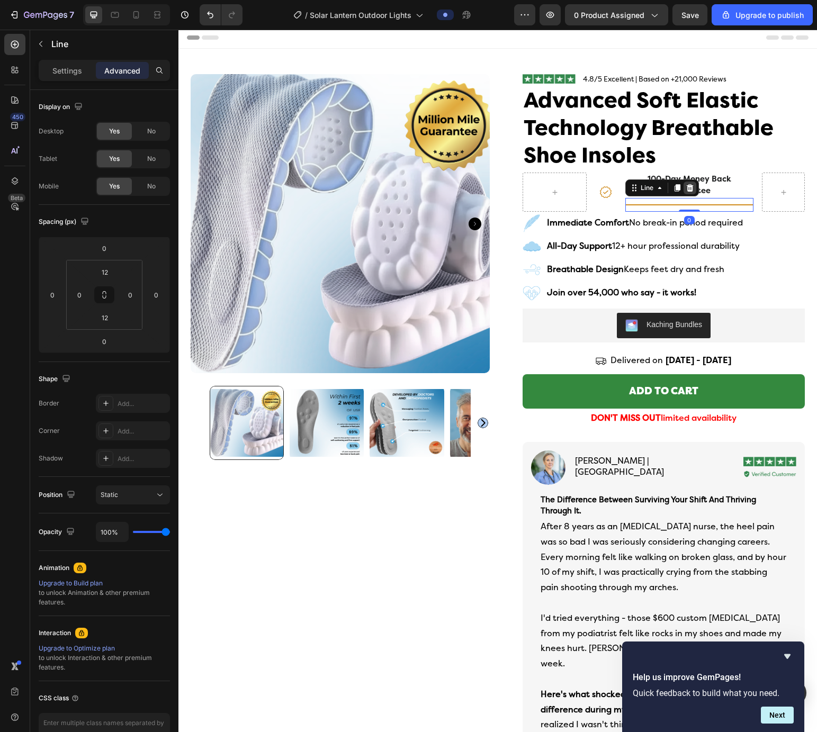
click at [581, 184] on icon at bounding box center [689, 188] width 8 height 8
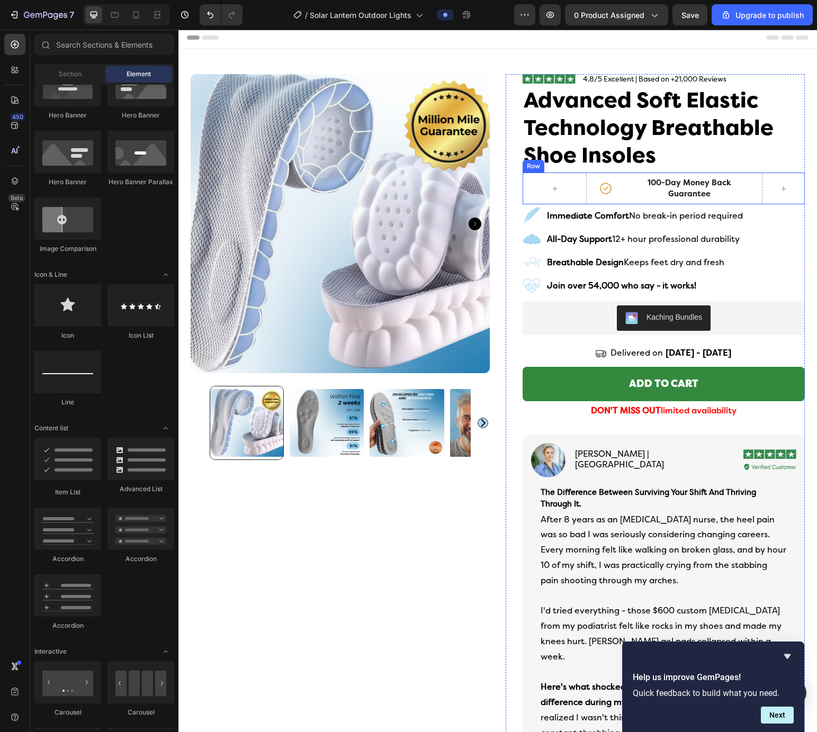
click at [581, 201] on div "100-day money back guarantee Text Block" at bounding box center [689, 189] width 129 height 32
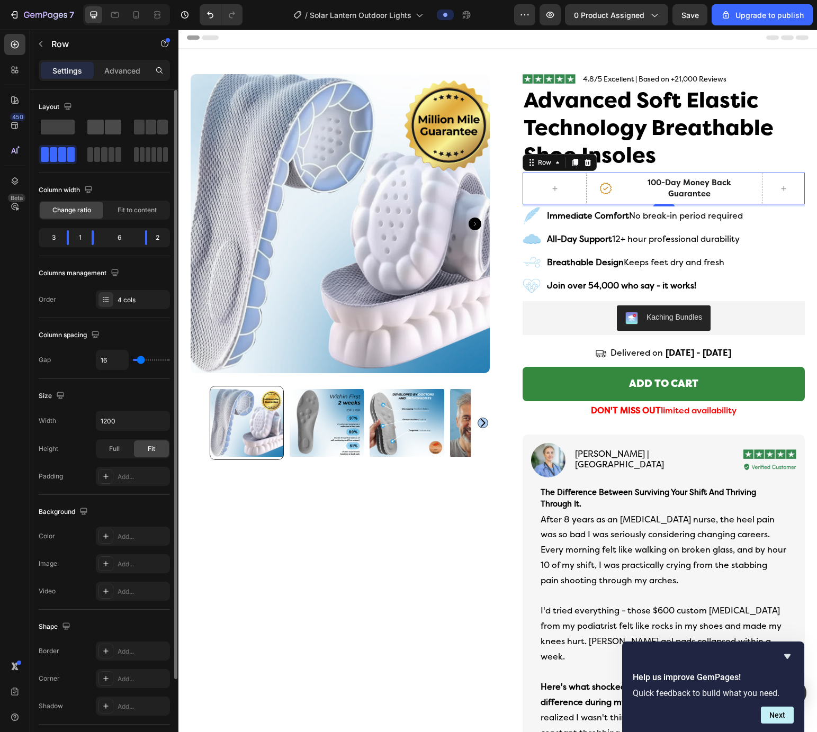
click at [101, 126] on span at bounding box center [95, 127] width 16 height 15
click at [141, 124] on span at bounding box center [139, 127] width 11 height 15
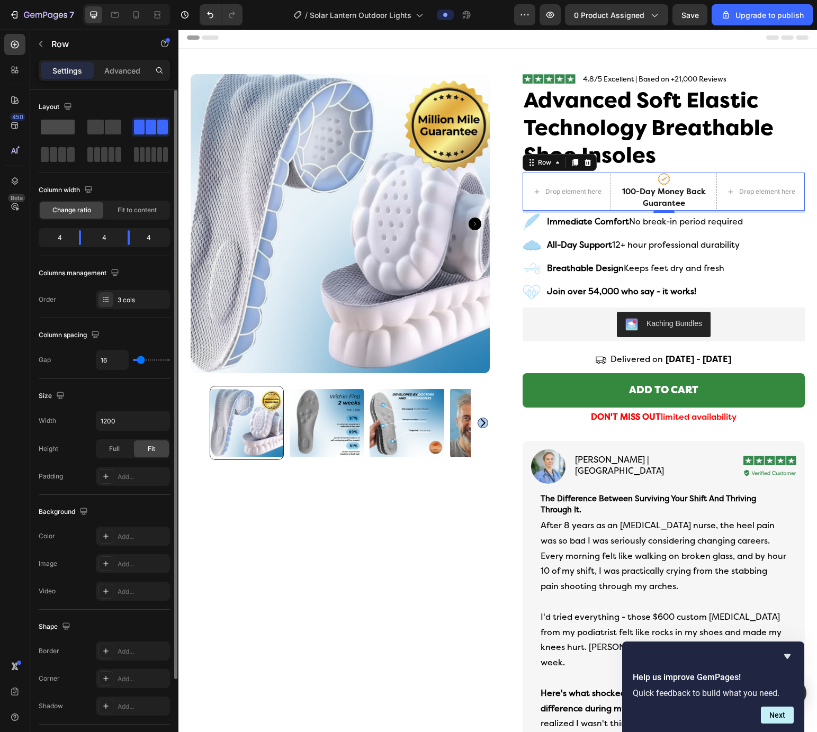
click at [56, 125] on span at bounding box center [58, 127] width 34 height 15
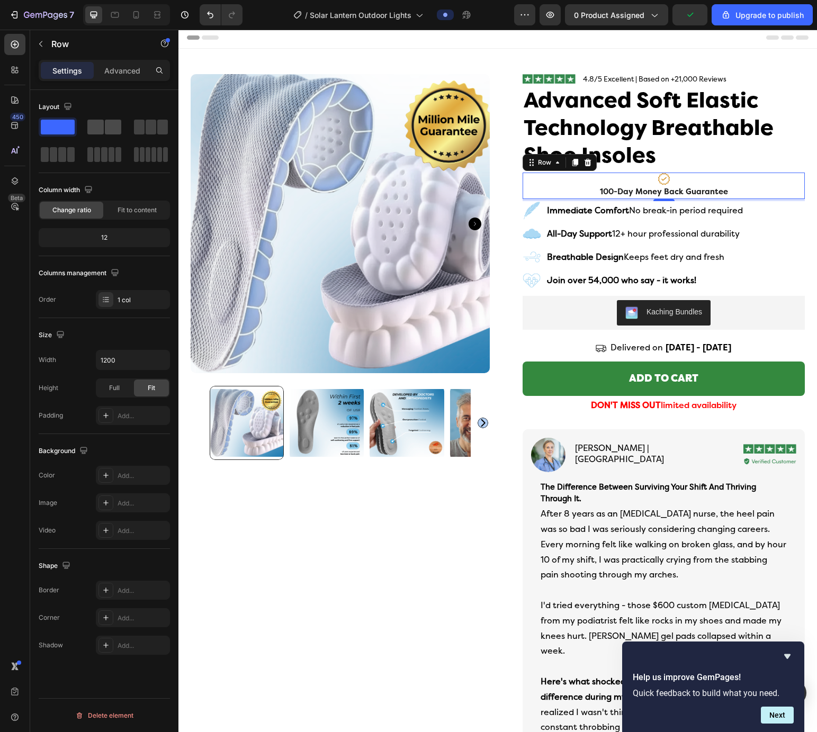
click at [100, 121] on span at bounding box center [95, 127] width 16 height 15
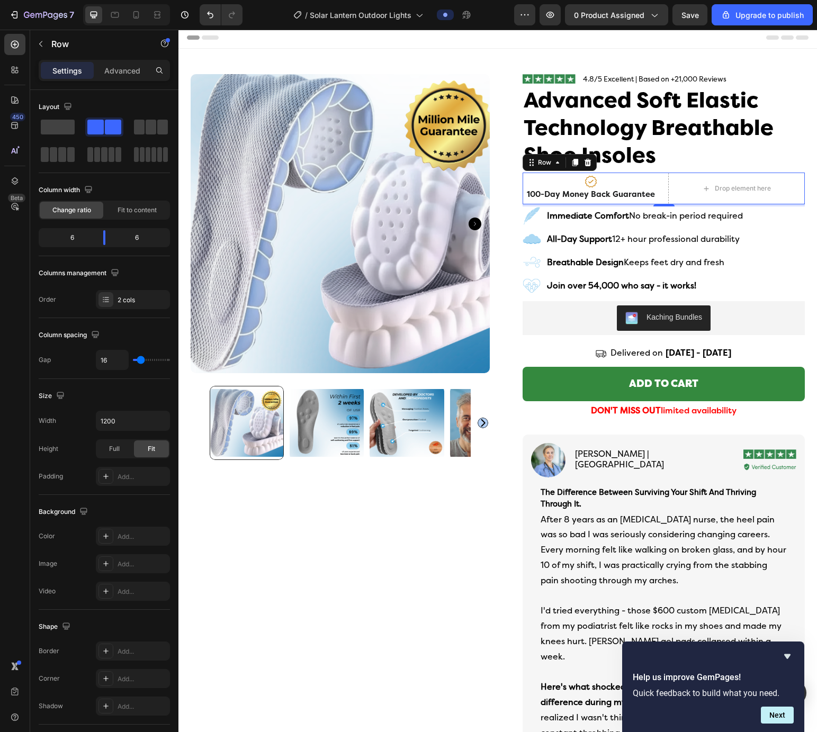
click at [581, 194] on div "Icon 100-day money back guarantee Text Block Drop element here Row 4" at bounding box center [663, 189] width 282 height 32
click at [551, 158] on div "Row" at bounding box center [544, 163] width 17 height 10
click at [59, 130] on span at bounding box center [58, 127] width 34 height 15
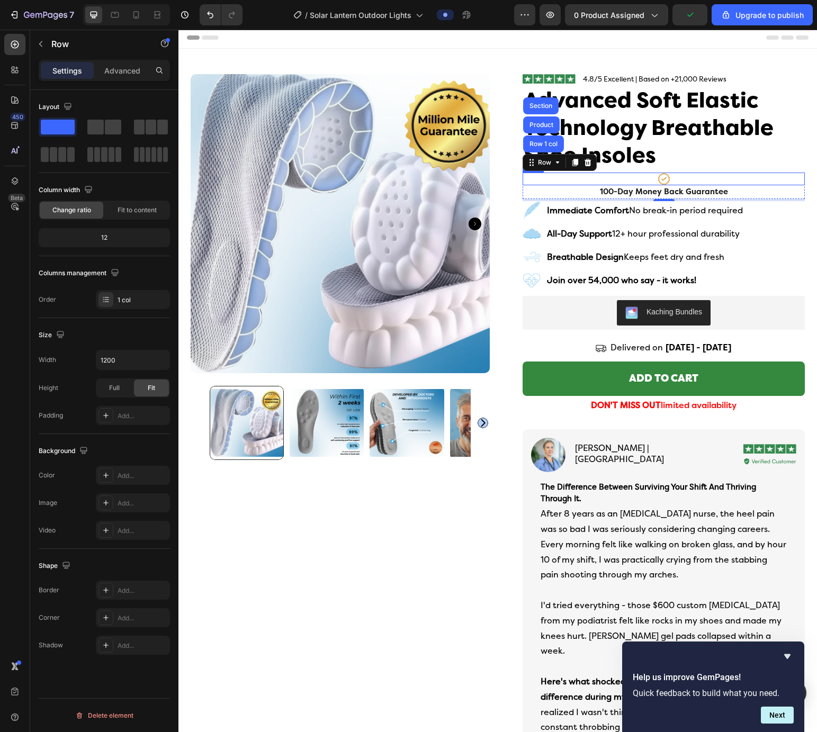
click at [581, 182] on div "Icon" at bounding box center [663, 179] width 282 height 13
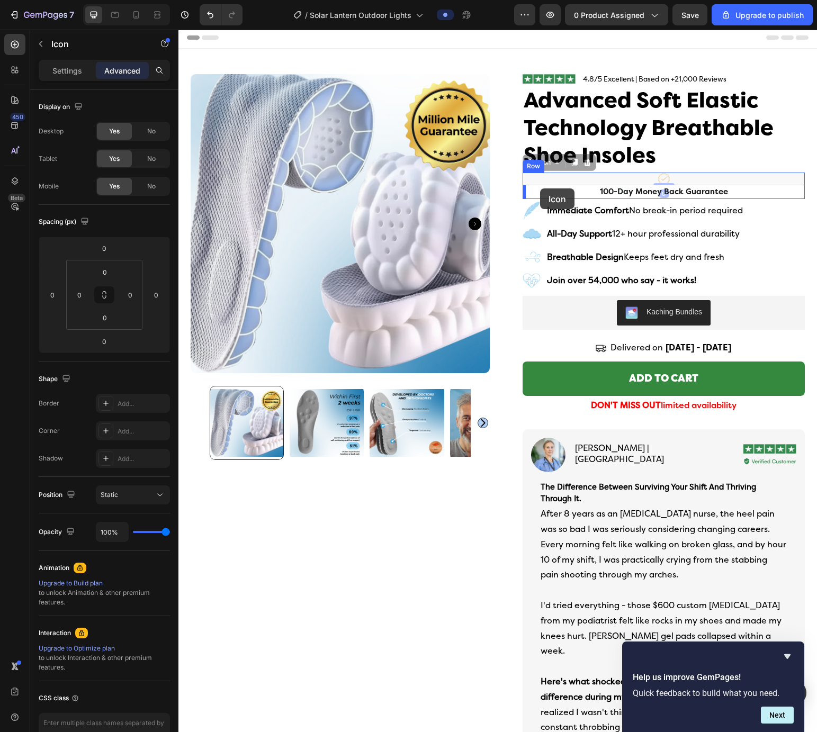
drag, startPoint x: 529, startPoint y: 161, endPoint x: 539, endPoint y: 189, distance: 29.1
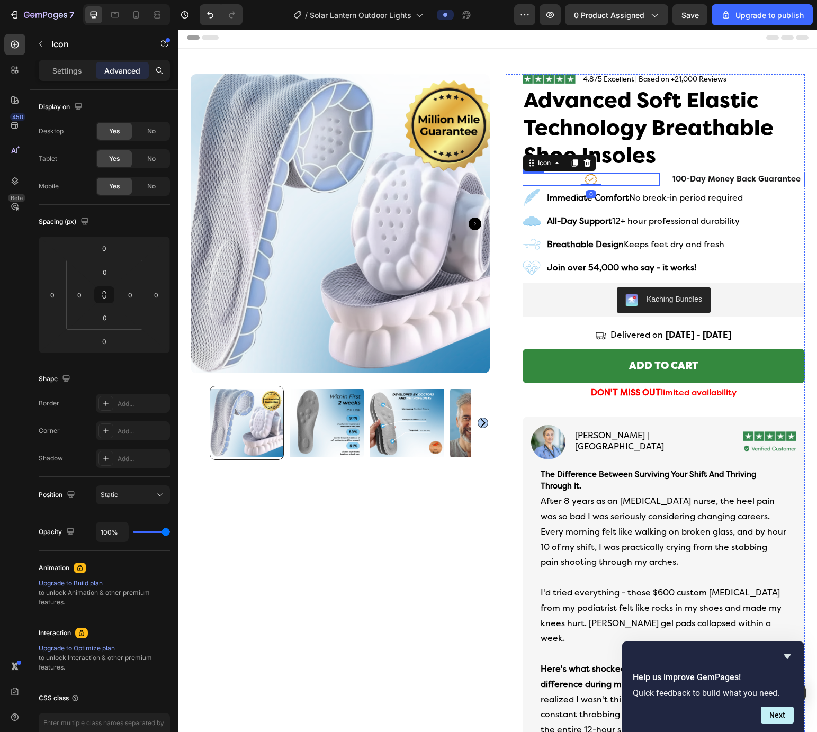
click at [581, 183] on div "Icon 0 100-day money back guarantee Text Block Row" at bounding box center [663, 180] width 282 height 14
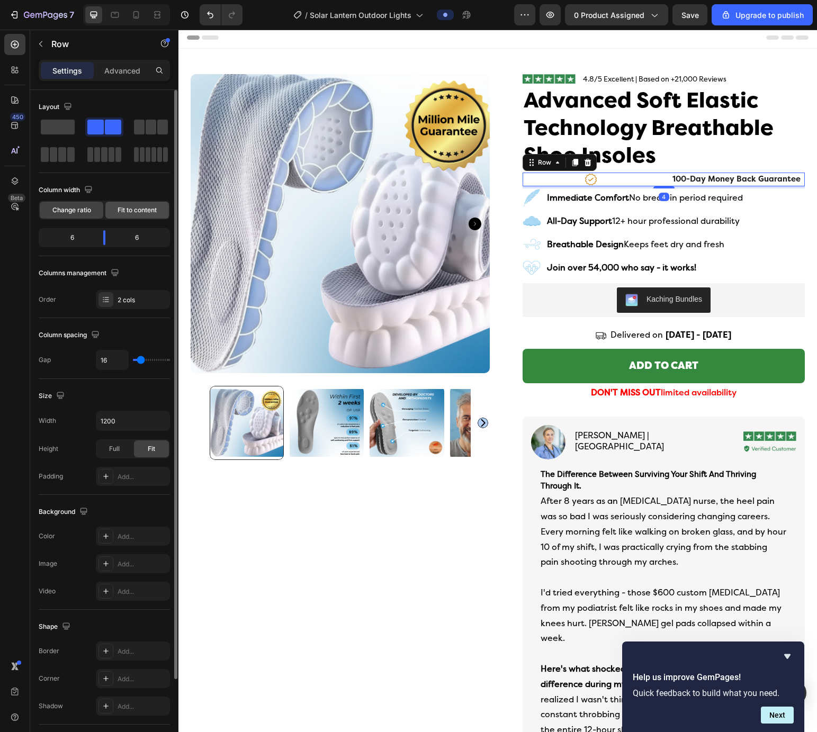
click at [127, 213] on span "Fit to content" at bounding box center [137, 210] width 39 height 10
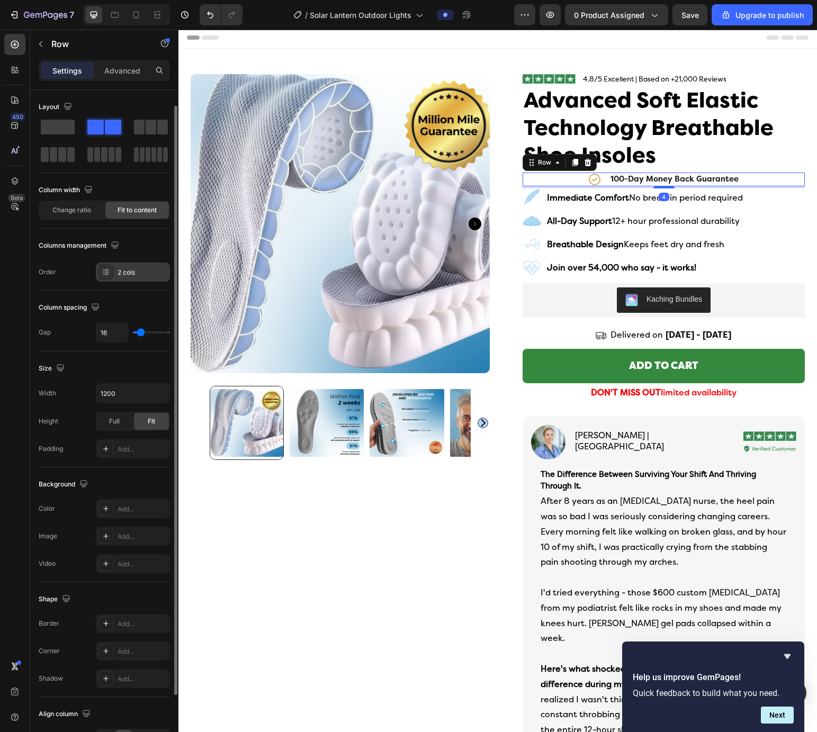
scroll to position [94, 0]
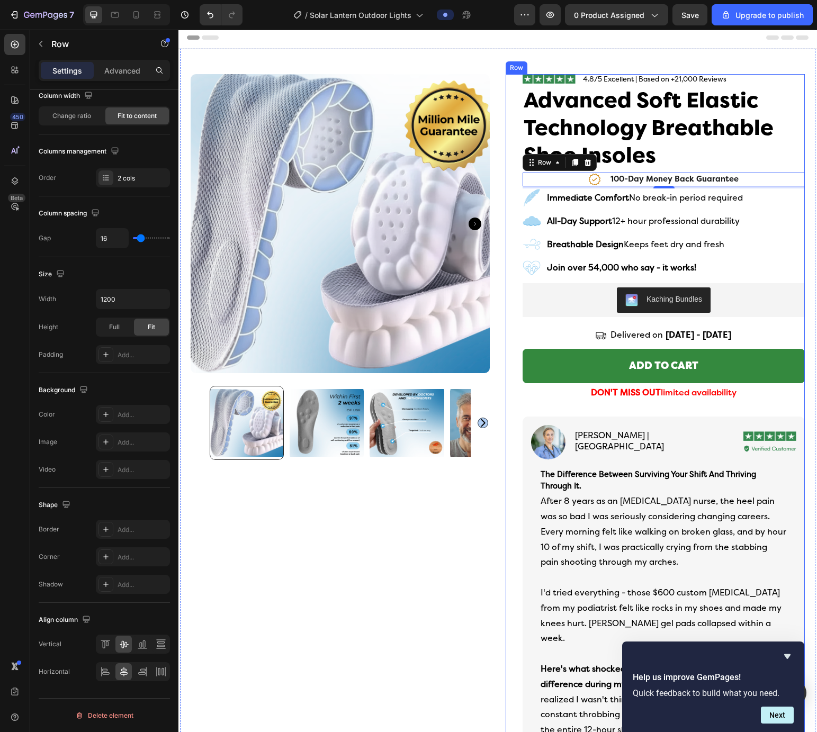
click at [510, 183] on div "Image 4.8/5 Excellent | Based on +21,000 Reviews Text Block Row Advanced Soft E…" at bounding box center [655, 587] width 299 height 1026
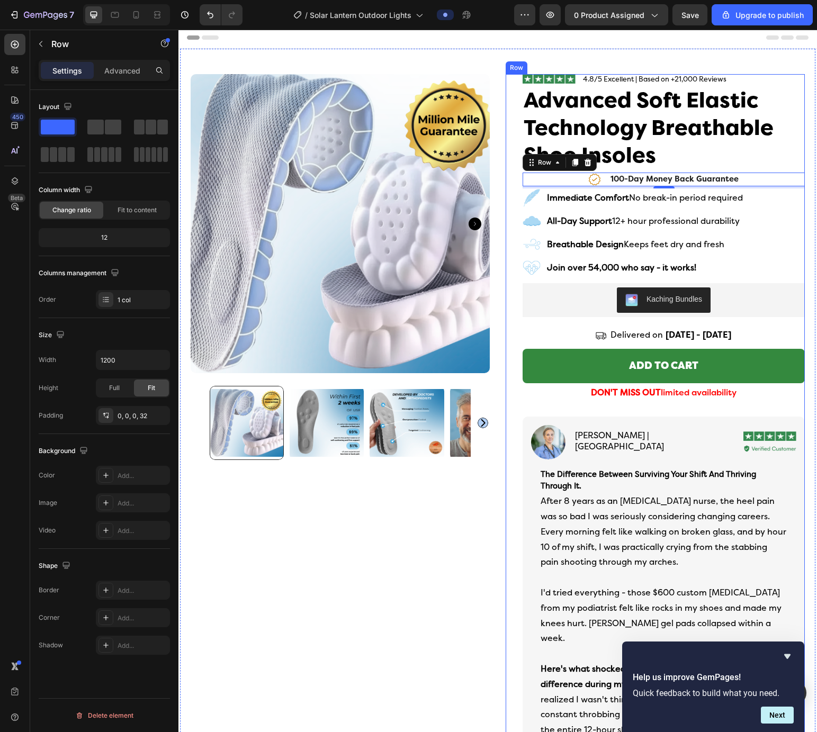
scroll to position [0, 0]
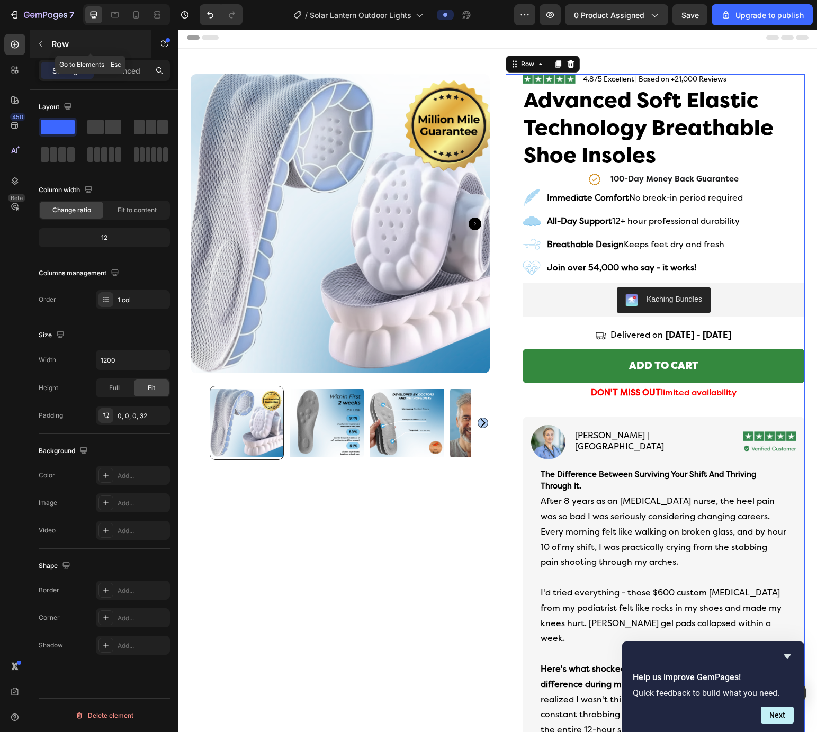
click at [42, 47] on icon "button" at bounding box center [40, 44] width 3 height 6
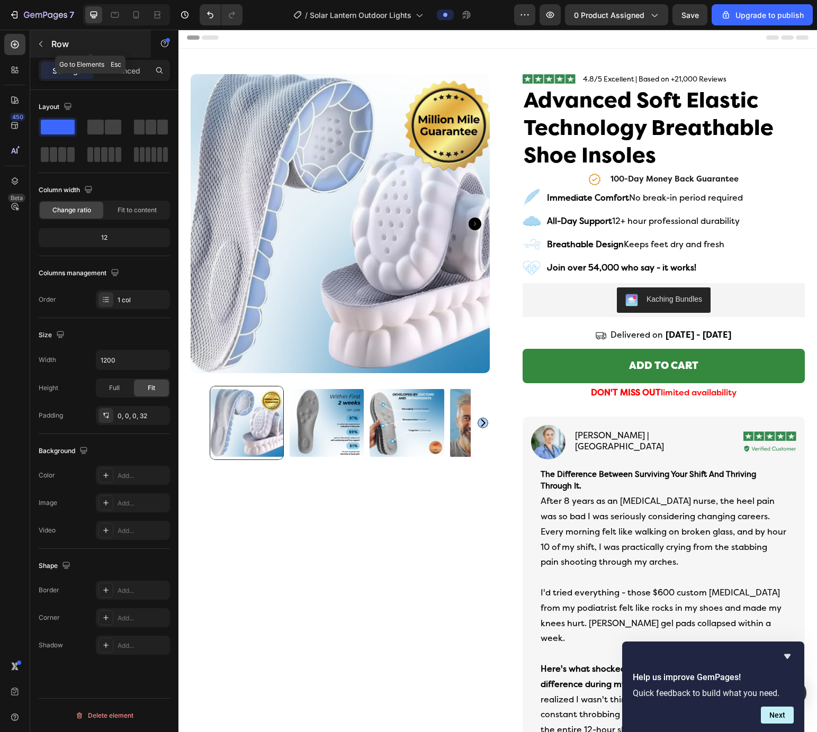
scroll to position [504, 0]
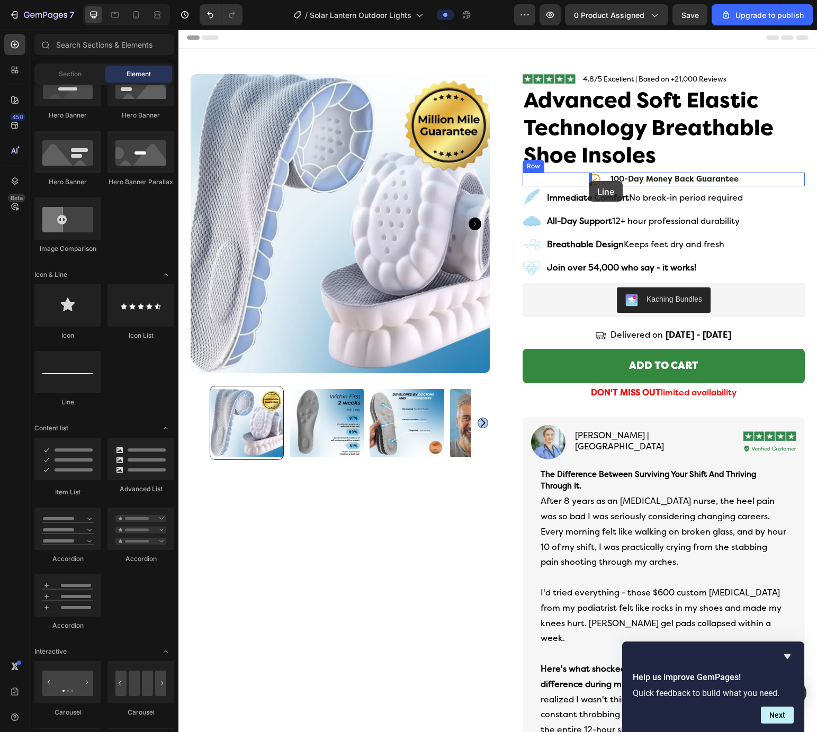
drag, startPoint x: 258, startPoint y: 405, endPoint x: 589, endPoint y: 181, distance: 399.0
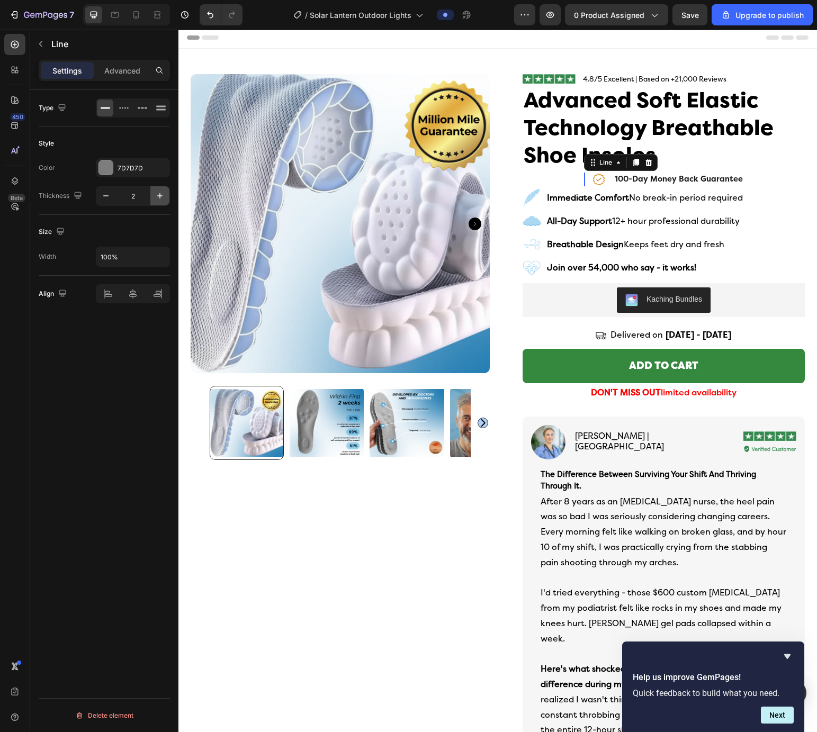
click at [161, 193] on icon "button" at bounding box center [160, 196] width 11 height 11
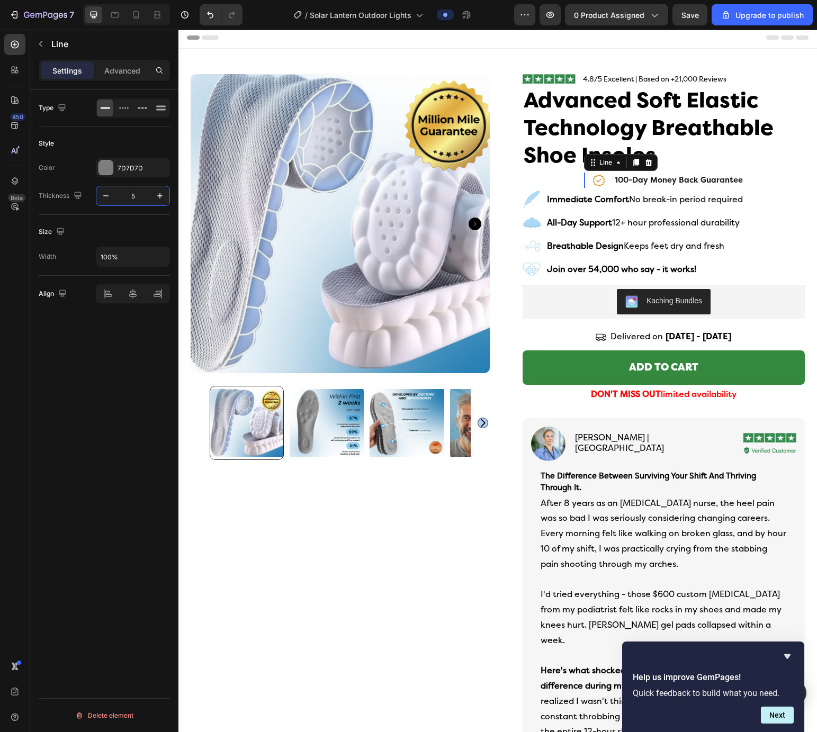
click at [140, 198] on input "5" at bounding box center [132, 195] width 35 height 19
click at [97, 200] on button "button" at bounding box center [105, 195] width 19 height 19
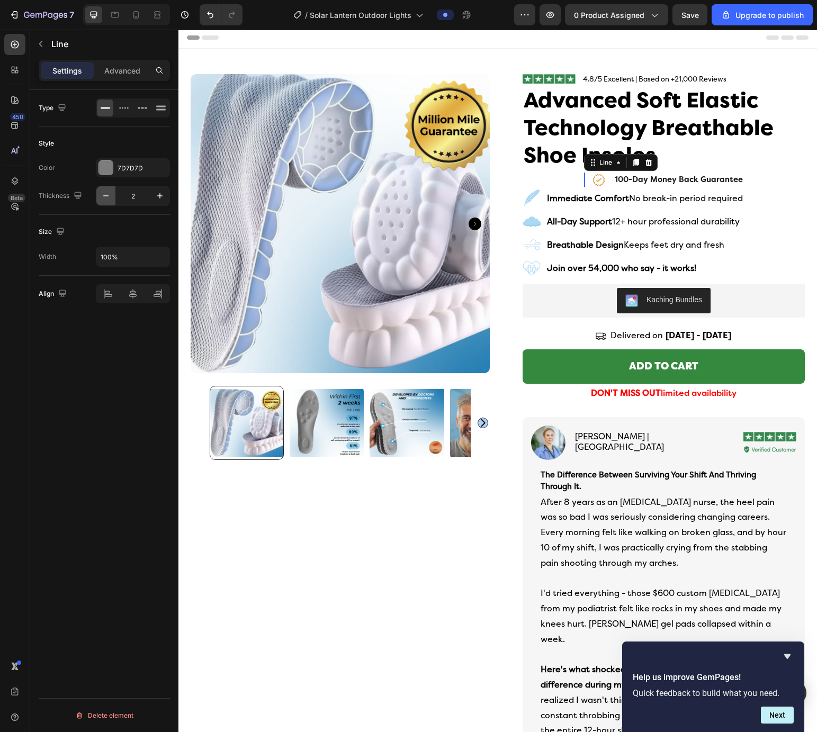
click at [97, 200] on button "button" at bounding box center [105, 195] width 19 height 19
click at [163, 195] on icon "button" at bounding box center [160, 196] width 11 height 11
type input "2"
click at [168, 257] on button "button" at bounding box center [159, 256] width 19 height 19
click at [120, 308] on span "Default" at bounding box center [111, 304] width 22 height 10
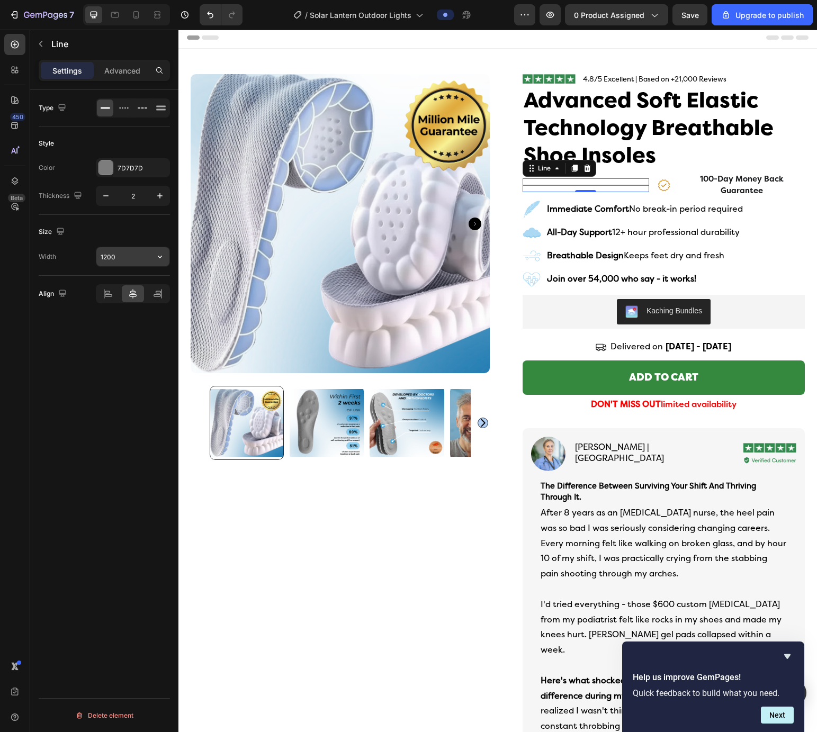
click at [112, 255] on input "1200" at bounding box center [132, 256] width 73 height 19
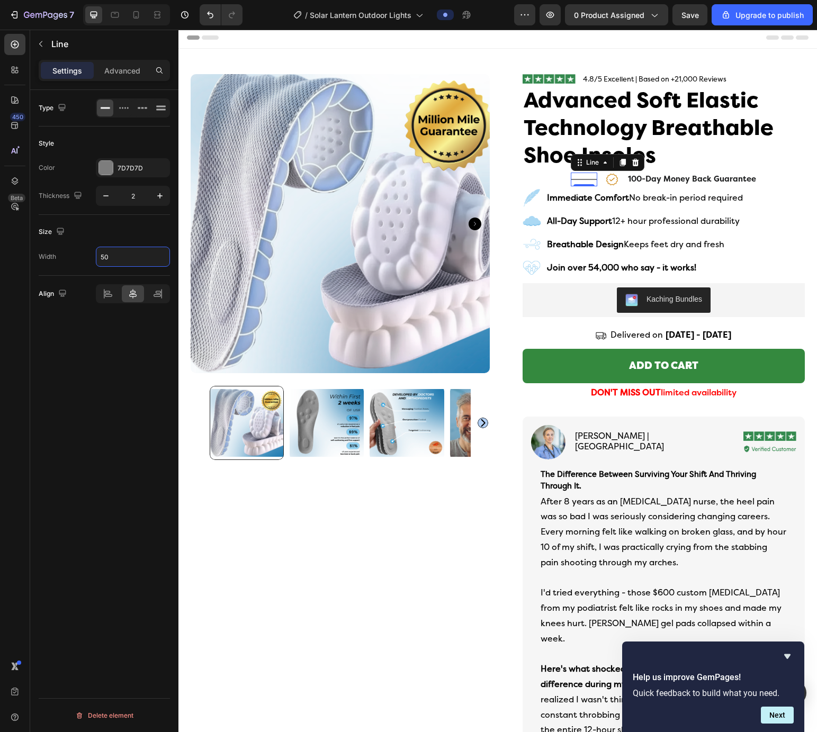
type input "50"
click at [107, 375] on div "Type Style Color 7D7D7D Thickness 2 Size Width 50 Align Delete element" at bounding box center [104, 426] width 148 height 672
click at [554, 182] on div "Title Line 0 Icon 100-day money back guarantee Text Block Row" at bounding box center [663, 180] width 282 height 14
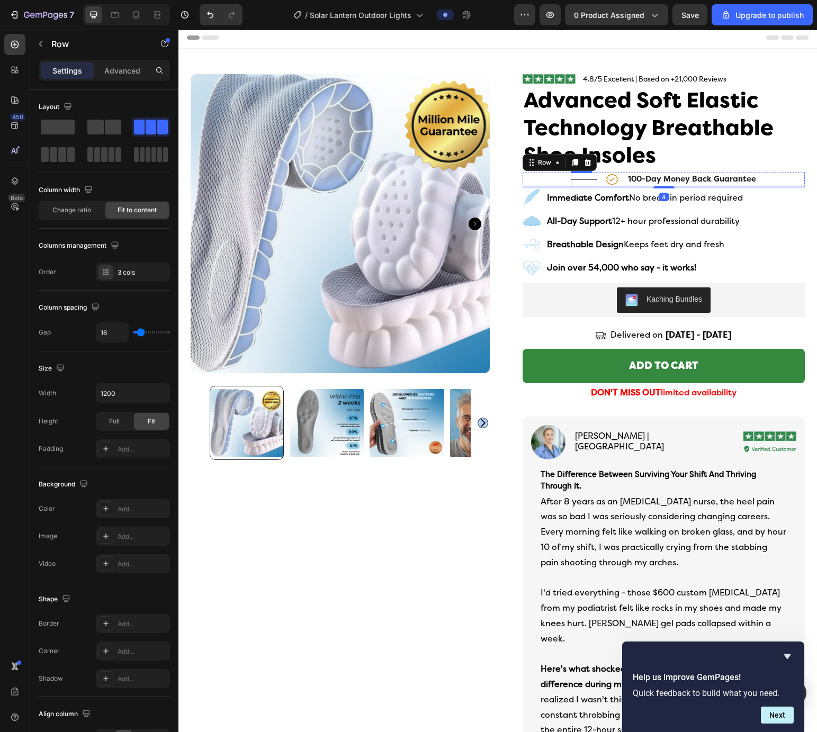
click at [581, 181] on div "Title Line" at bounding box center [584, 180] width 26 height 14
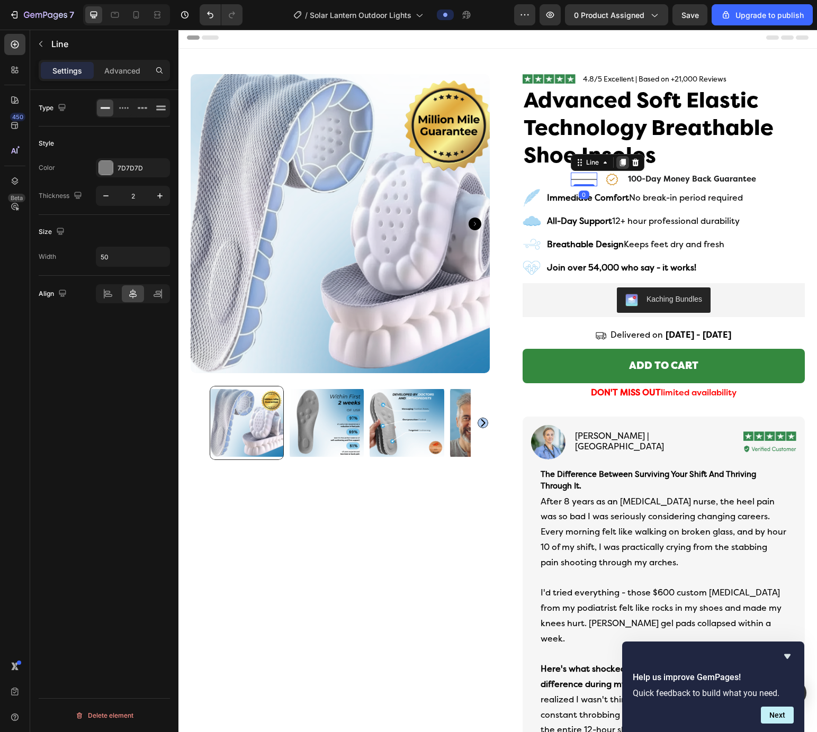
click at [581, 160] on icon at bounding box center [622, 162] width 6 height 7
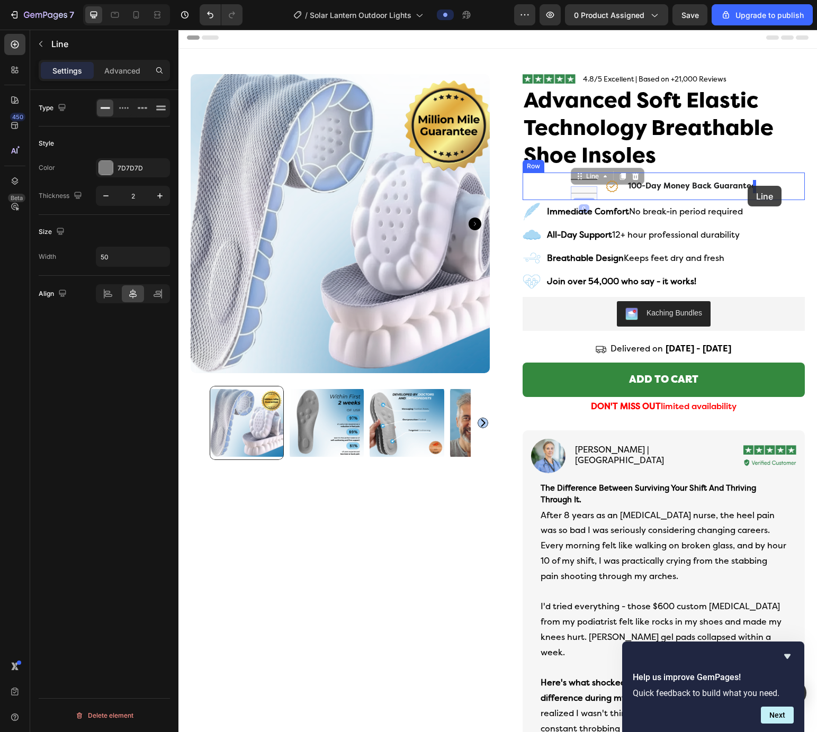
drag, startPoint x: 580, startPoint y: 176, endPoint x: 748, endPoint y: 186, distance: 168.1
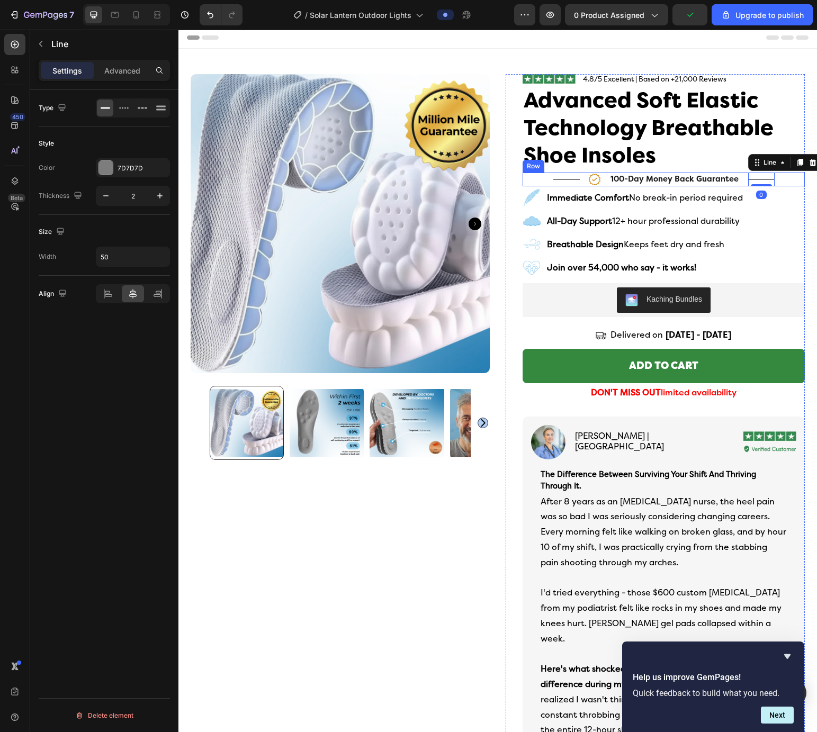
click at [533, 179] on div "Title Line Icon 100-day money back guarantee Text Block Title Line 0 Row" at bounding box center [663, 180] width 282 height 14
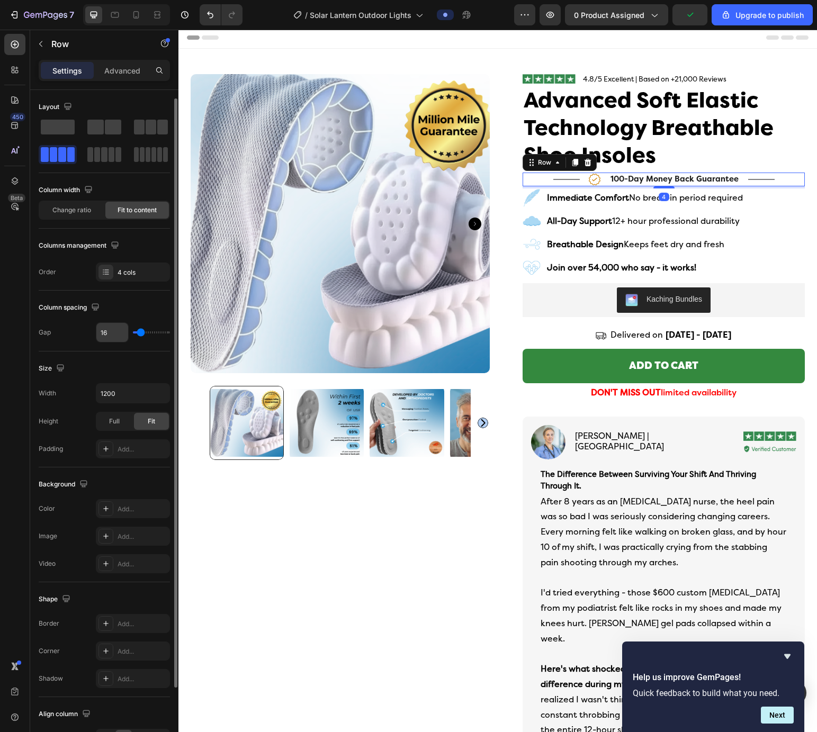
scroll to position [94, 0]
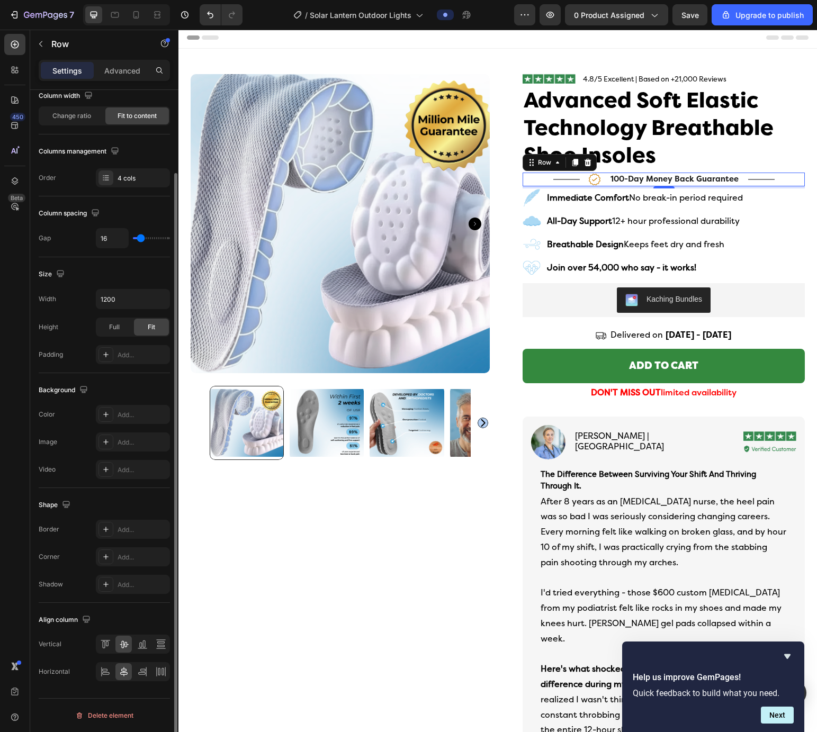
type input "0"
type input "1"
type input "2"
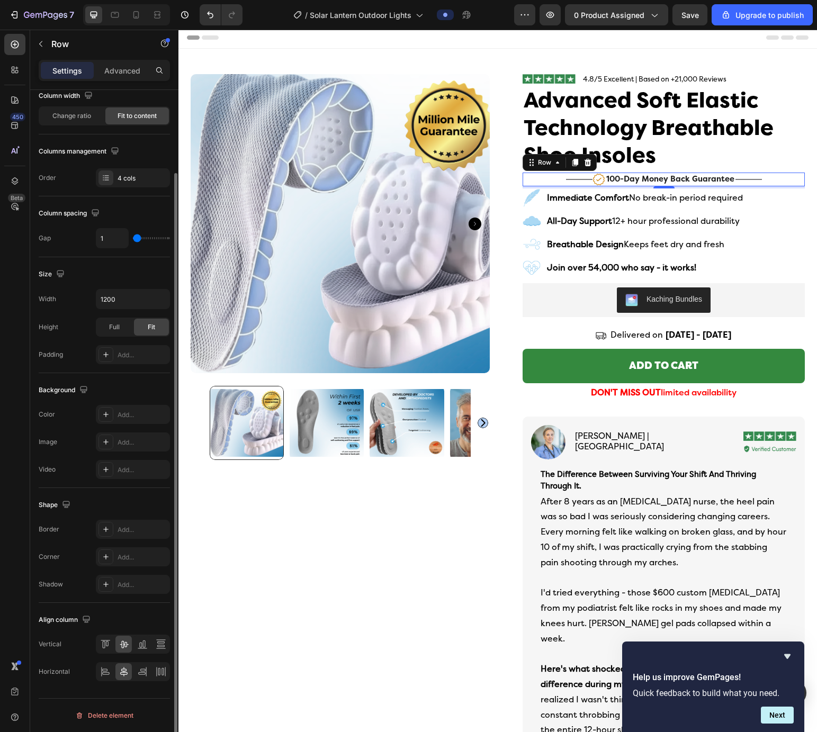
type input "2"
type input "3"
type input "5"
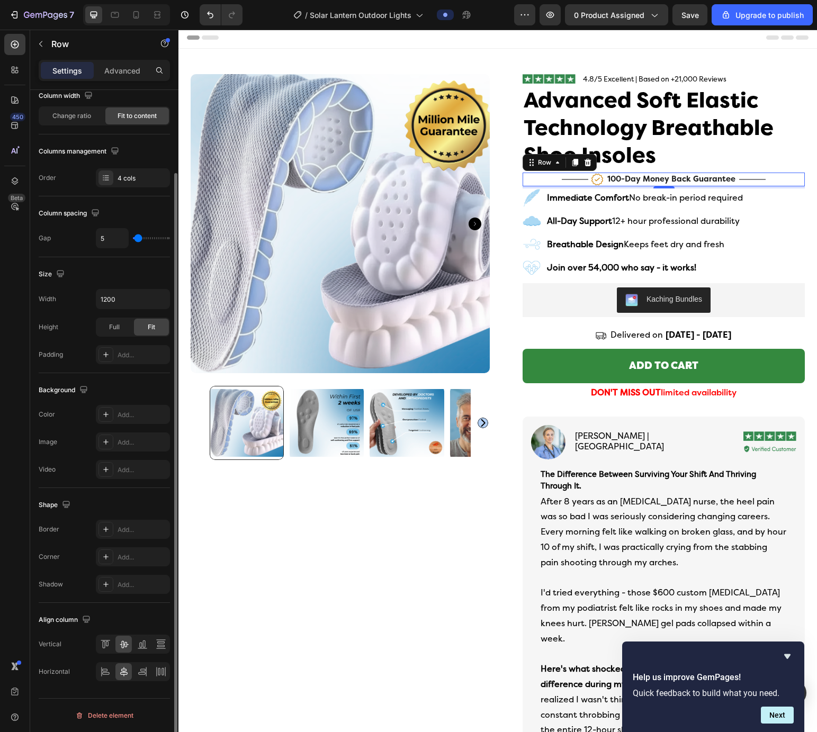
type input "6"
type input "7"
type input "8"
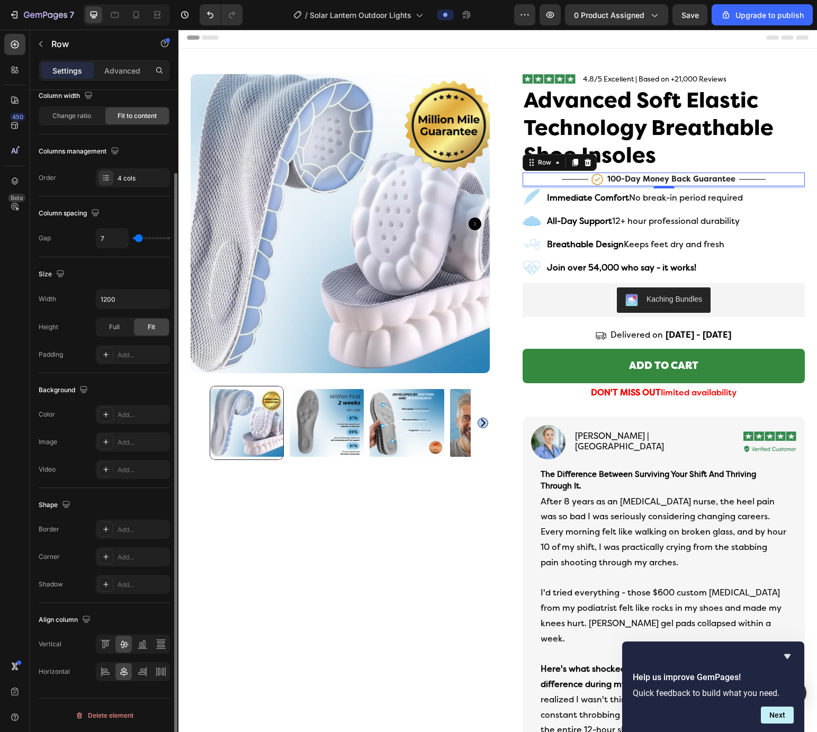
type input "8"
type input "7"
type input "6"
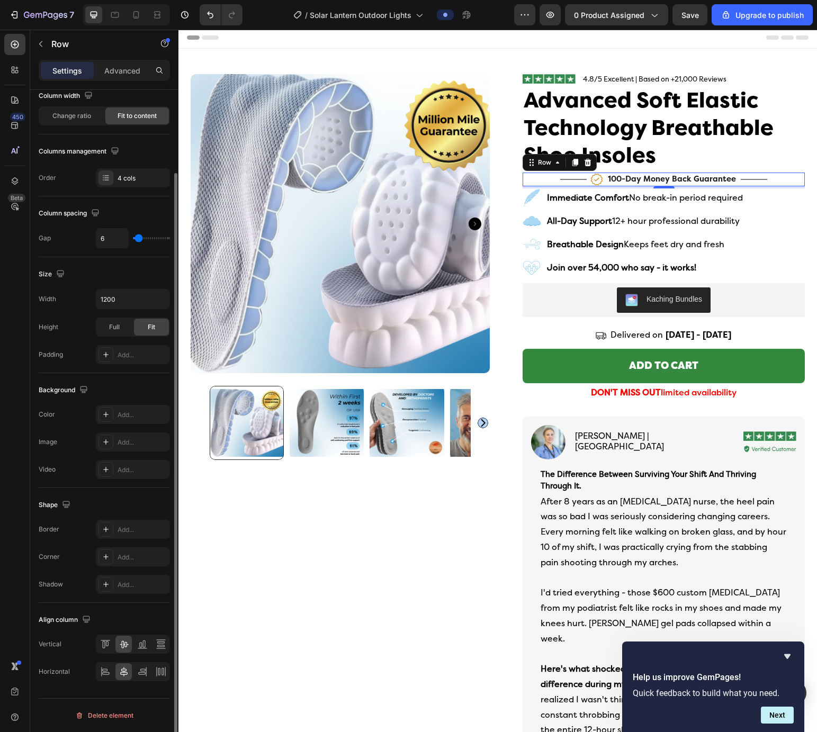
type input "5"
type input "6"
click at [139, 239] on input "range" at bounding box center [151, 238] width 37 height 2
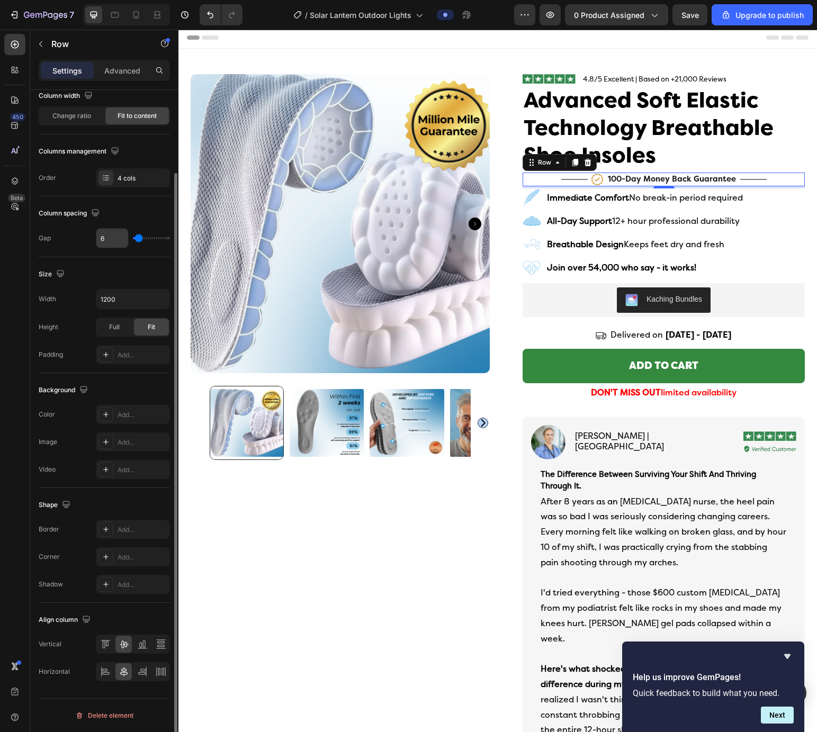
click at [107, 234] on input "6" at bounding box center [112, 238] width 32 height 19
click at [573, 180] on div at bounding box center [574, 179] width 26 height 1
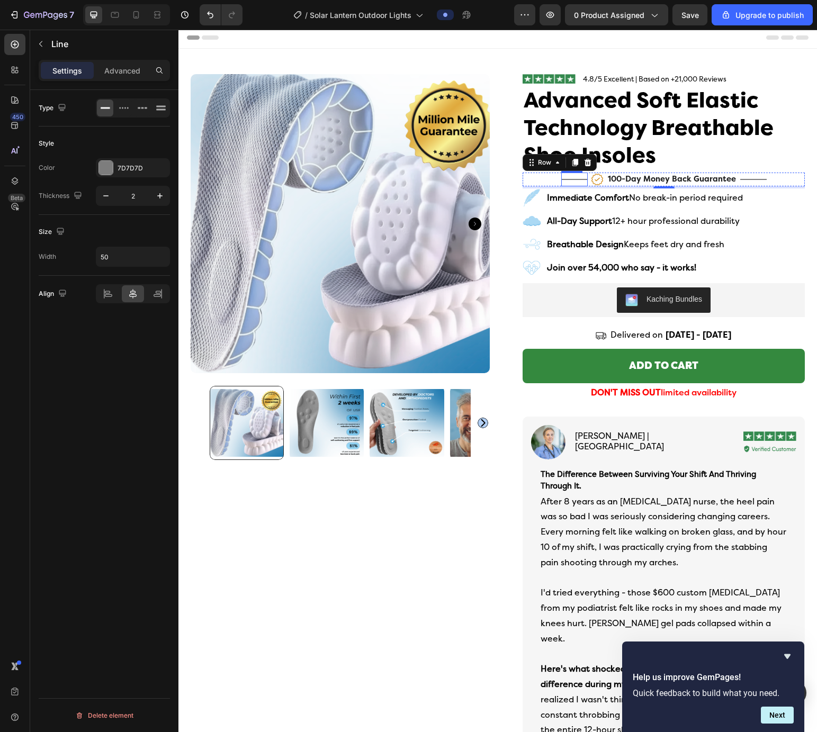
scroll to position [0, 0]
click at [118, 272] on div "Size Width 50" at bounding box center [104, 245] width 131 height 61
click at [118, 253] on input "50" at bounding box center [132, 256] width 73 height 19
type input "100"
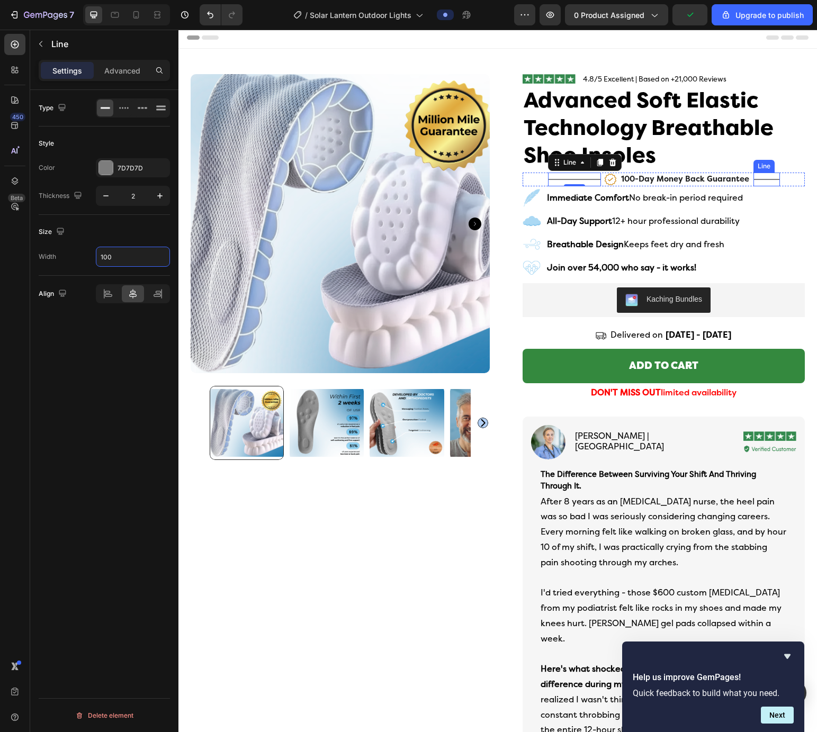
click at [581, 182] on div "Title Line" at bounding box center [766, 180] width 26 height 14
click at [115, 263] on input "50" at bounding box center [132, 256] width 73 height 19
type input "150"
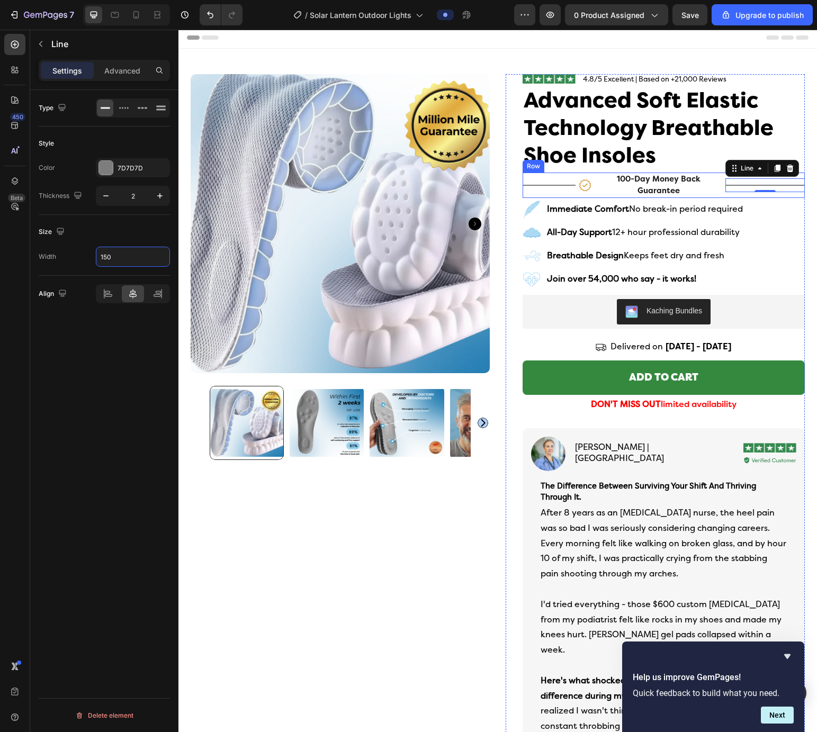
click at [560, 194] on div "Title Line" at bounding box center [548, 185] width 53 height 25
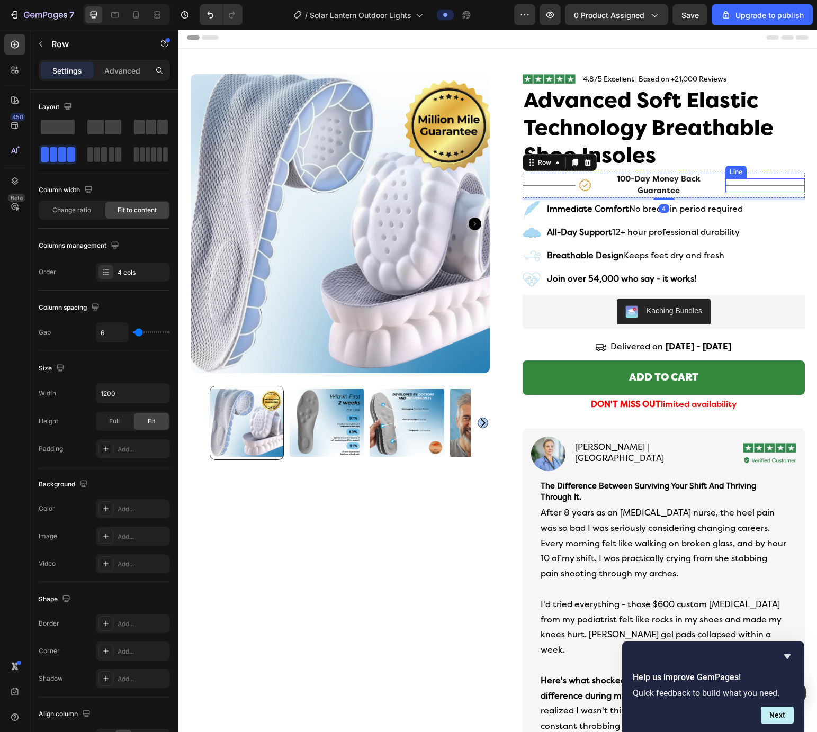
click at [581, 186] on div "Title Line" at bounding box center [764, 185] width 79 height 14
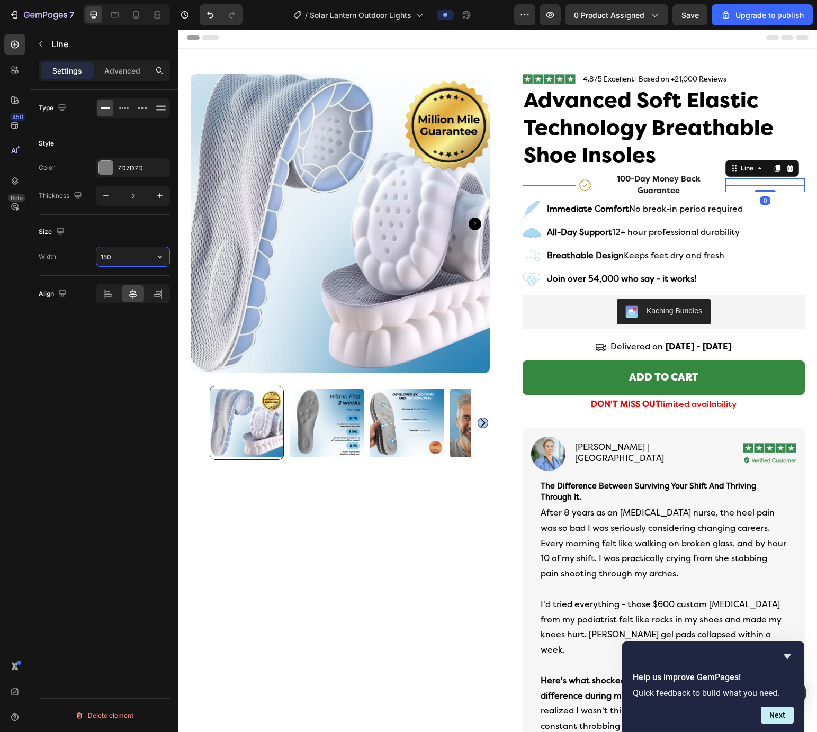
click at [114, 264] on input "150" at bounding box center [132, 256] width 73 height 19
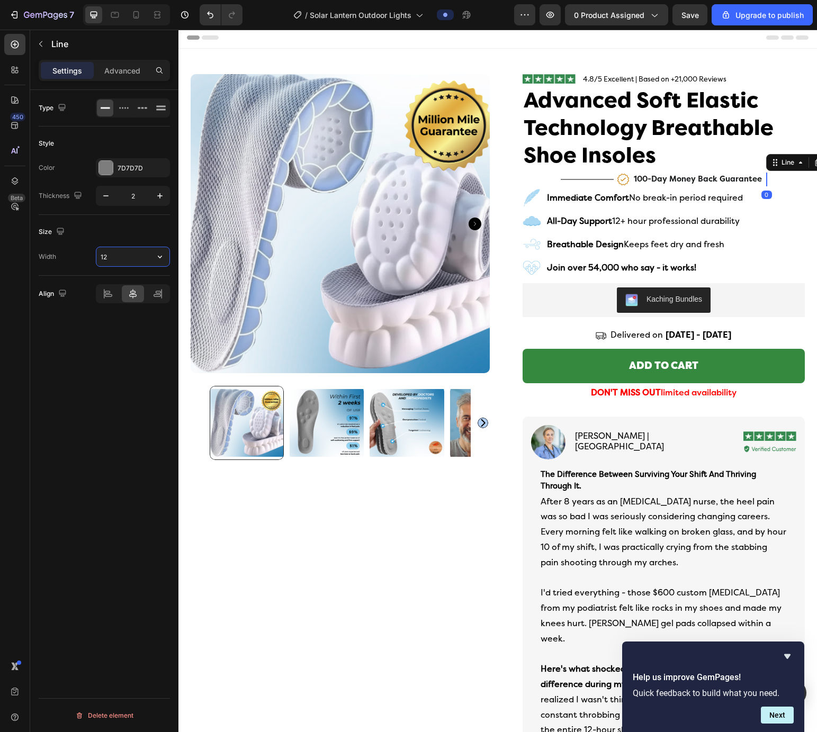
type input "120"
click at [566, 182] on div "Title Line" at bounding box center [555, 180] width 53 height 14
click at [129, 254] on input "100" at bounding box center [132, 256] width 73 height 19
type input "120"
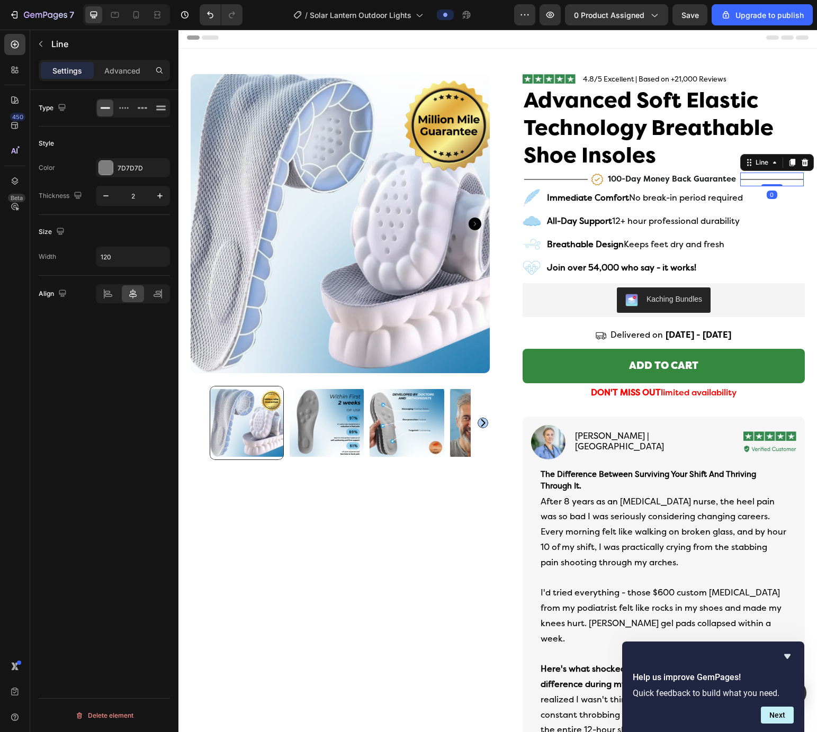
click at [581, 177] on div "Title Line 0" at bounding box center [772, 180] width 64 height 14
click at [103, 169] on div at bounding box center [106, 168] width 14 height 14
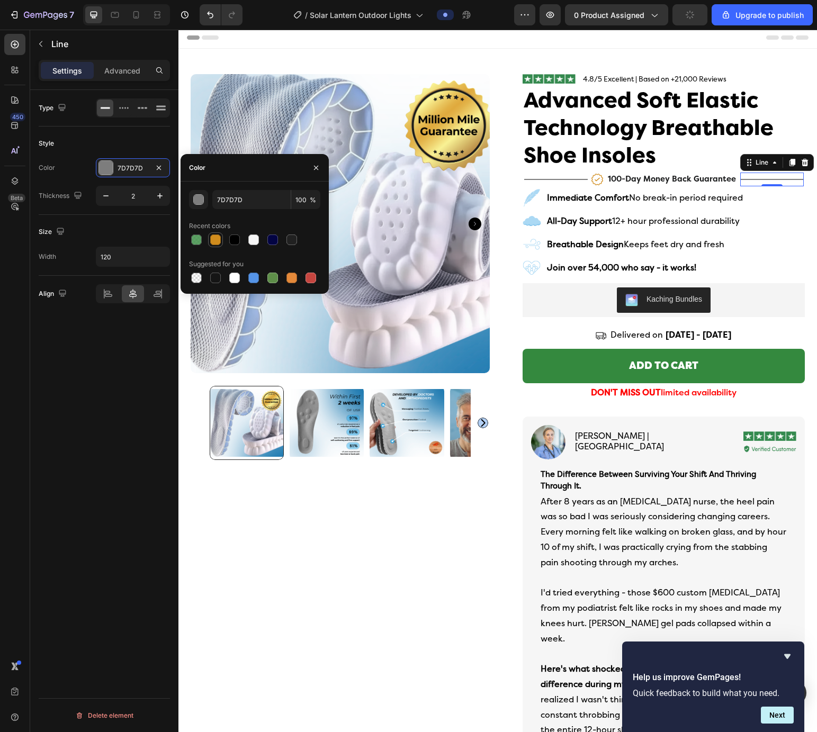
click at [218, 237] on div at bounding box center [215, 239] width 11 height 11
type input "D08C1D"
click at [533, 180] on div "Title Line" at bounding box center [556, 180] width 64 height 14
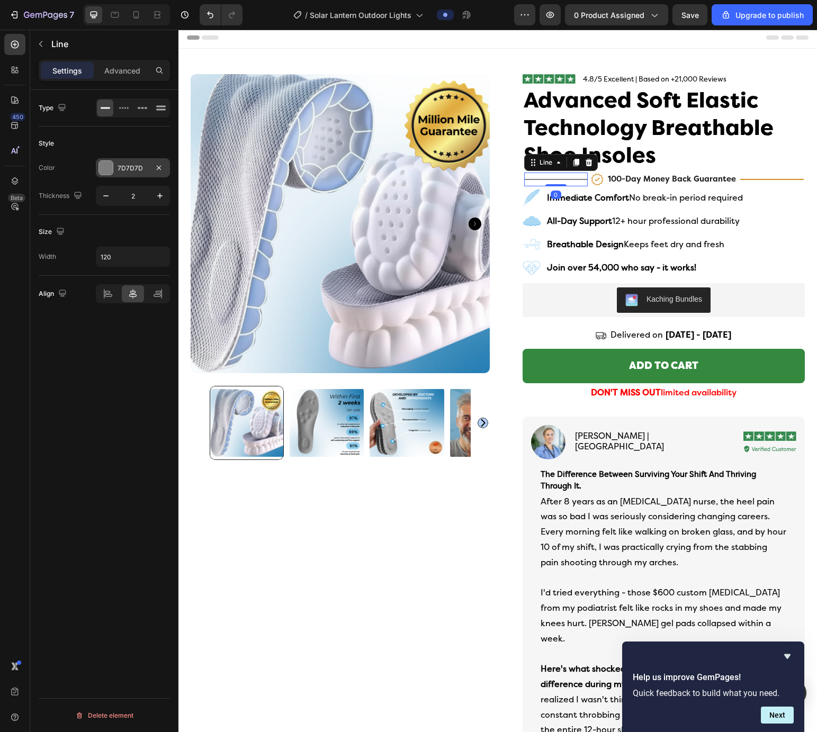
click at [104, 170] on div at bounding box center [106, 168] width 14 height 14
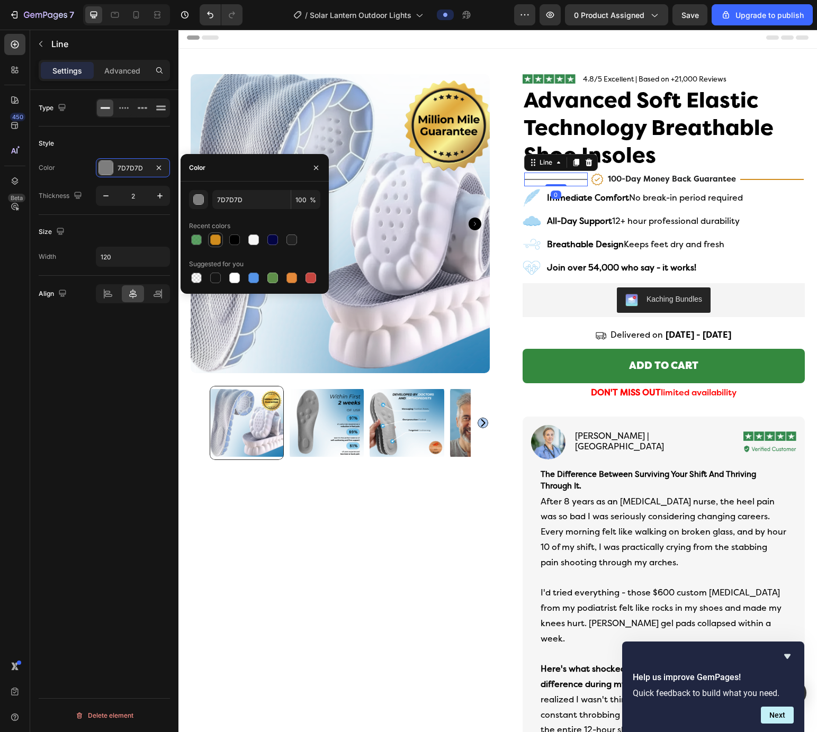
click at [219, 239] on div at bounding box center [215, 239] width 11 height 11
type input "D08C1D"
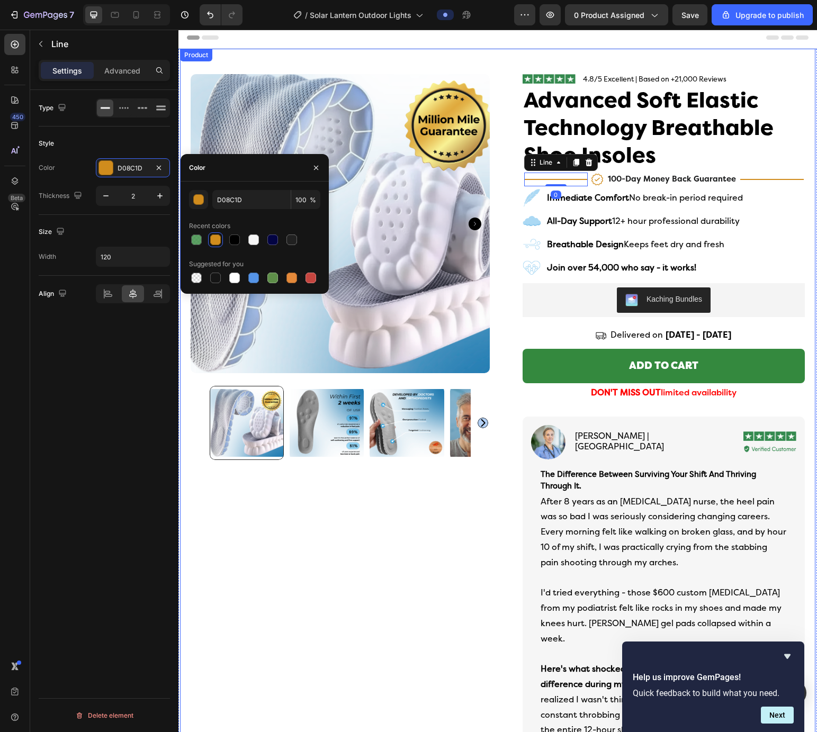
click at [466, 541] on div "Product Images Row" at bounding box center [340, 587] width 299 height 1026
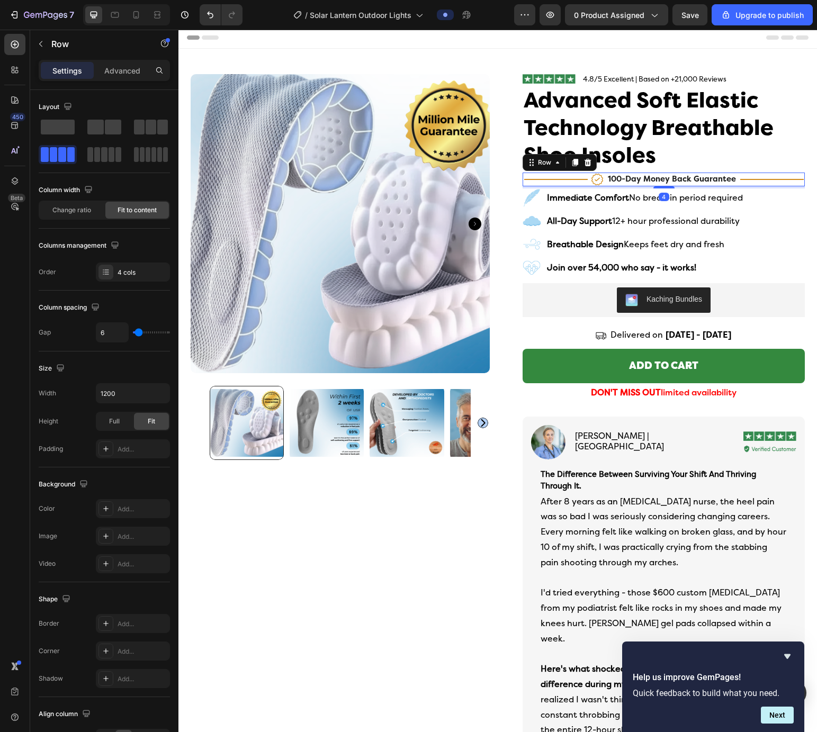
click at [581, 185] on div "Title Line Icon 100-day money back guarantee Text Block Title Line Row 4" at bounding box center [663, 180] width 282 height 14
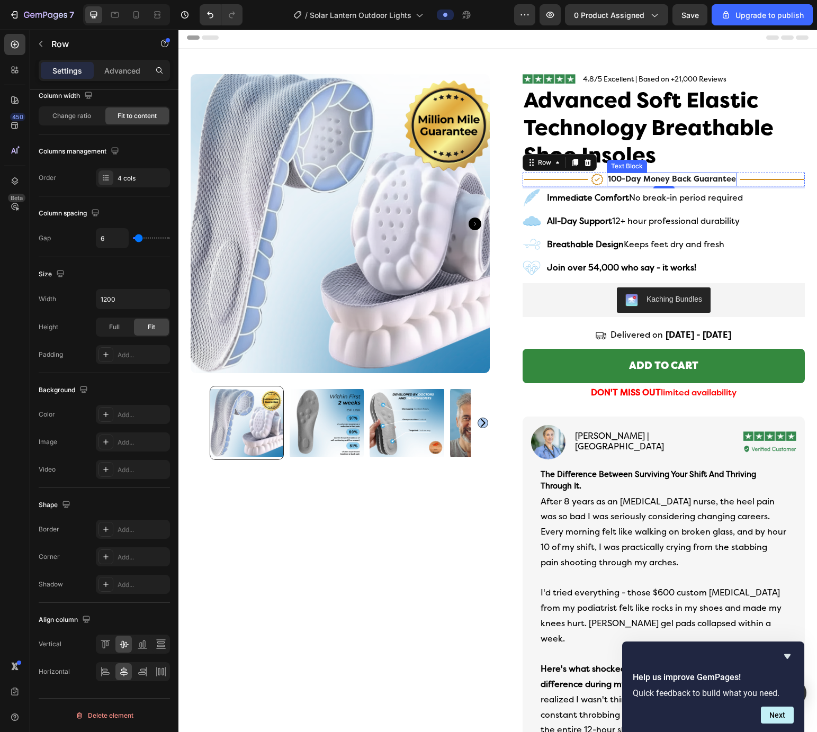
click at [581, 183] on span "100-day money back guarantee" at bounding box center [672, 179] width 128 height 9
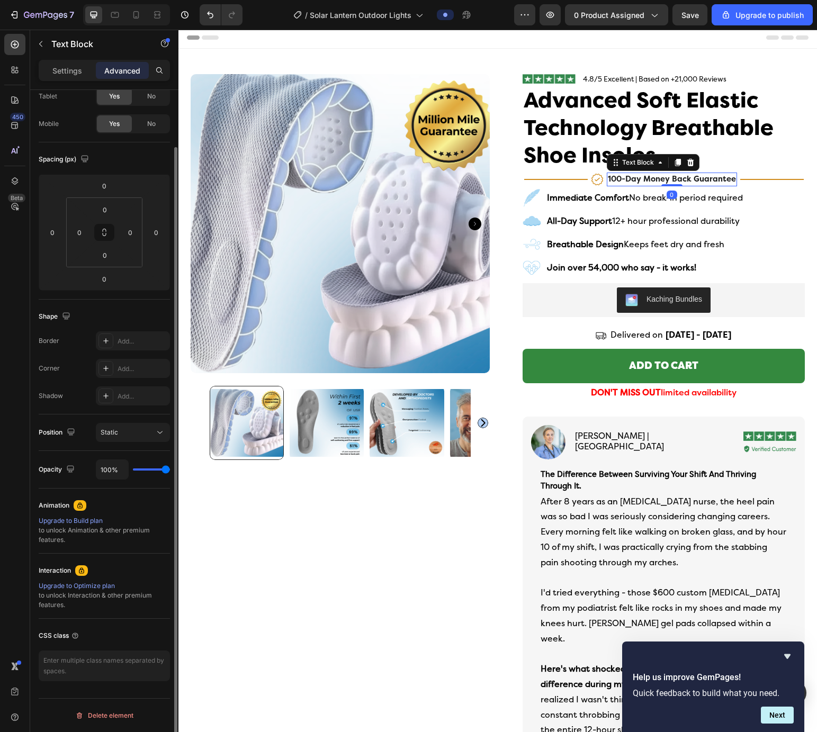
scroll to position [0, 0]
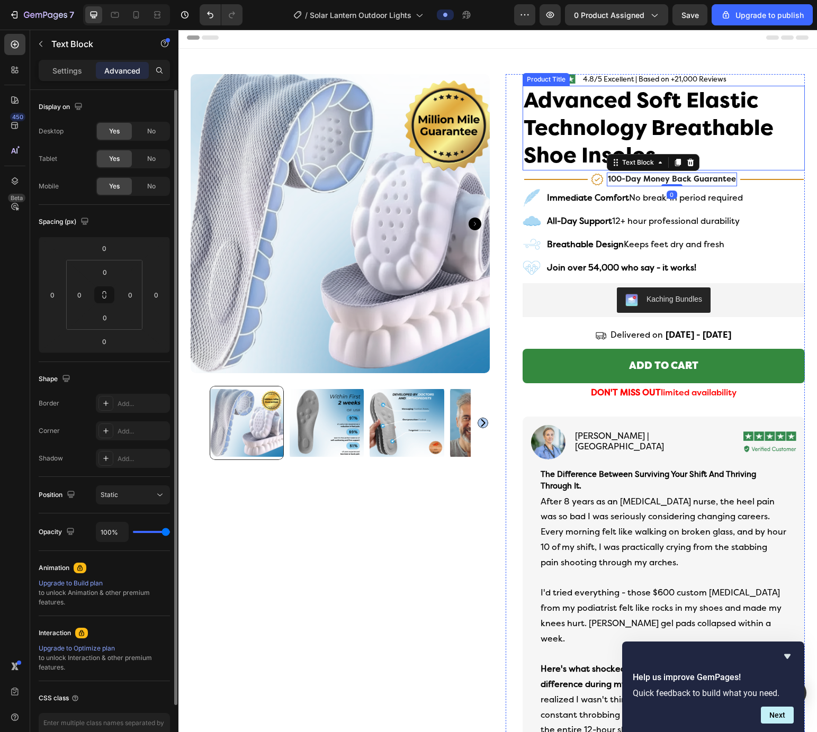
click at [581, 158] on h1 "Advanced Soft Elastic Technology Breathable Shoe Insoles" at bounding box center [663, 128] width 282 height 85
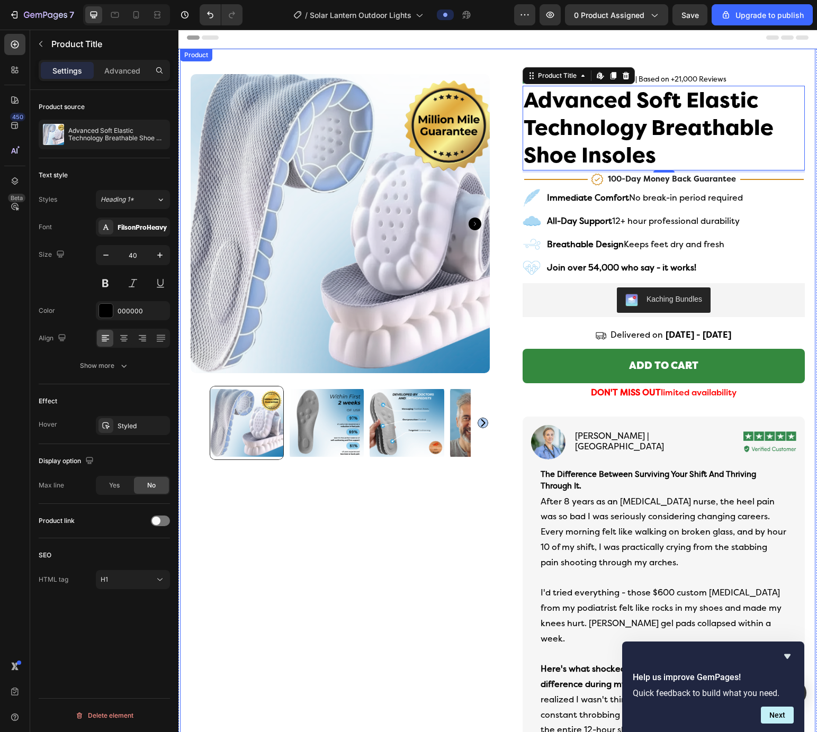
click at [581, 165] on div "Product Images Row Image 4.8/5 Excellent | Based on +21,000 Reviews Text Block …" at bounding box center [497, 574] width 635 height 1051
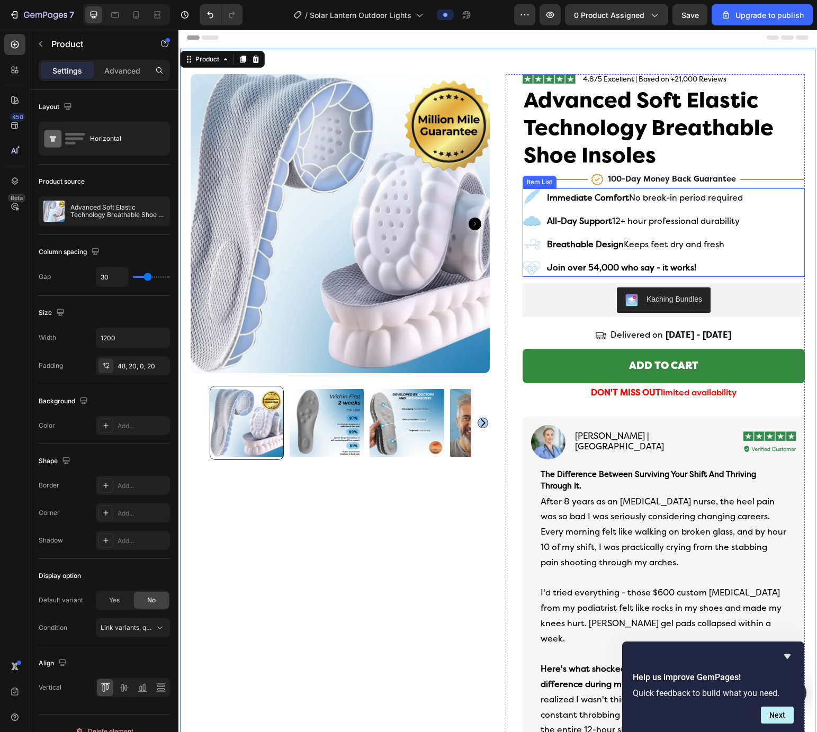
click at [571, 194] on strong "Immediate Comfort" at bounding box center [588, 198] width 82 height 10
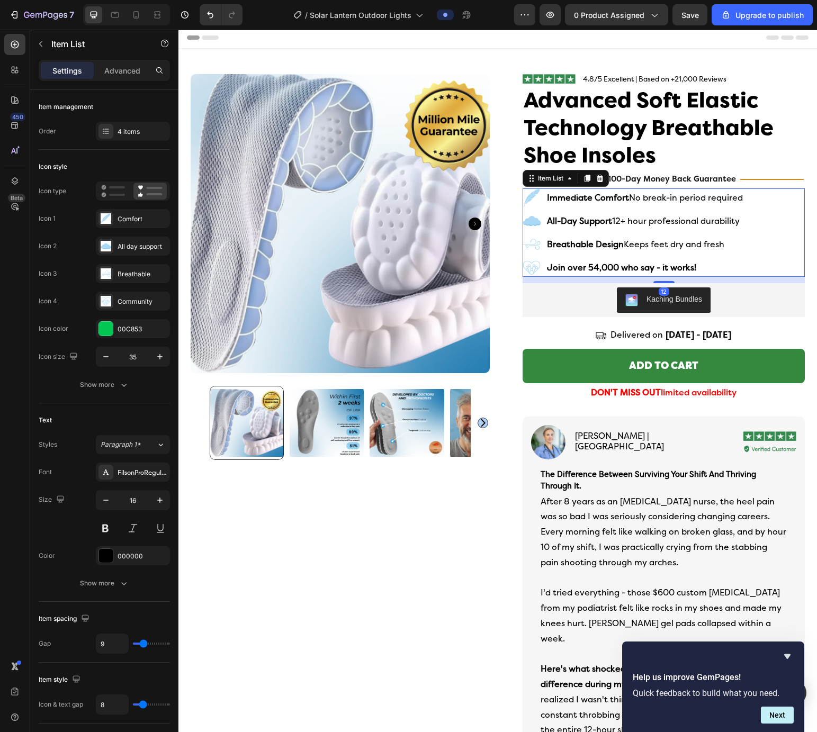
click at [571, 194] on strong "Immediate Comfort" at bounding box center [588, 198] width 82 height 10
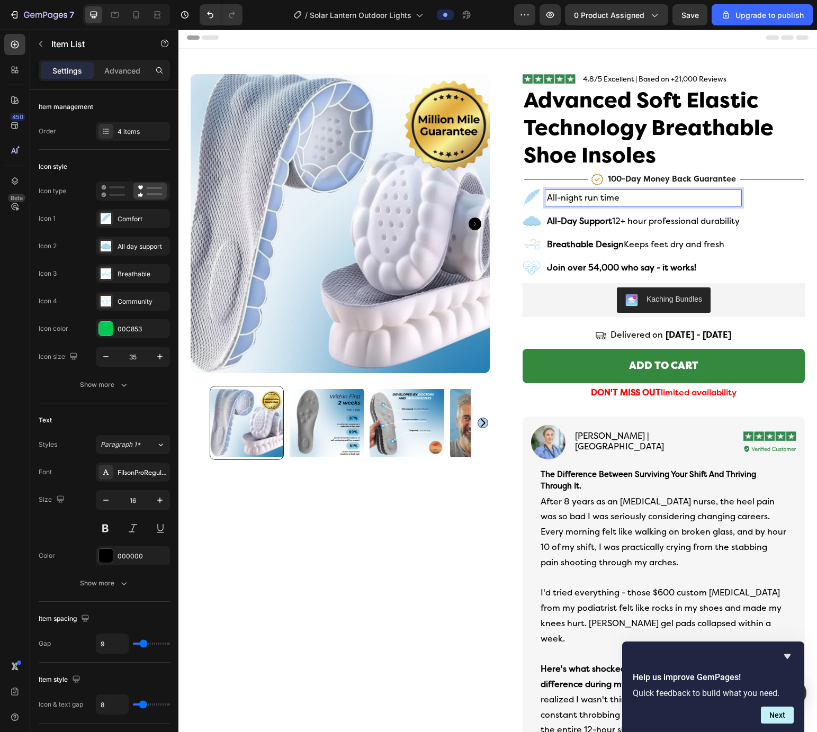
click at [581, 221] on strong "All-Day Support" at bounding box center [579, 221] width 65 height 10
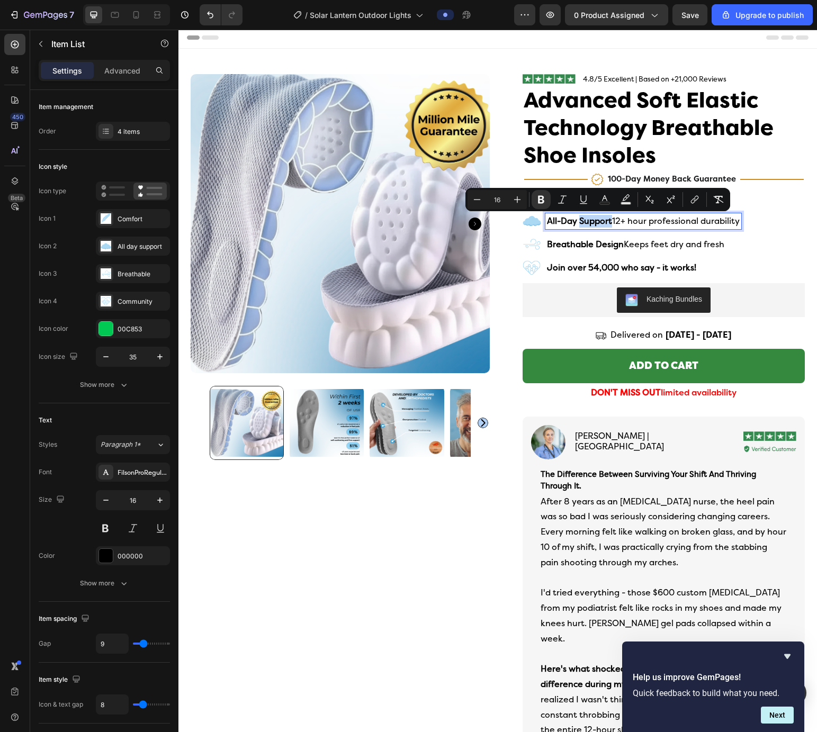
click at [563, 227] on p "All-Day Support 12+ hour professional durability" at bounding box center [643, 221] width 193 height 13
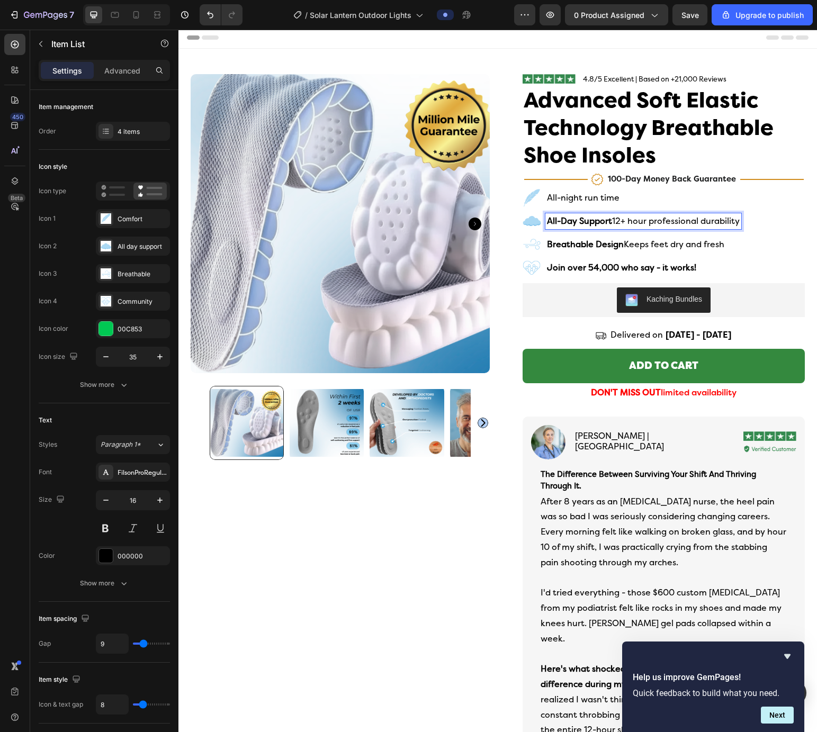
click at [554, 200] on p "All-night run time" at bounding box center [643, 198] width 193 height 13
drag, startPoint x: 554, startPoint y: 200, endPoint x: 567, endPoint y: 200, distance: 13.2
click at [567, 200] on p "All-night run time" at bounding box center [643, 198] width 193 height 13
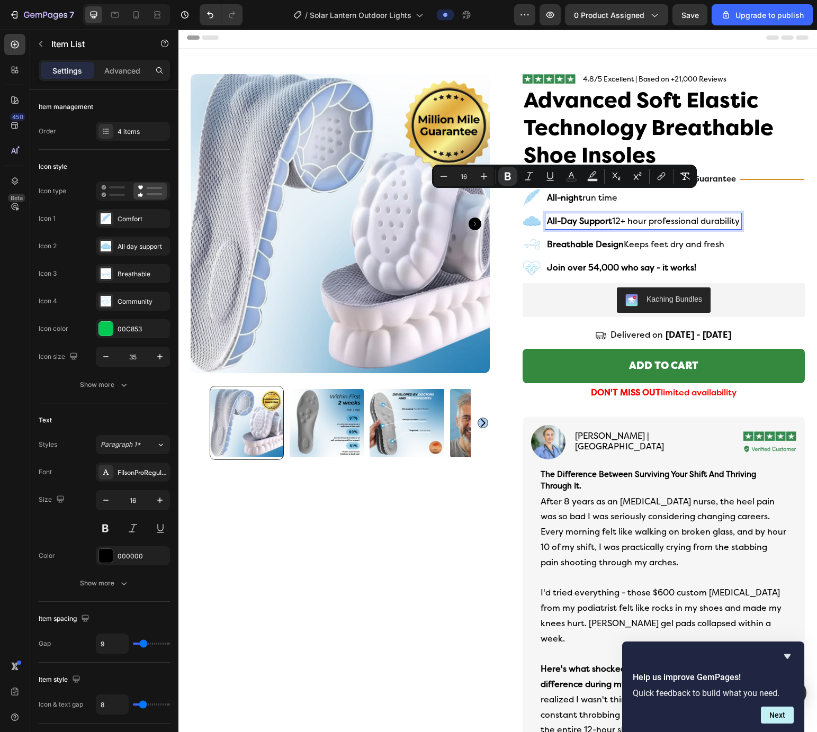
click at [578, 221] on strong "All-Day Support" at bounding box center [579, 221] width 65 height 10
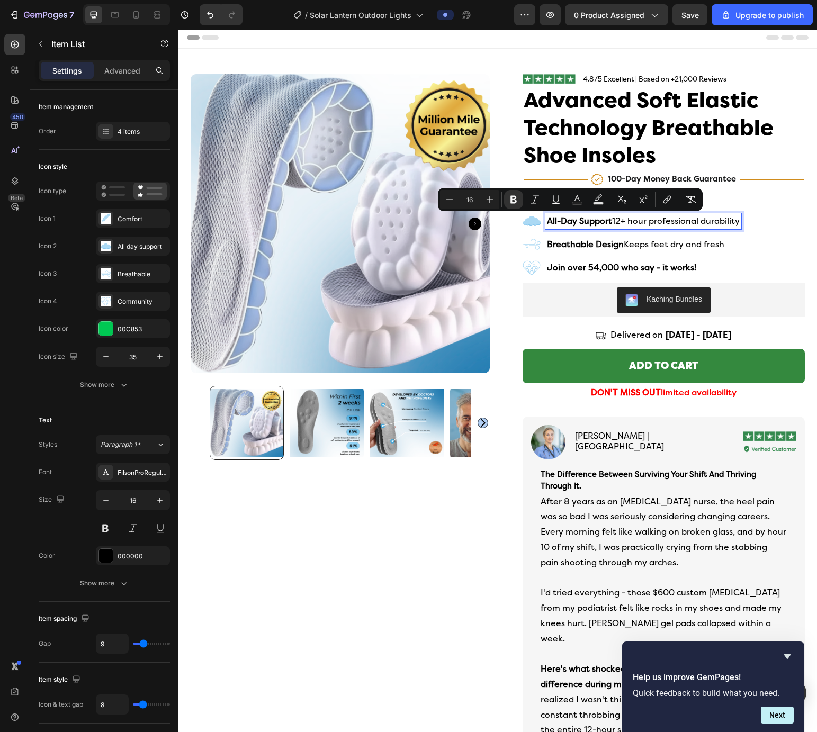
click at [556, 223] on strong "All-Day Support" at bounding box center [579, 221] width 65 height 10
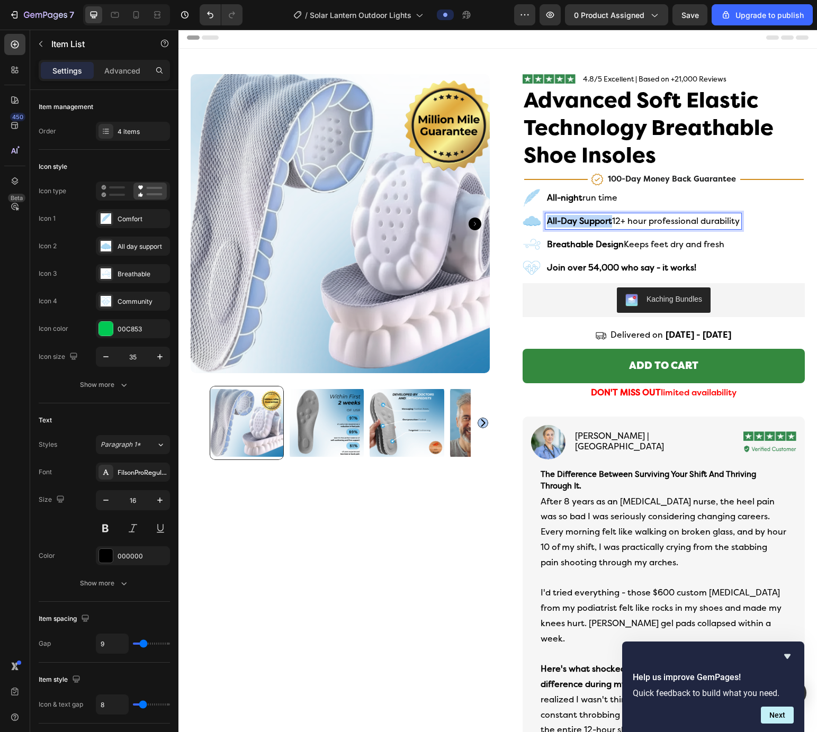
drag, startPoint x: 556, startPoint y: 223, endPoint x: 593, endPoint y: 224, distance: 37.1
click at [581, 224] on strong "All-Day Support" at bounding box center [579, 221] width 65 height 10
click at [576, 219] on p "100% 12+ hour professional durability" at bounding box center [635, 221] width 177 height 13
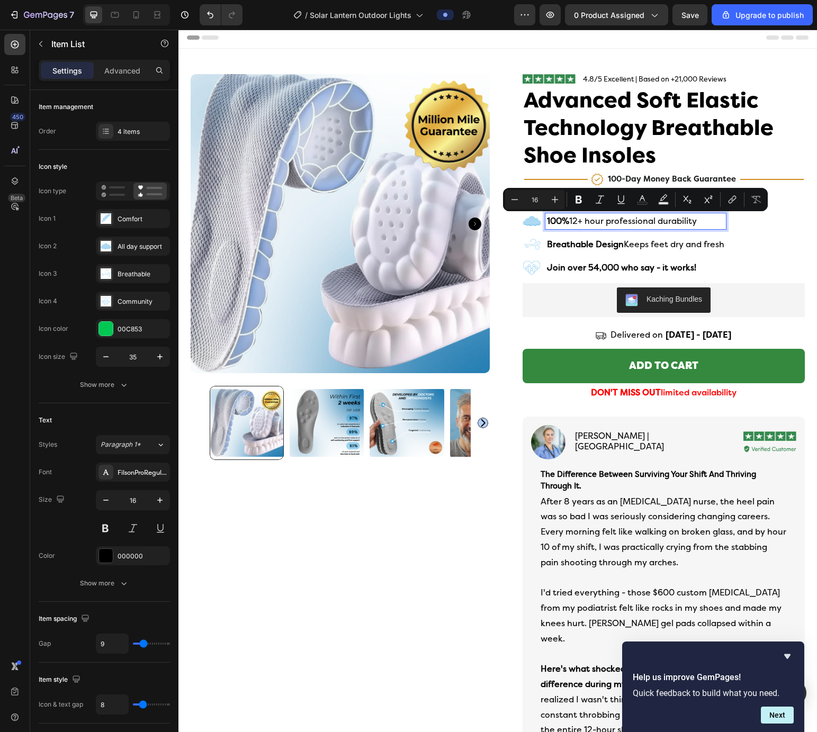
drag, startPoint x: 576, startPoint y: 219, endPoint x: 687, endPoint y: 219, distance: 110.6
click at [581, 219] on p "100% 12+ hour professional durability" at bounding box center [635, 221] width 177 height 13
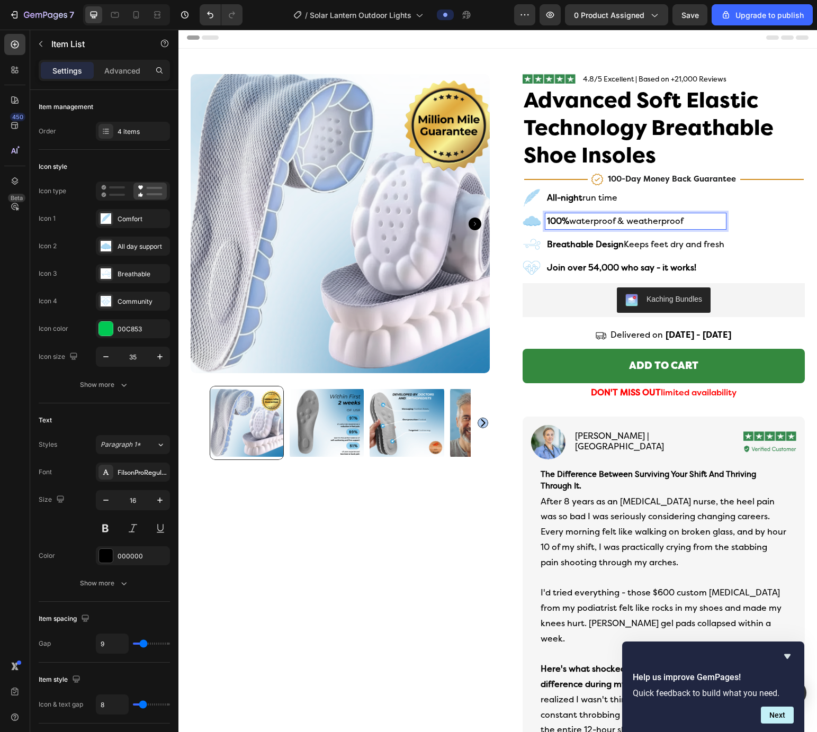
click at [560, 219] on strong "100%" at bounding box center [558, 221] width 22 height 10
click at [571, 222] on p "100% waterproof & weatherproof" at bounding box center [635, 221] width 177 height 13
drag, startPoint x: 571, startPoint y: 222, endPoint x: 551, endPoint y: 222, distance: 19.6
click at [551, 222] on p "100% waterproof & weatherproof" at bounding box center [635, 221] width 177 height 13
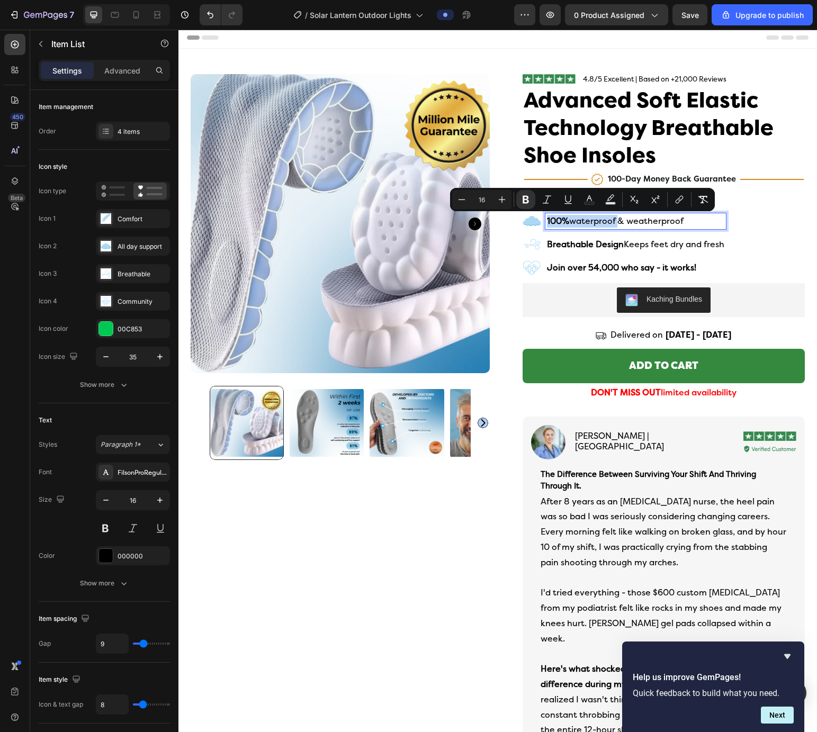
click at [554, 222] on strong "100%" at bounding box center [558, 221] width 22 height 10
drag, startPoint x: 554, startPoint y: 222, endPoint x: 567, endPoint y: 223, distance: 13.3
click at [567, 223] on strong "100%" at bounding box center [558, 221] width 22 height 10
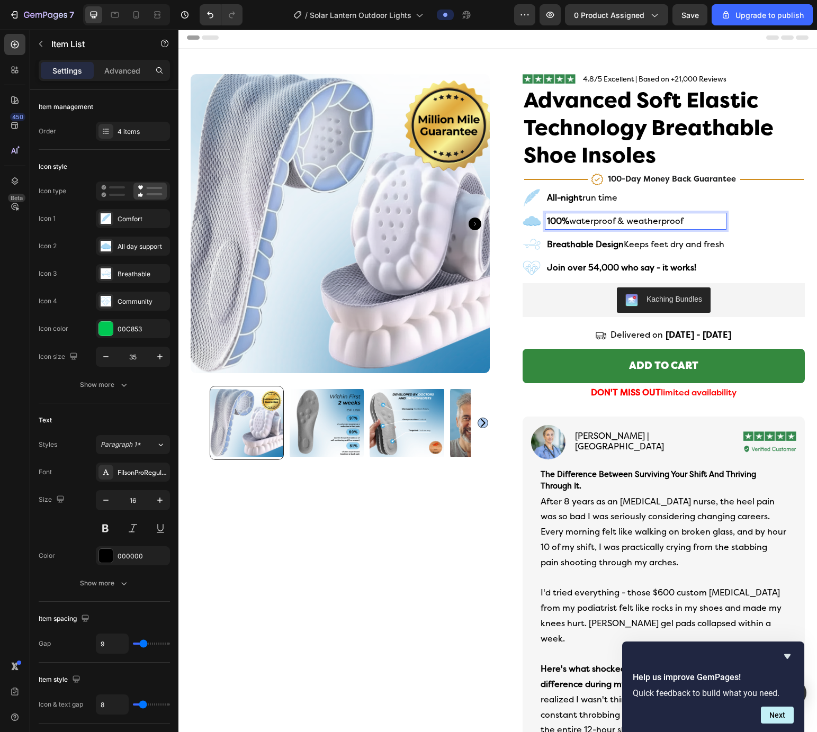
click at [581, 231] on div "All-night run time 100% waterproof & weatherproof Breathable Design Keeps feet …" at bounding box center [663, 232] width 282 height 88
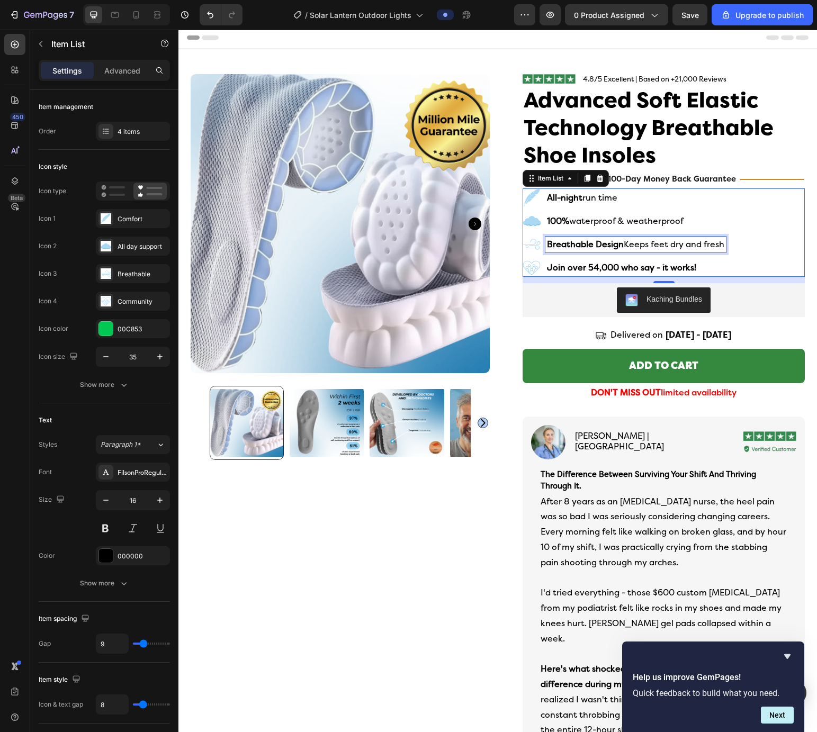
click at [581, 249] on p "Breathable Design Keeps feet dry and fresh" at bounding box center [635, 244] width 177 height 13
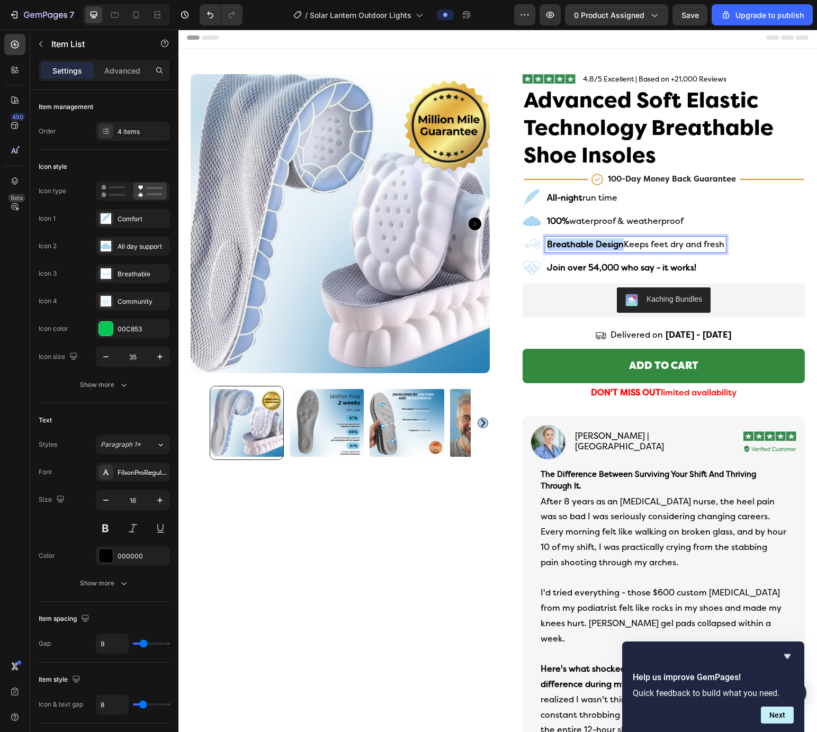
click at [581, 249] on p "Breathable Design Keeps feet dry and fresh" at bounding box center [635, 244] width 177 height 13
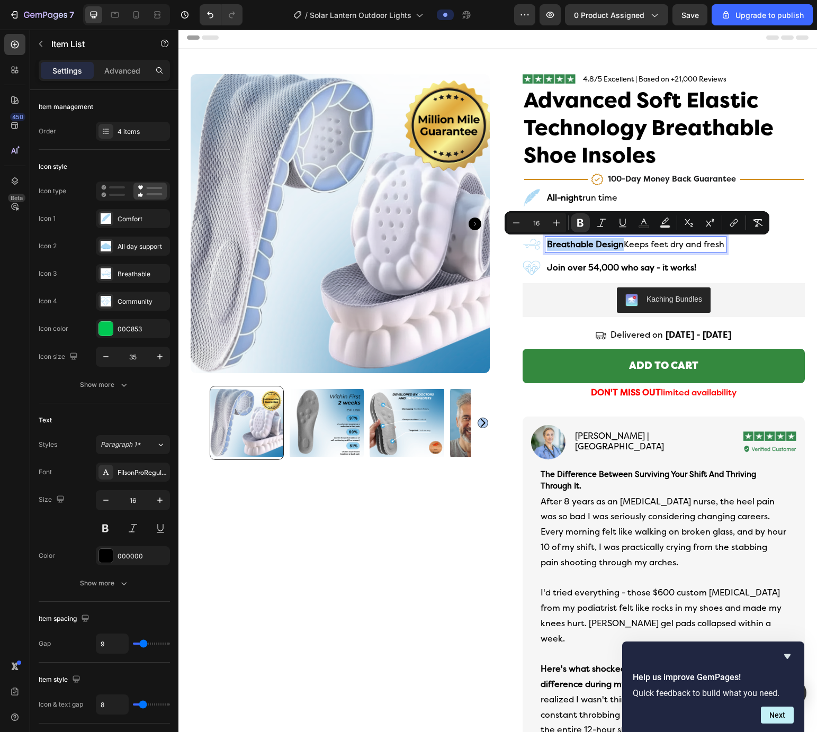
click at [564, 246] on strong "Breathable Design" at bounding box center [585, 244] width 77 height 10
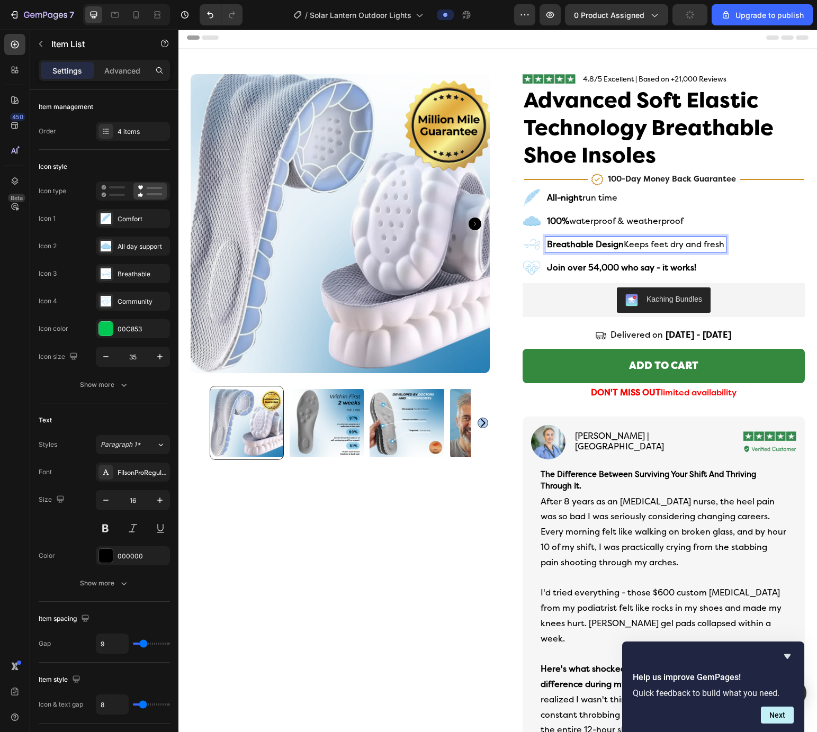
drag, startPoint x: 564, startPoint y: 246, endPoint x: 714, endPoint y: 248, distance: 150.3
click at [581, 248] on p "Breathable Design Keeps feet dry and fresh" at bounding box center [635, 244] width 177 height 13
click at [581, 238] on div "No setup required" at bounding box center [621, 245] width 152 height 16
click at [581, 241] on strong "No setup required" at bounding box center [584, 244] width 74 height 10
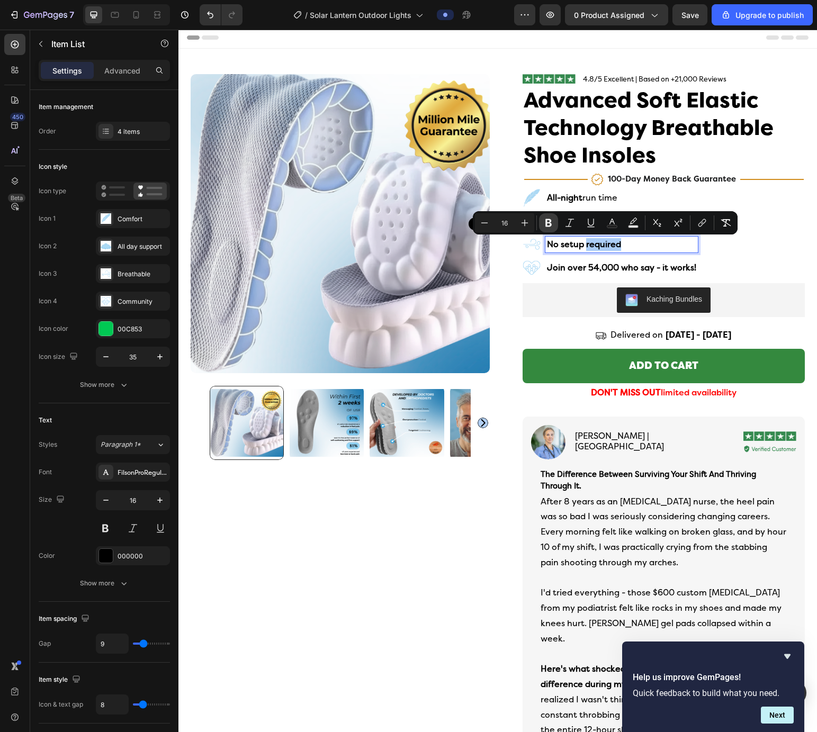
click at [549, 221] on icon "Editor contextual toolbar" at bounding box center [548, 223] width 6 height 8
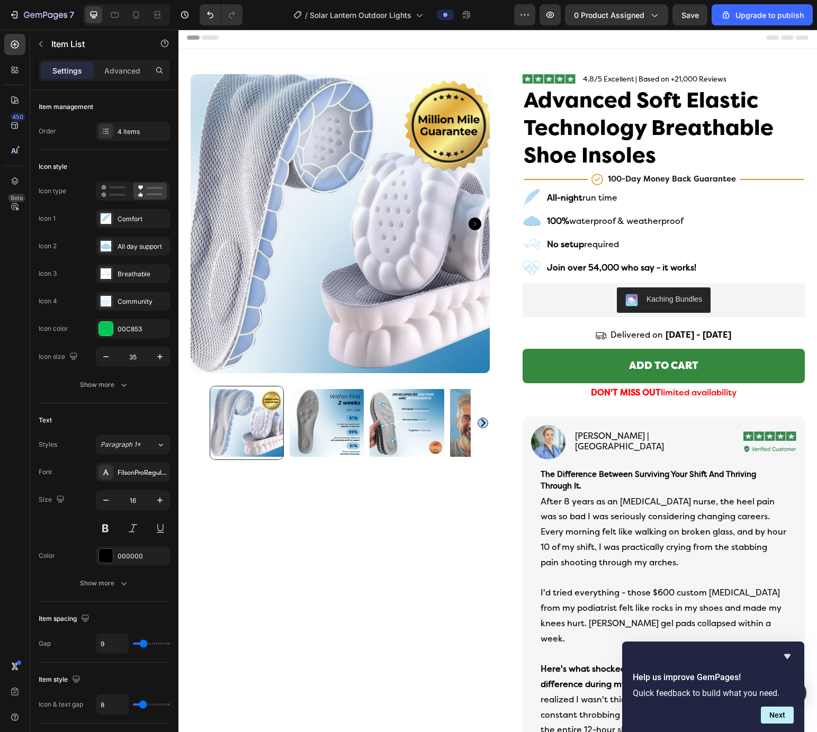
click at [581, 261] on div "All-night run time 100% waterproof & weatherproof No setup required Join over 5…" at bounding box center [663, 232] width 282 height 88
click at [581, 267] on strong "Join over 54,000 who say - it works!" at bounding box center [621, 268] width 149 height 10
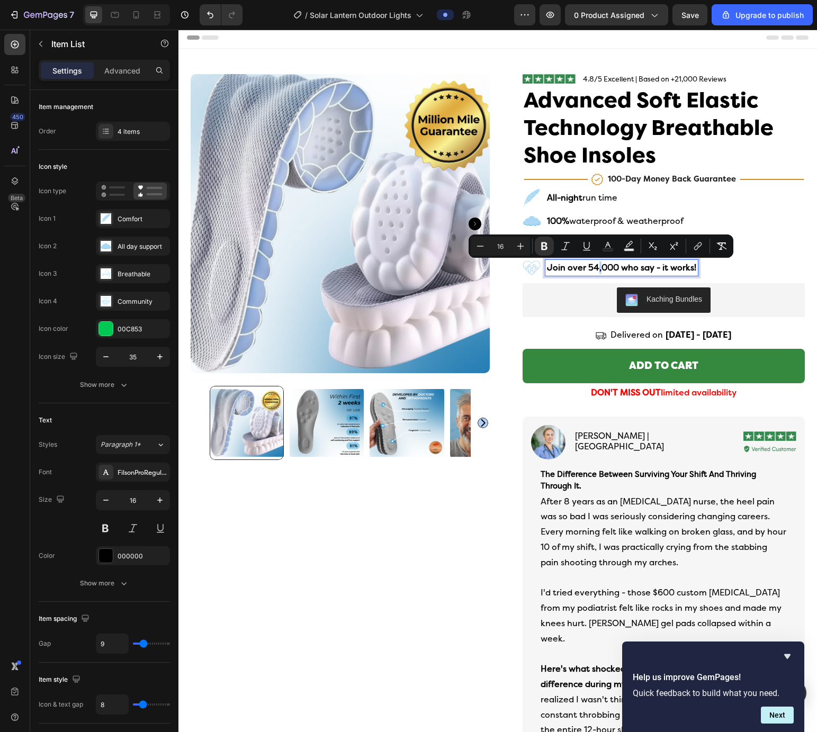
click at [581, 275] on div "All-night run time 100% waterproof & weatherproof No setup required Join over 5…" at bounding box center [663, 232] width 282 height 88
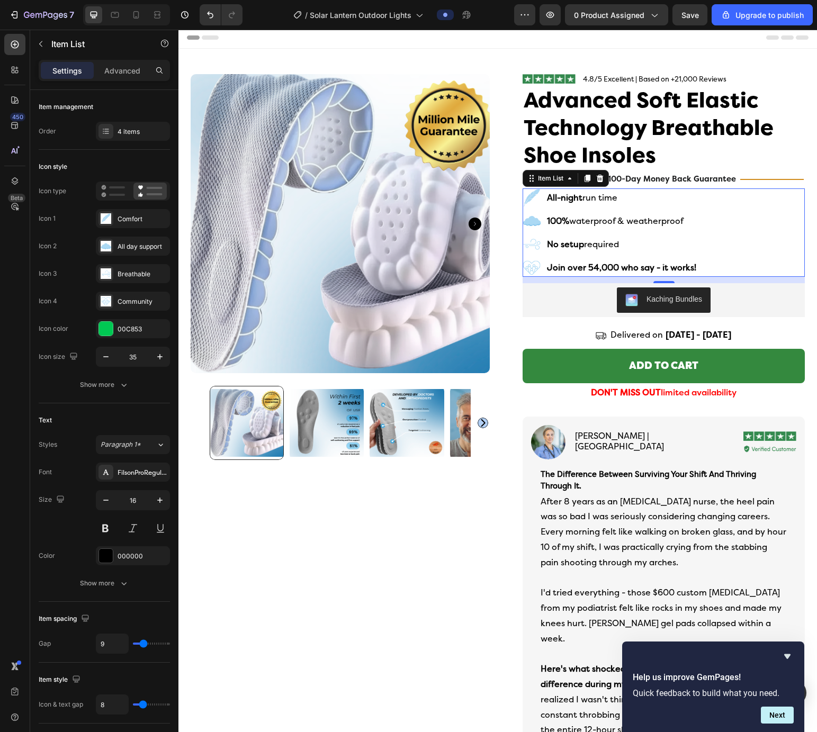
click at [581, 268] on strong "Join over 54,000 who say - it works!" at bounding box center [621, 268] width 149 height 10
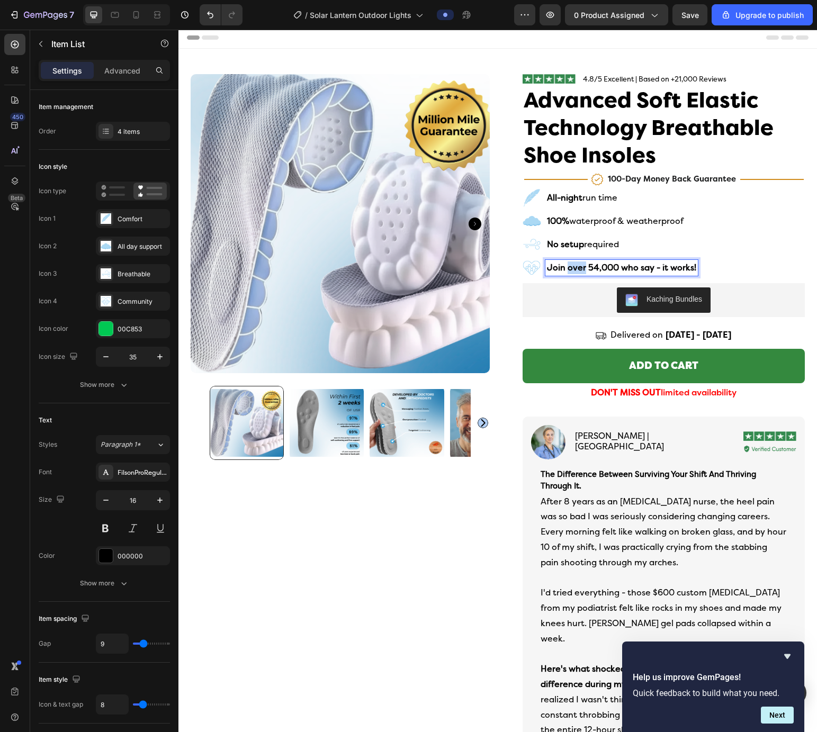
click at [581, 268] on strong "Join over 54,000 who say - it works!" at bounding box center [621, 268] width 149 height 10
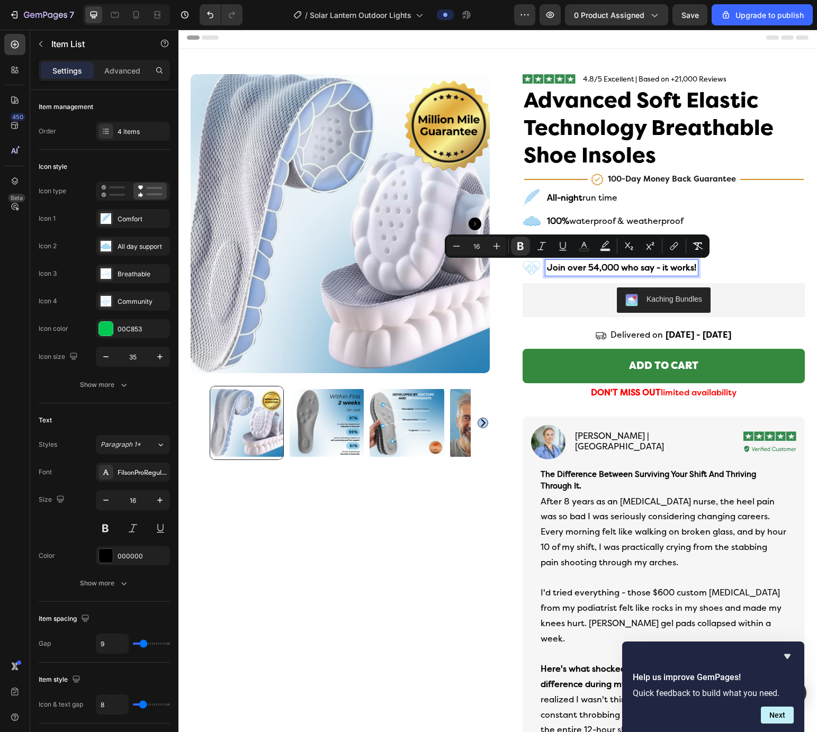
click at [581, 266] on strong "Join over 54,000 who say - it works!" at bounding box center [621, 268] width 149 height 10
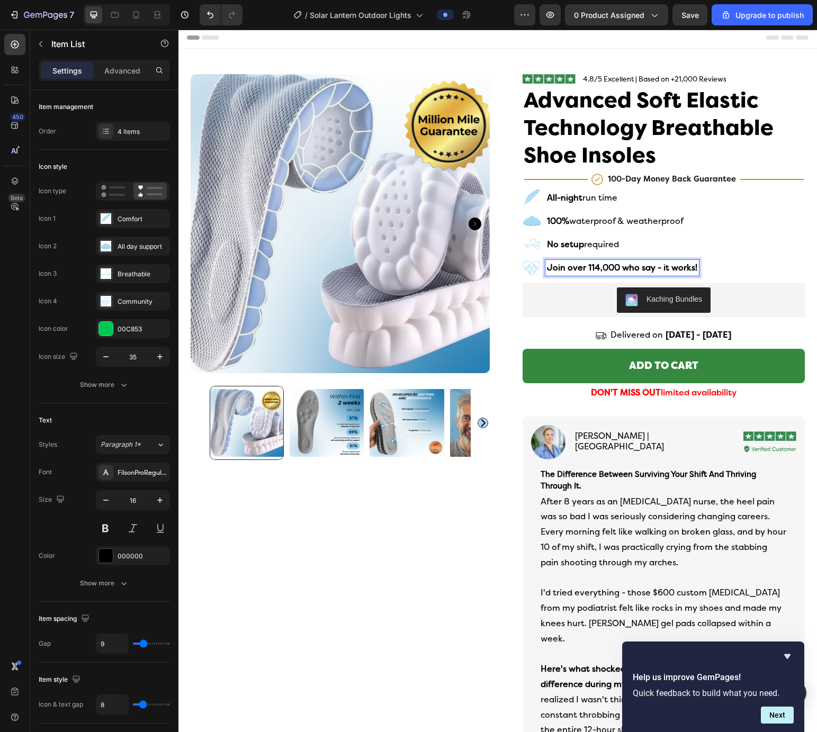
click at [581, 264] on strong "Join over 114,000 who say - it works!" at bounding box center [622, 268] width 150 height 10
click at [581, 269] on strong "Join over 114,000 who say - it works!" at bounding box center [622, 268] width 150 height 10
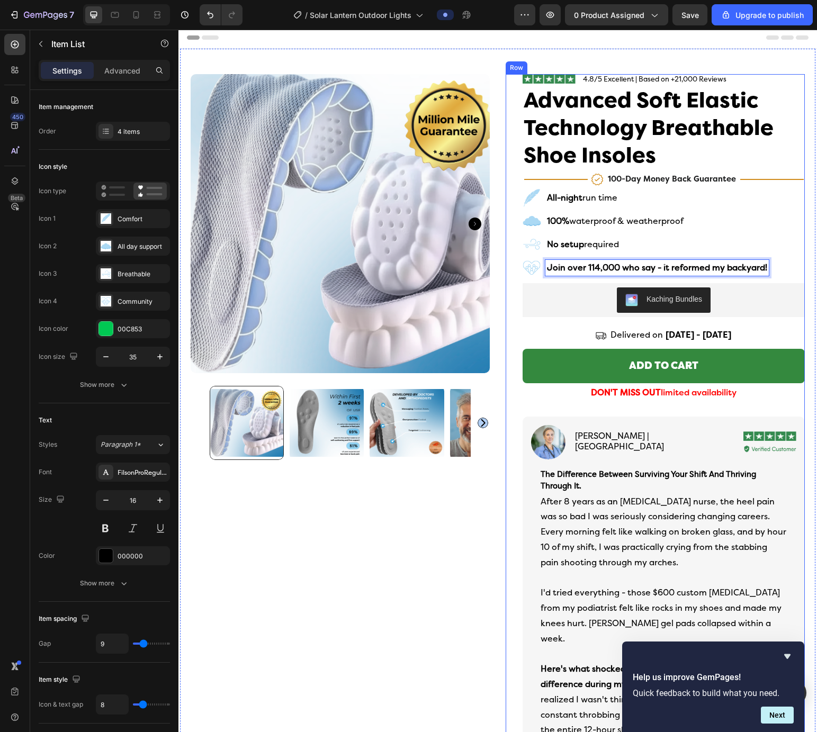
click at [507, 310] on div "Image 4.8/5 Excellent | Based on +21,000 Reviews Text Block Row Advanced Soft E…" at bounding box center [655, 587] width 299 height 1026
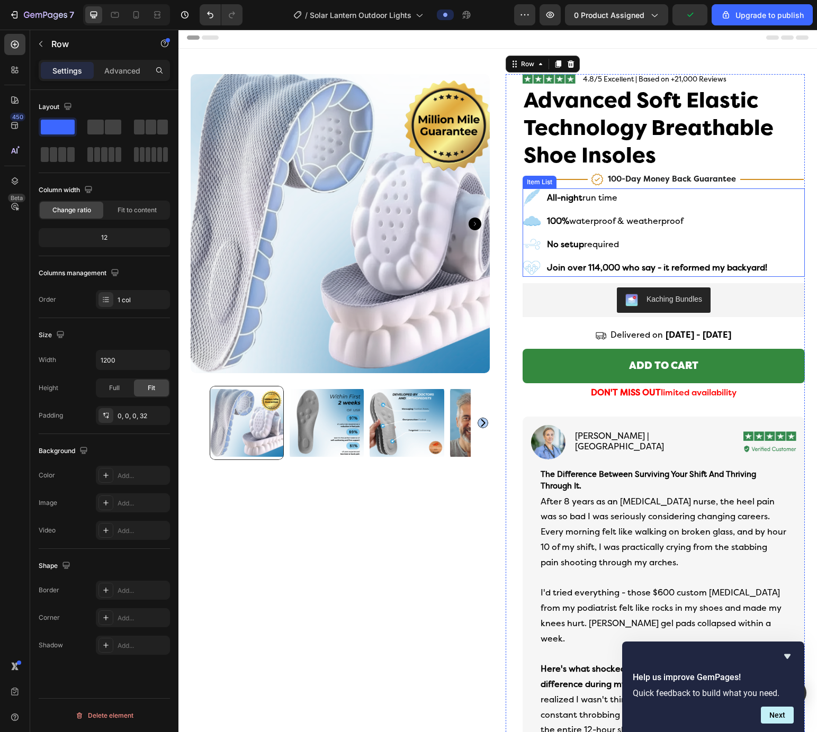
click at [531, 267] on rect at bounding box center [532, 268] width 22 height 22
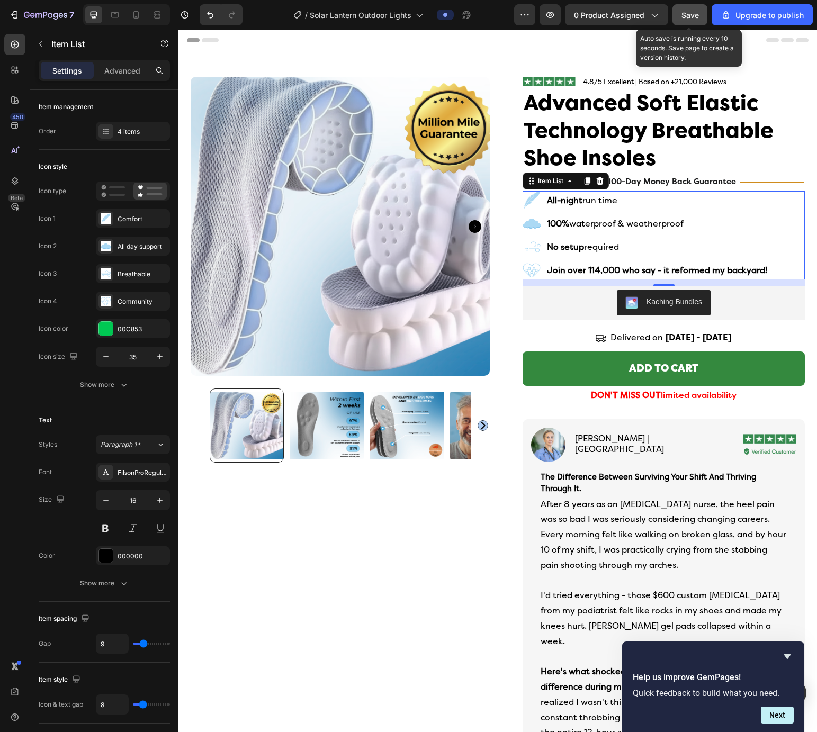
click at [581, 13] on button "Save" at bounding box center [689, 14] width 35 height 21
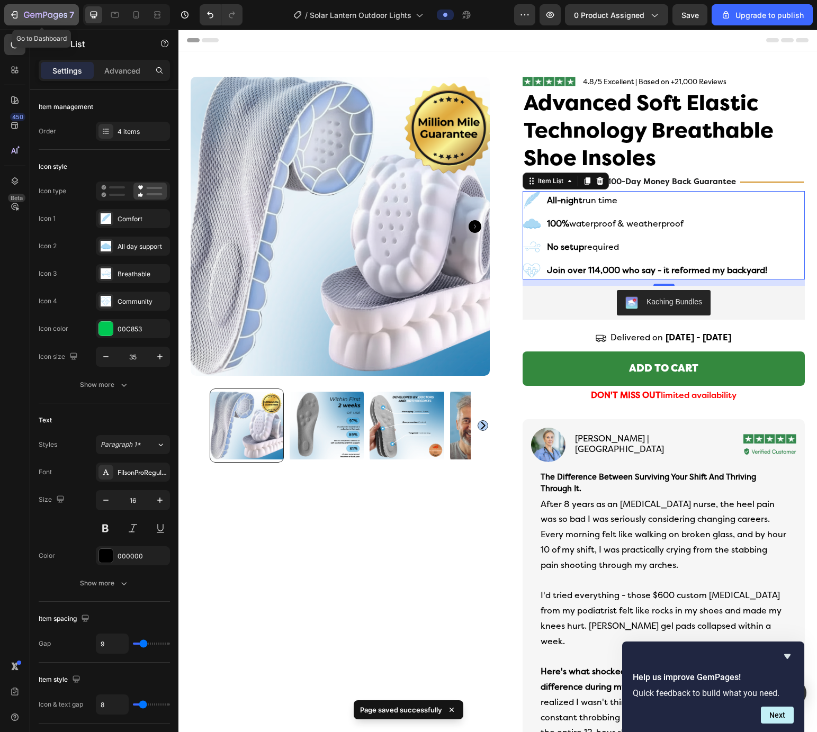
click at [22, 15] on div "7" at bounding box center [41, 14] width 65 height 13
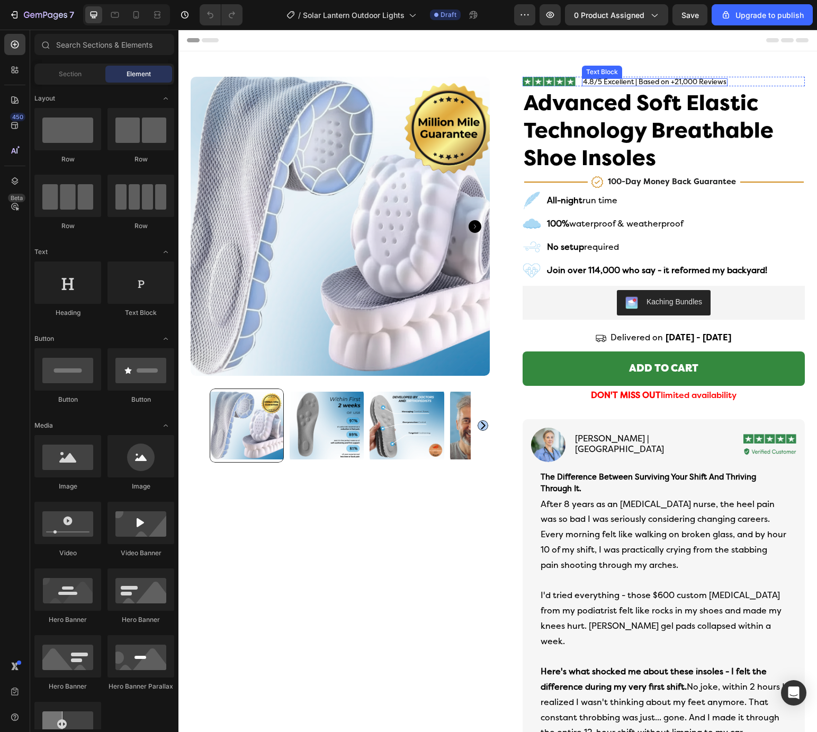
click at [683, 84] on p "4.8/5 Excellent | Based on +21,000 Reviews" at bounding box center [654, 81] width 143 height 7
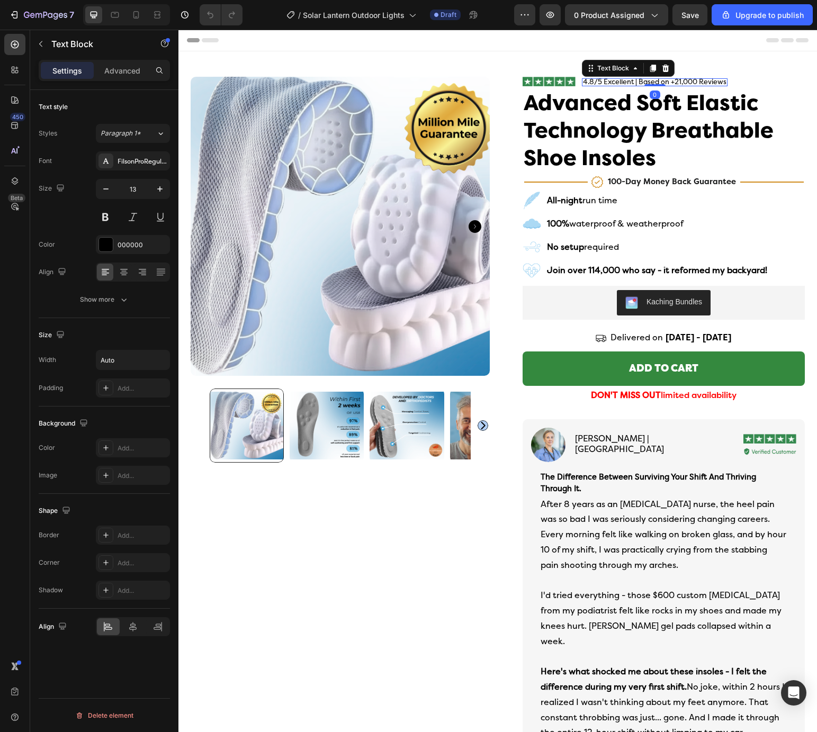
click at [687, 82] on p "4.8/5 Excellent | Based on +21,000 Reviews" at bounding box center [654, 81] width 143 height 7
click at [673, 80] on p "4.8/5 Excellent | Based on +21,000 Reviews" at bounding box center [654, 81] width 143 height 7
click at [678, 80] on p "4.8/5 Excellent | Based on +21,000 Reviews" at bounding box center [654, 81] width 143 height 7
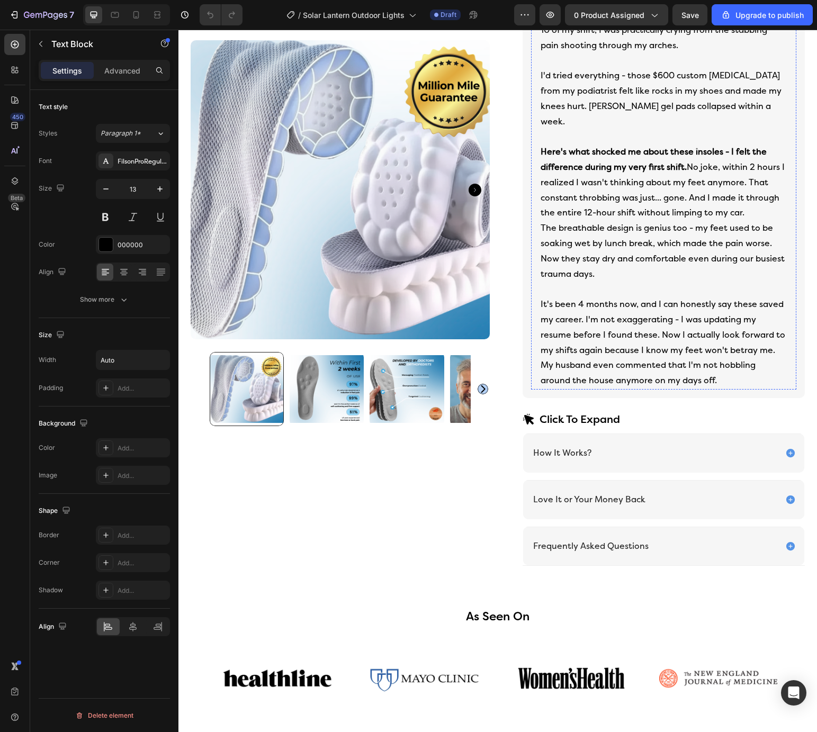
scroll to position [493, 0]
